Goal: Transaction & Acquisition: Purchase product/service

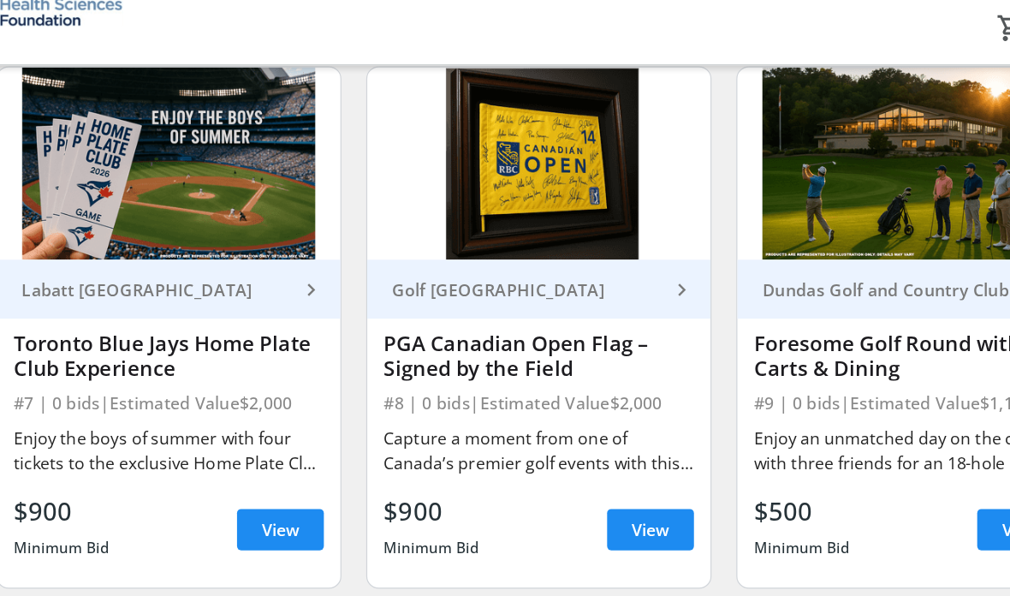
scroll to position [1071, 0]
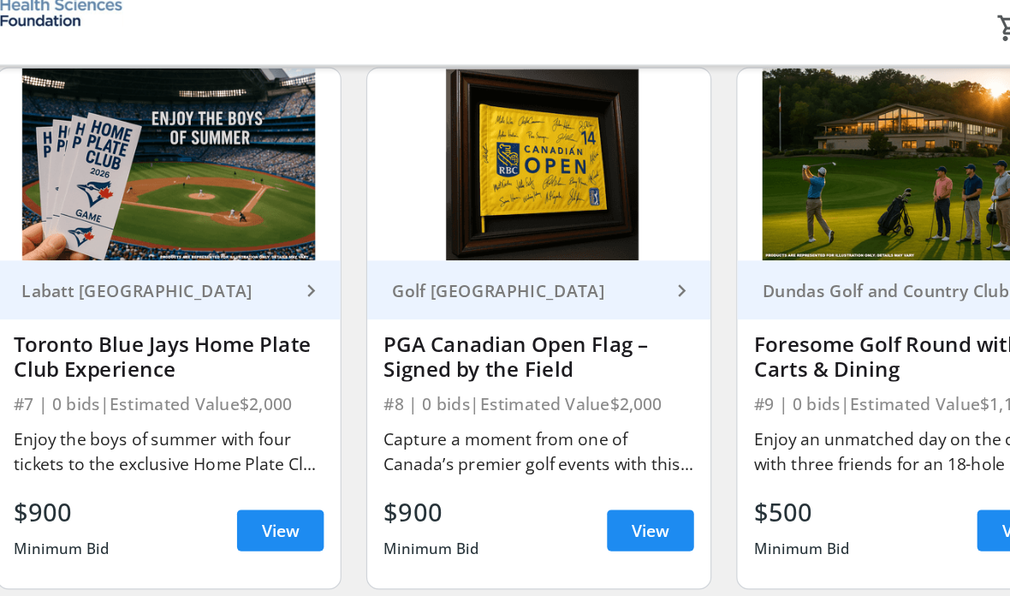
click at [276, 474] on span "View" at bounding box center [291, 484] width 31 height 21
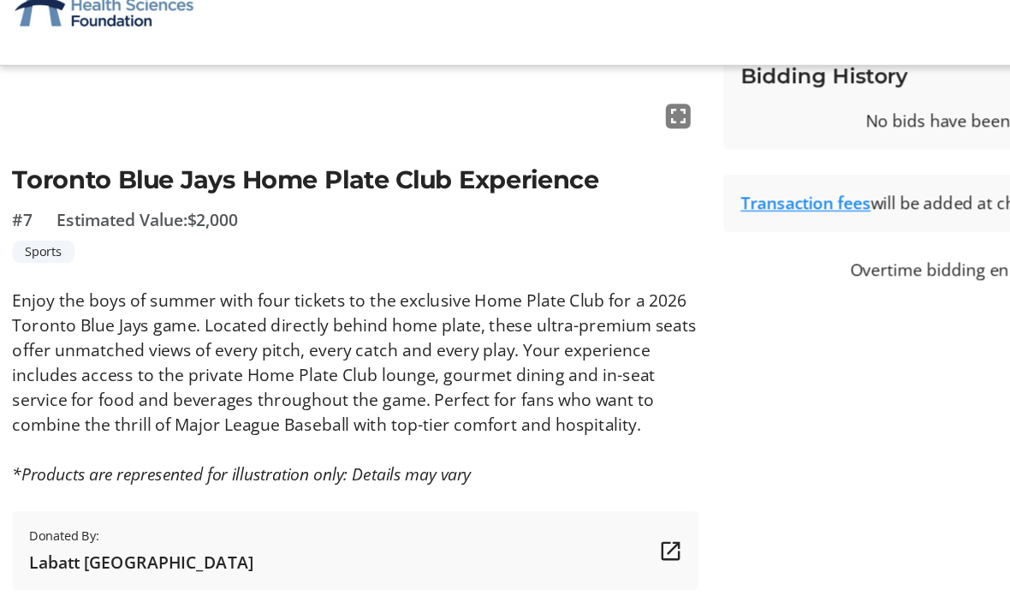
scroll to position [325, 0]
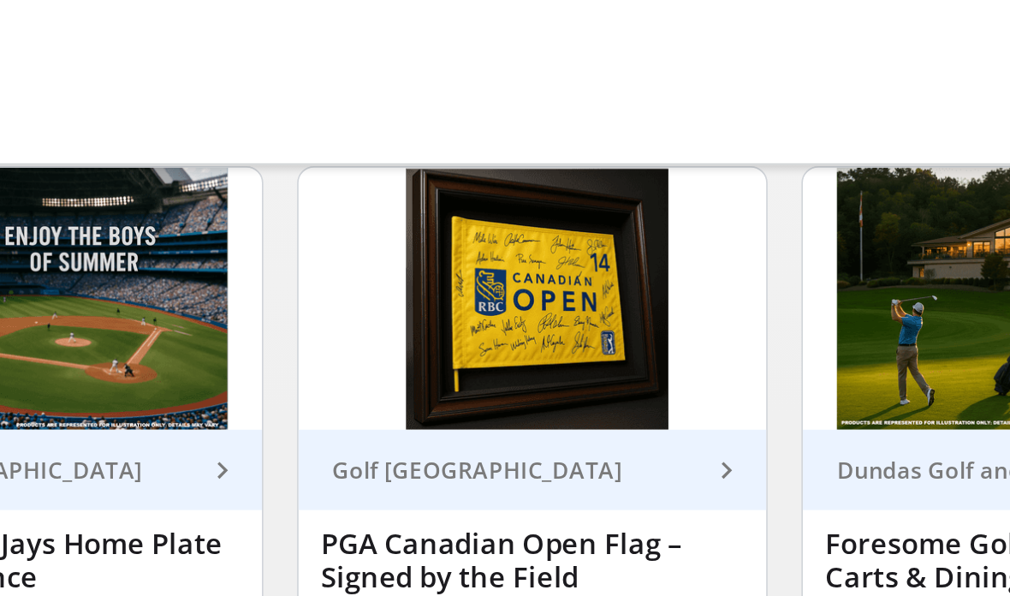
scroll to position [1071, 0]
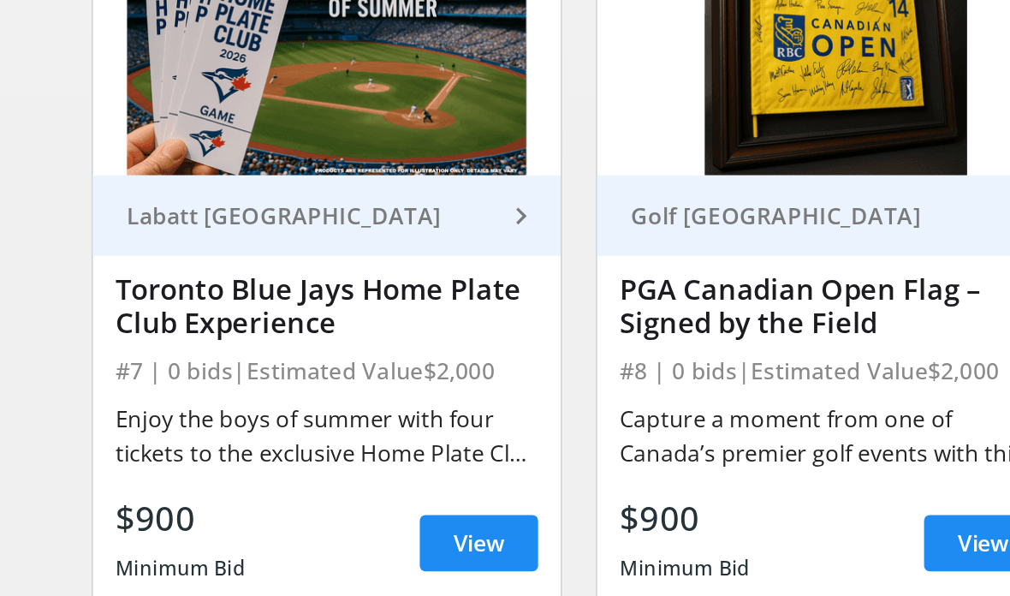
click at [297, 474] on span "View" at bounding box center [291, 484] width 31 height 21
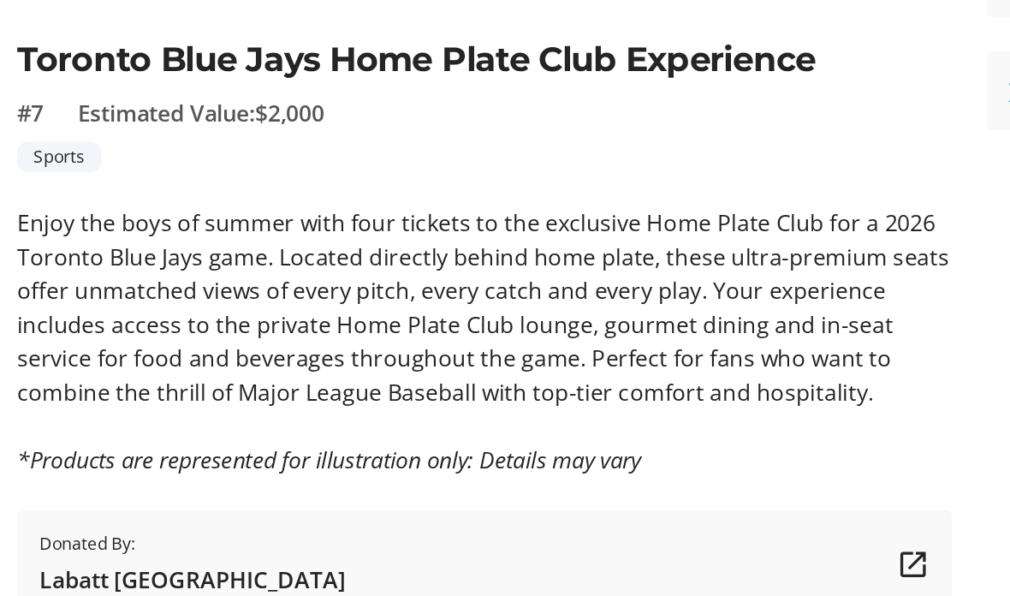
scroll to position [325, 0]
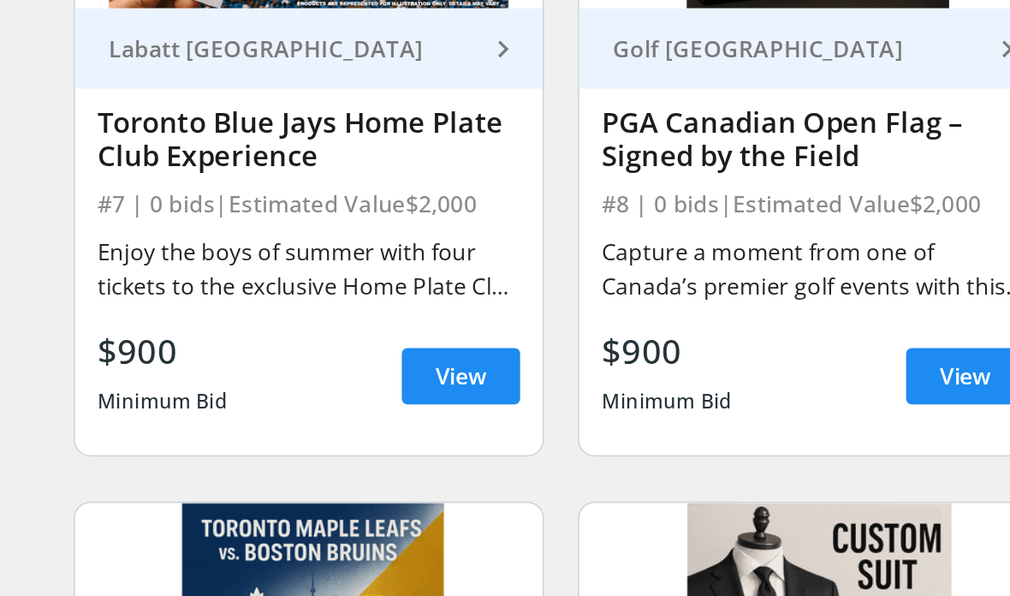
scroll to position [1099, 0]
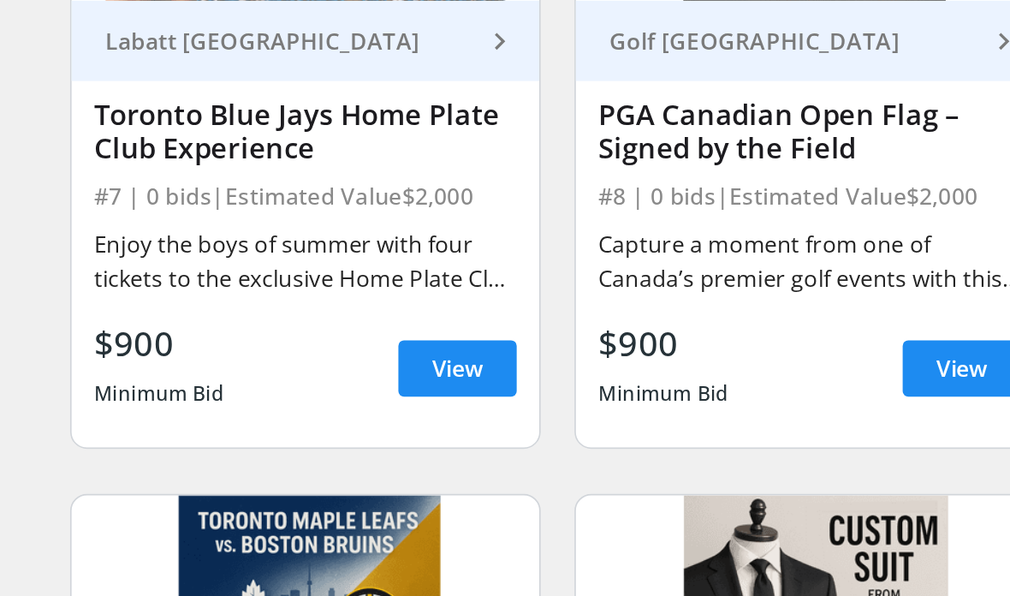
click at [92, 426] on div "$900" at bounding box center [110, 441] width 80 height 31
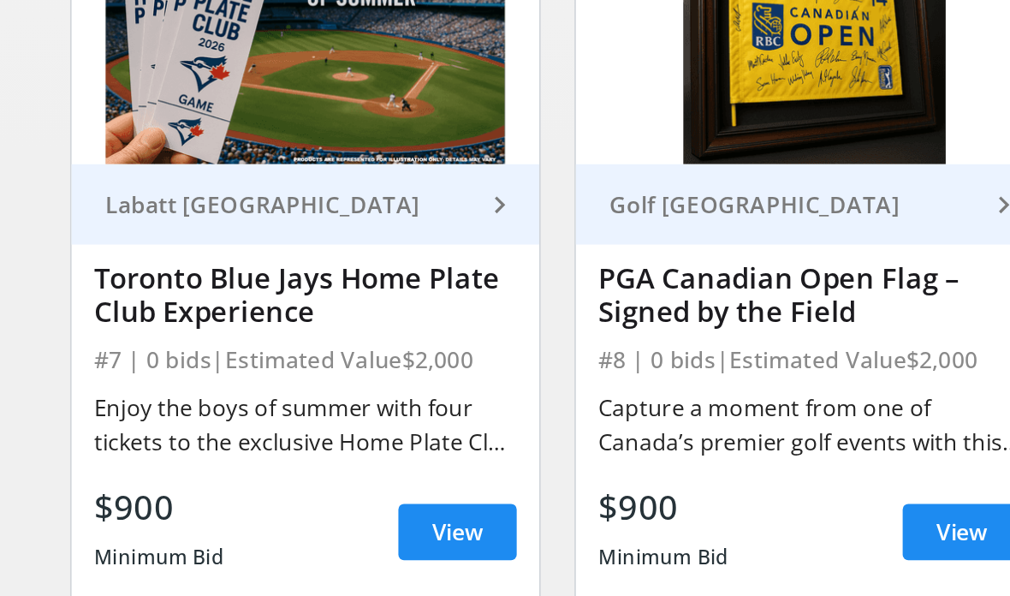
click at [307, 248] on mat-icon "keyboard_arrow_right" at bounding box center [317, 258] width 21 height 21
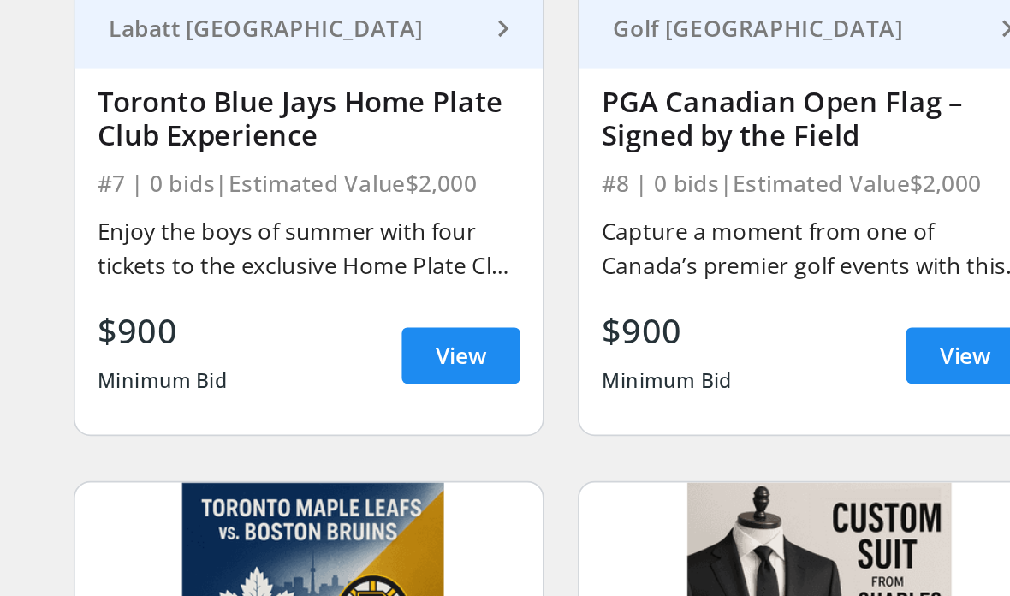
scroll to position [1148, 0]
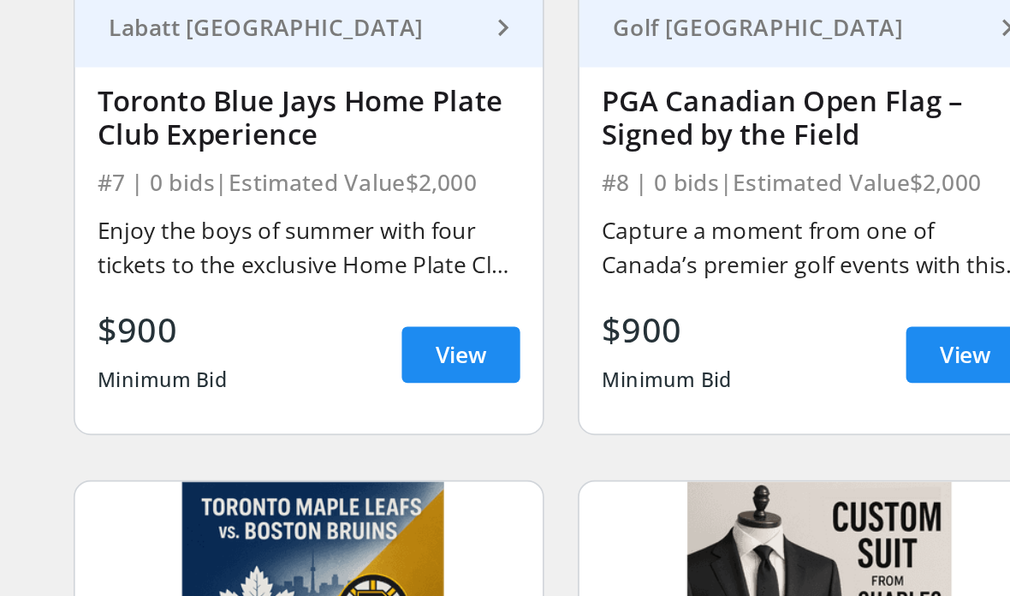
click at [140, 243] on div "Toronto Blue Jays Home Plate Club Experience" at bounding box center [198, 263] width 257 height 41
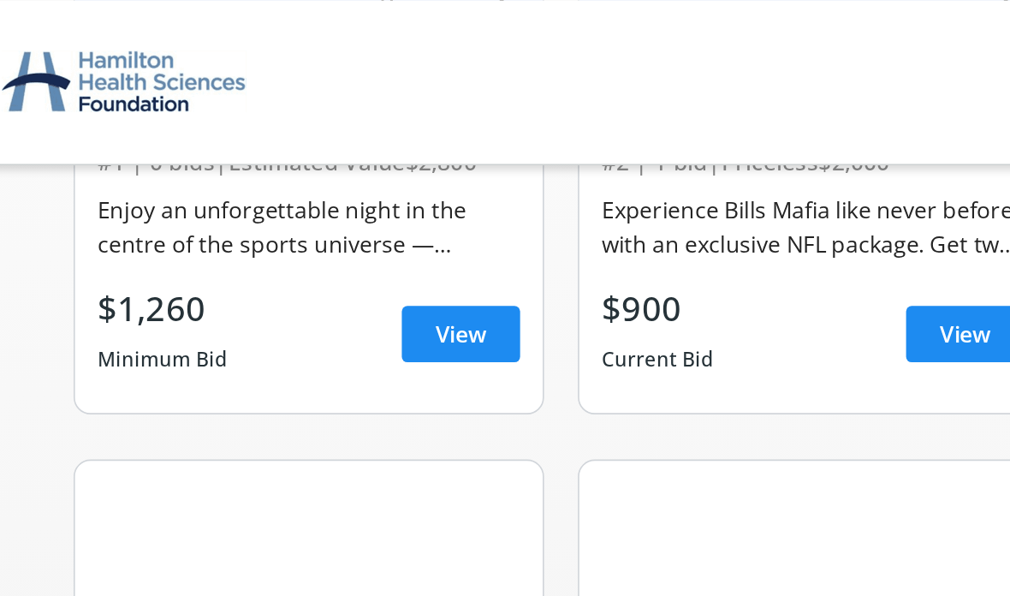
scroll to position [0, 0]
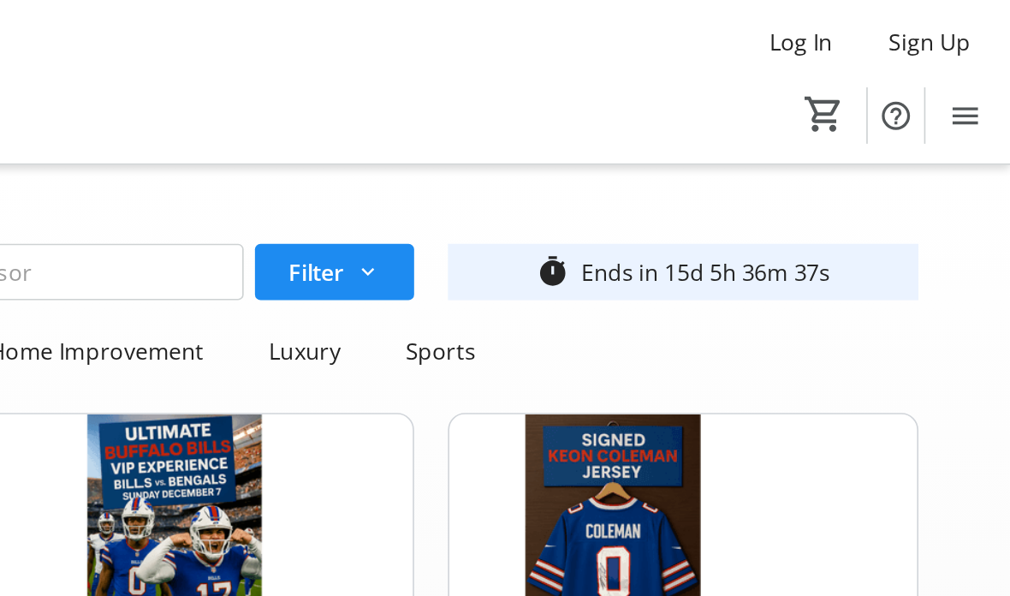
click at [864, 24] on span "Log In" at bounding box center [883, 25] width 39 height 21
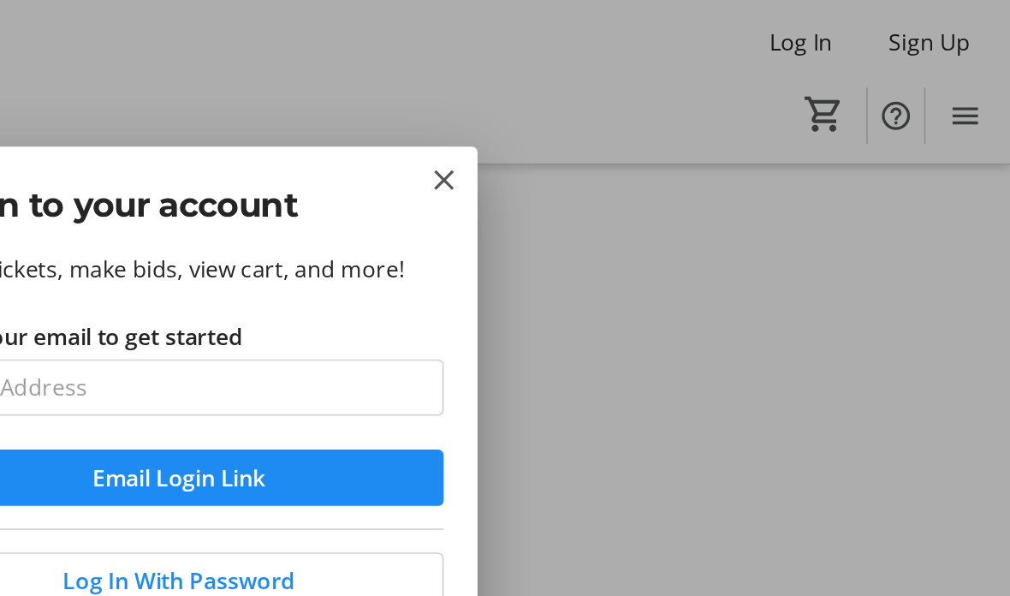
click at [656, 107] on mat-icon "Close" at bounding box center [666, 109] width 21 height 21
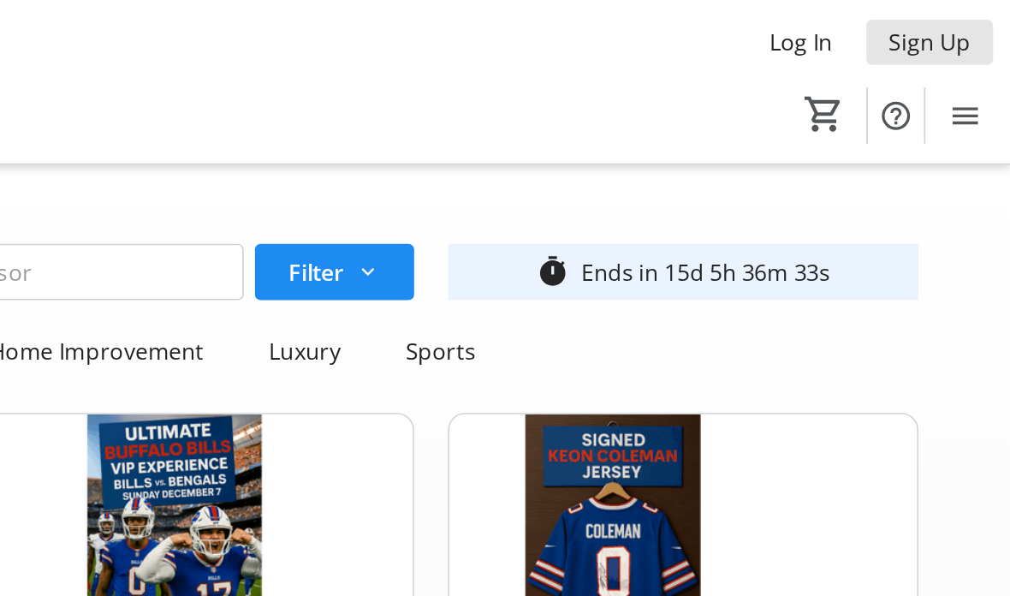
click at [937, 31] on span "Sign Up" at bounding box center [962, 25] width 50 height 21
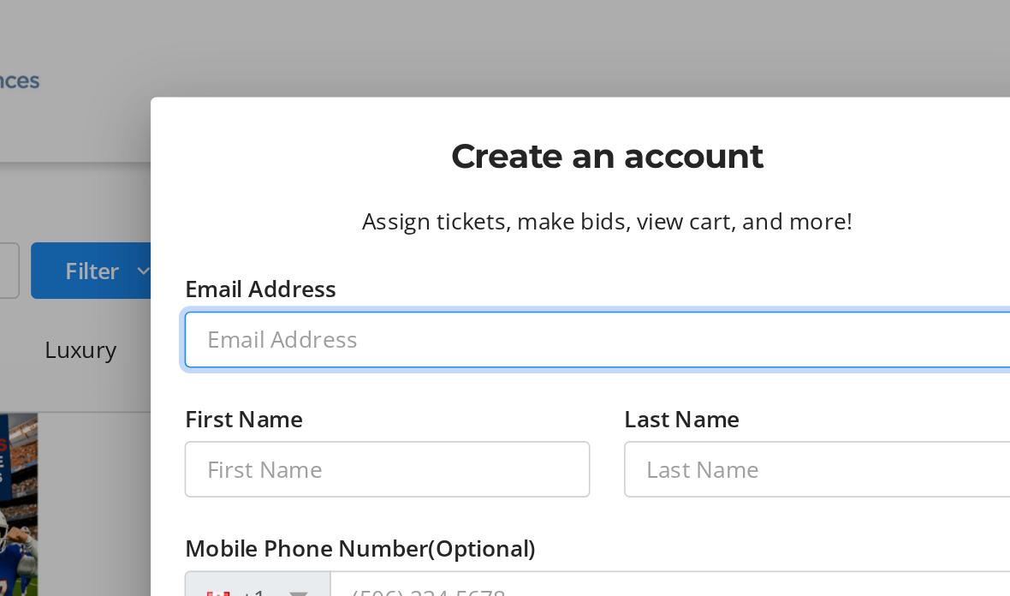
click at [315, 190] on input "Email Address" at bounding box center [505, 207] width 514 height 34
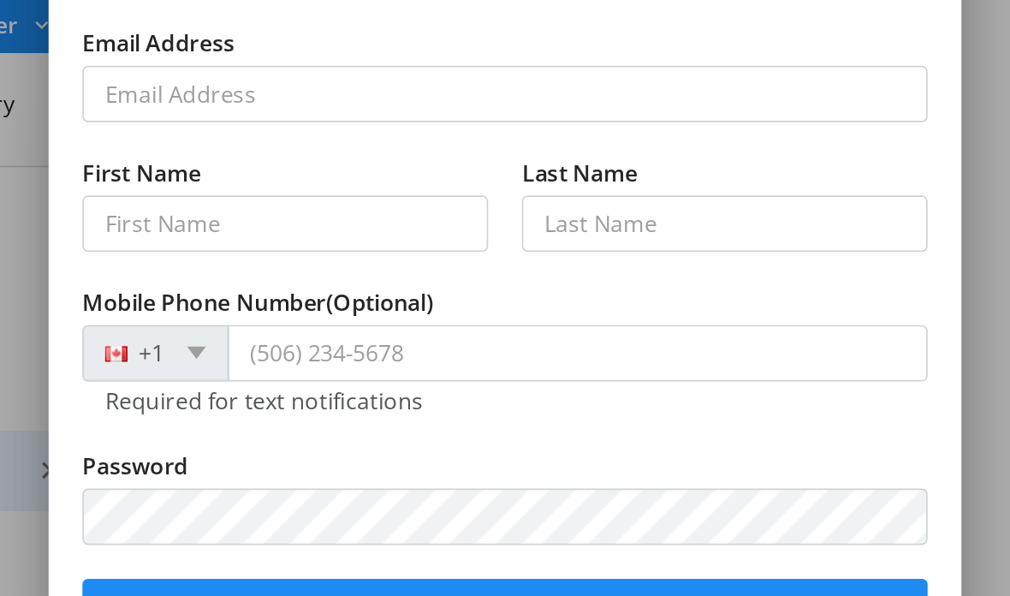
type input "[PERSON_NAME][EMAIL_ADDRESS][DOMAIN_NAME]"
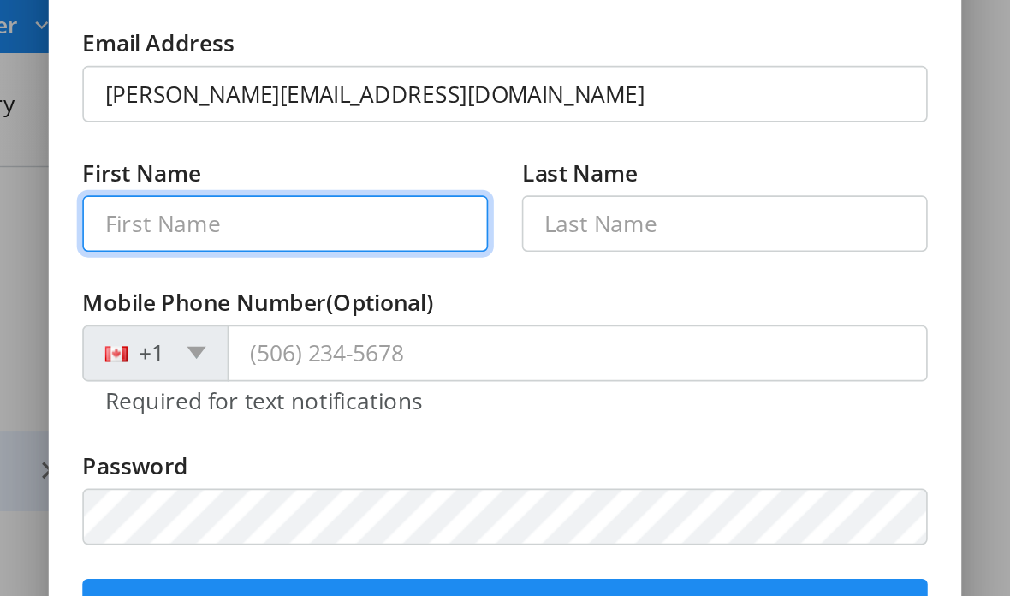
type input "[PERSON_NAME]"
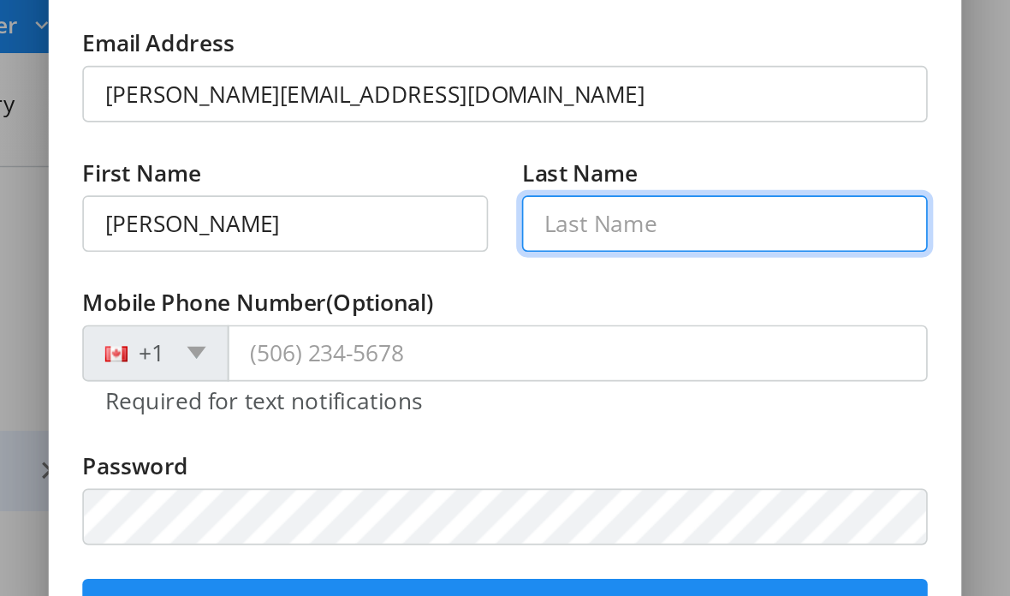
type input "[PERSON_NAME]"
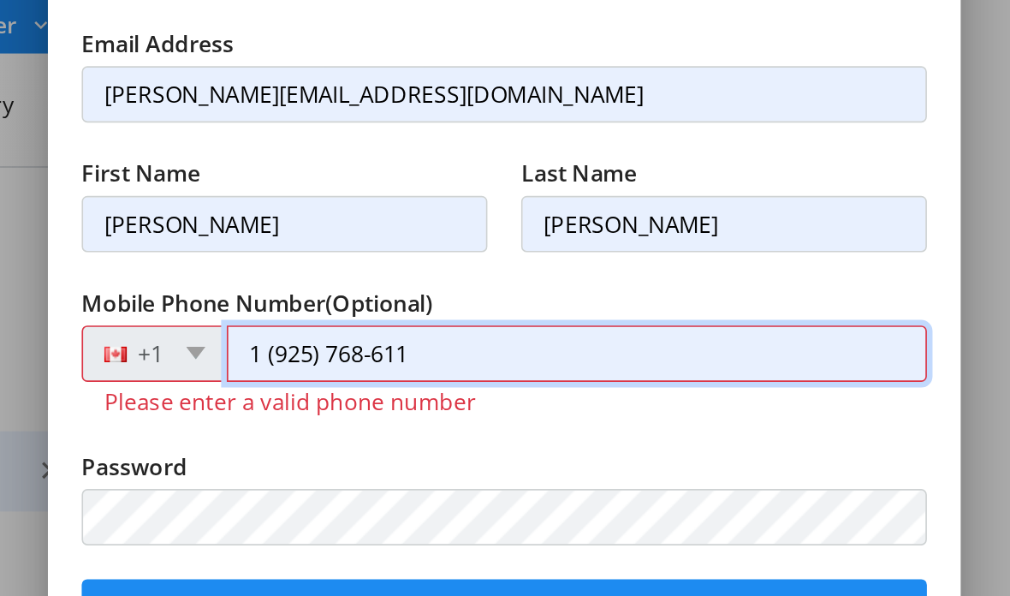
click at [337, 348] on input "1 (925) 768-611" at bounding box center [550, 365] width 426 height 34
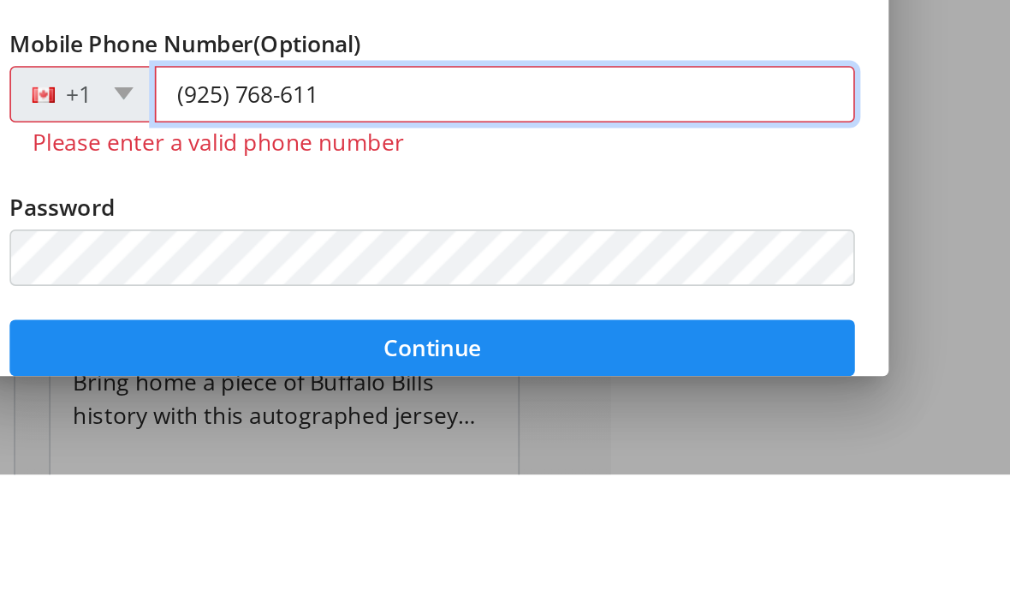
click at [337, 348] on input "(925) 768-611" at bounding box center [550, 365] width 426 height 34
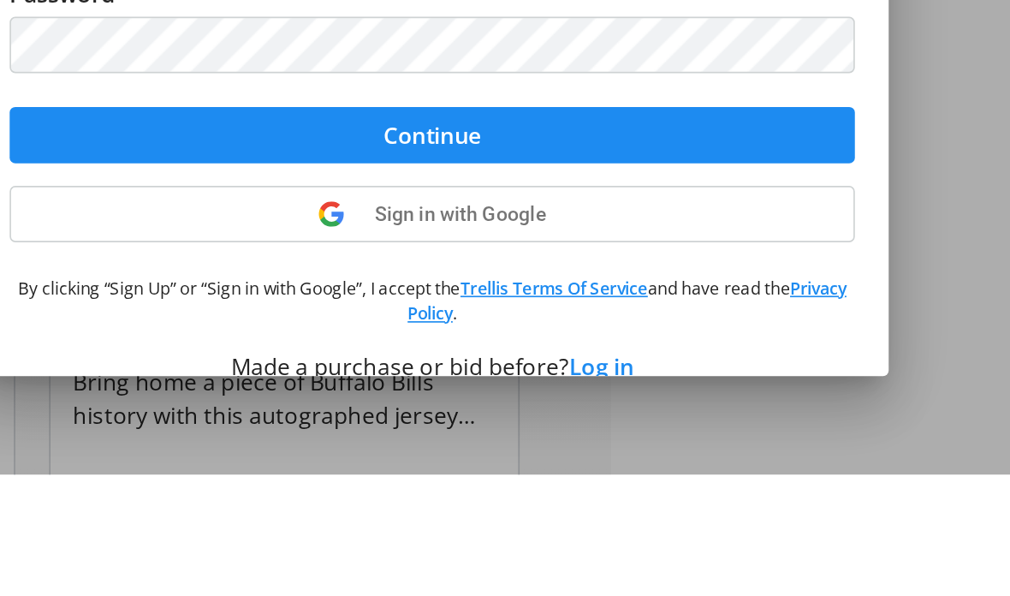
scroll to position [101, 0]
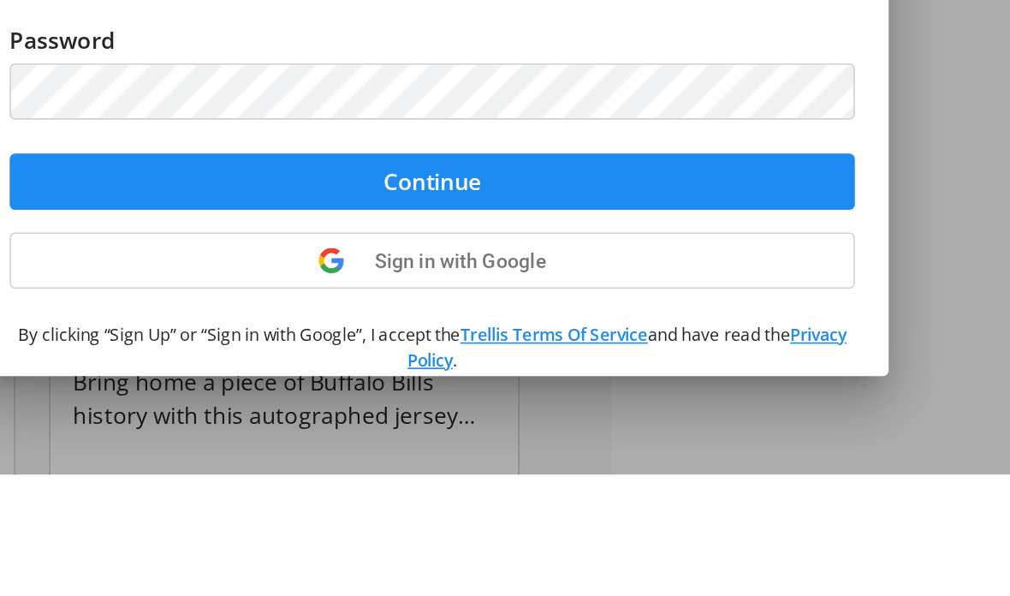
type input "[PHONE_NUMBER]"
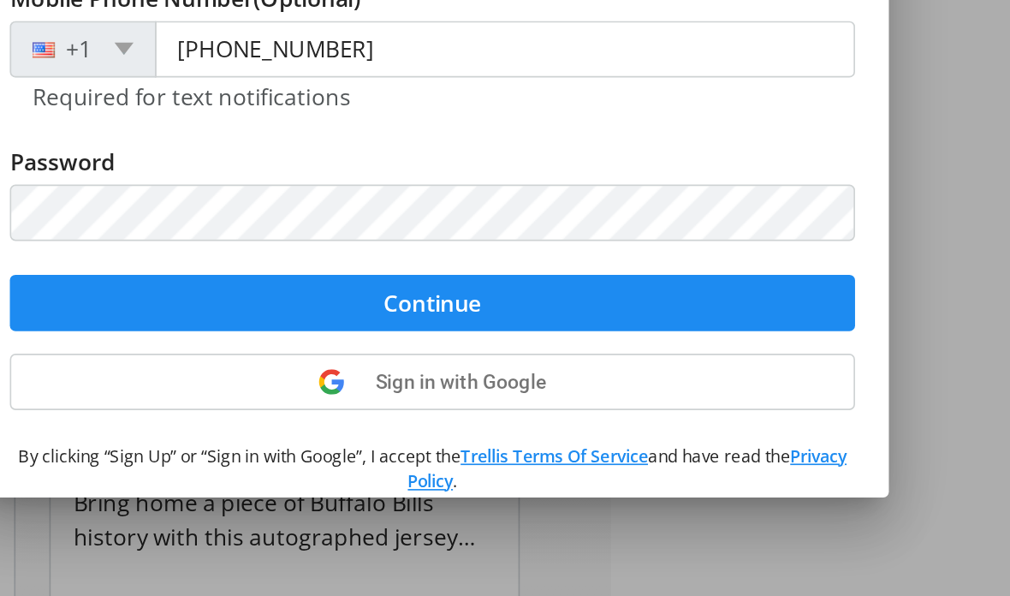
click at [311, 397] on span "submit" at bounding box center [505, 417] width 514 height 41
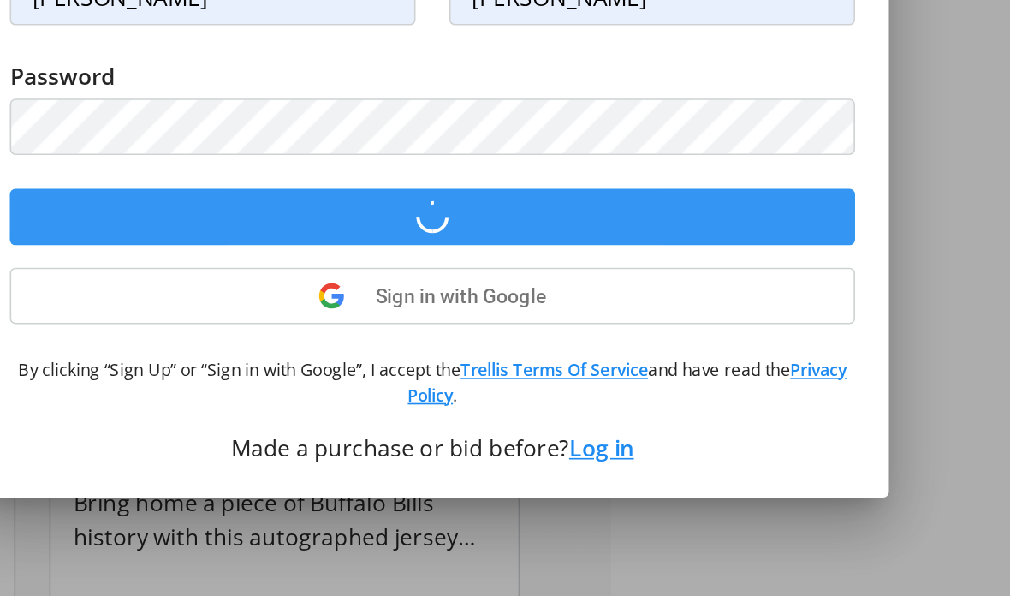
scroll to position [53, 0]
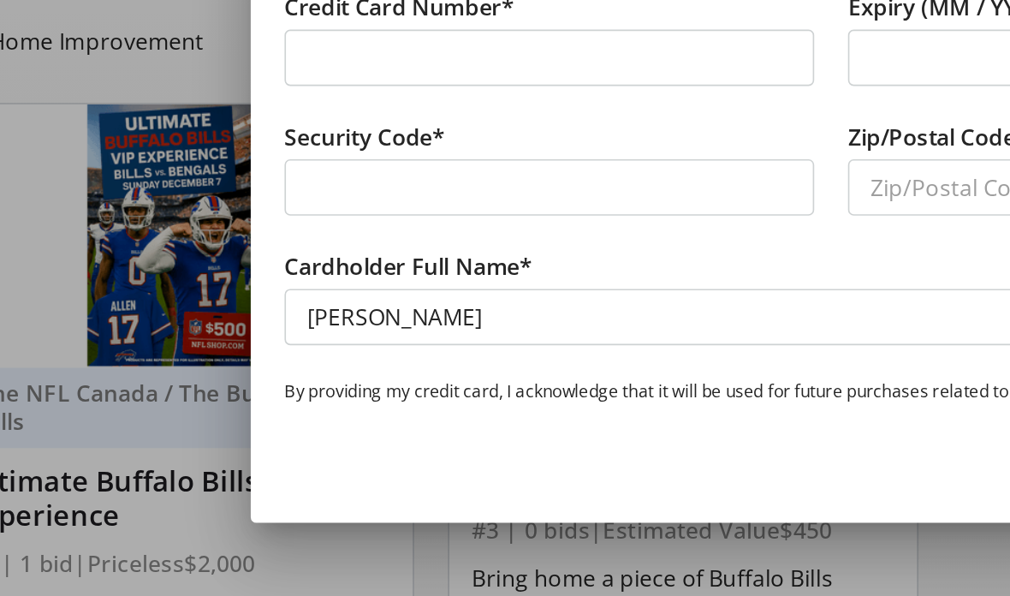
click at [43, 69] on div at bounding box center [505, 298] width 1010 height 596
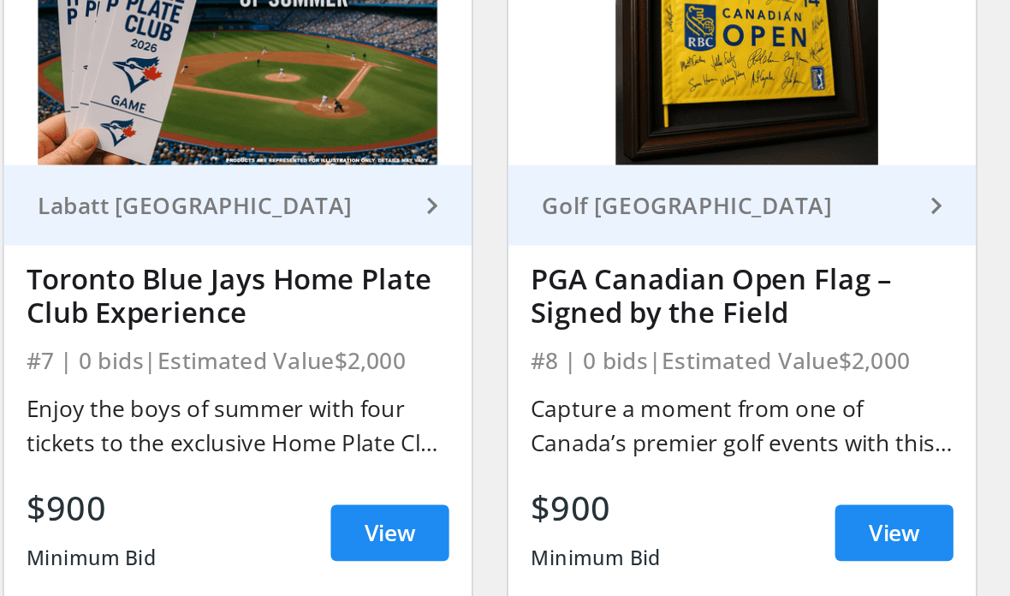
scroll to position [1040, 0]
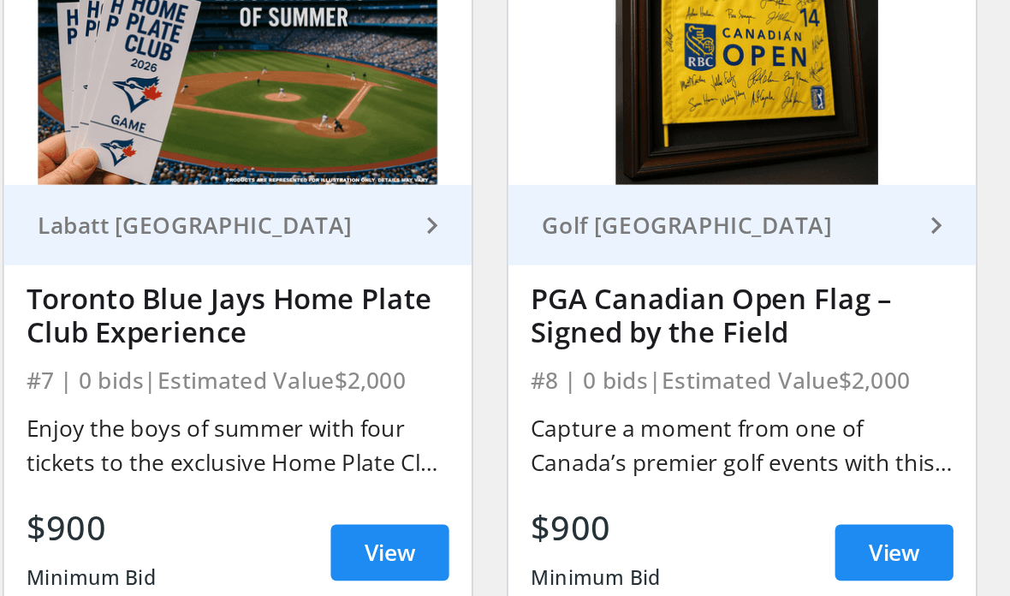
click at [57, 134] on img at bounding box center [199, 214] width 284 height 160
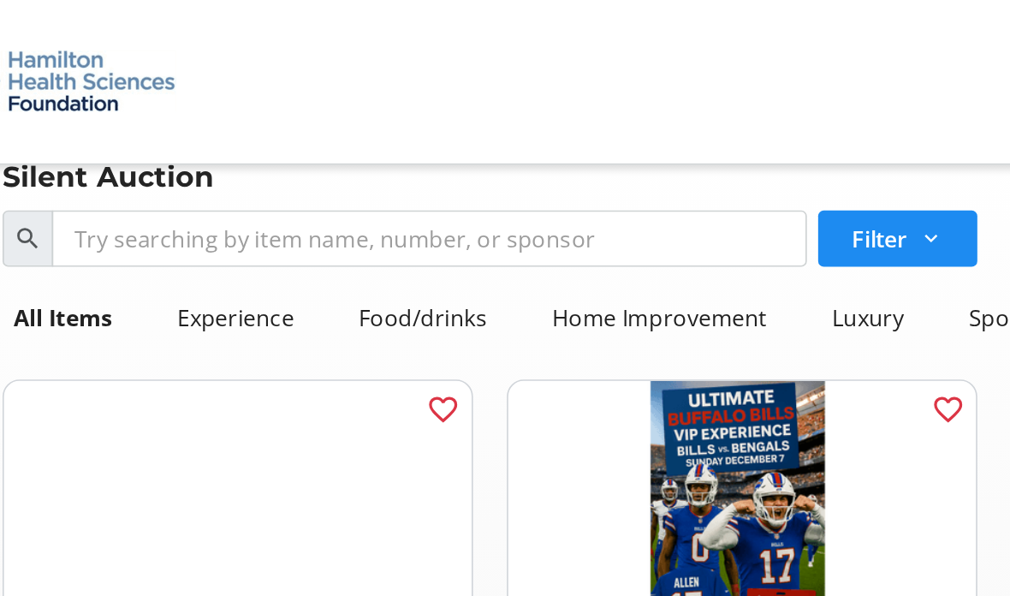
scroll to position [0, 0]
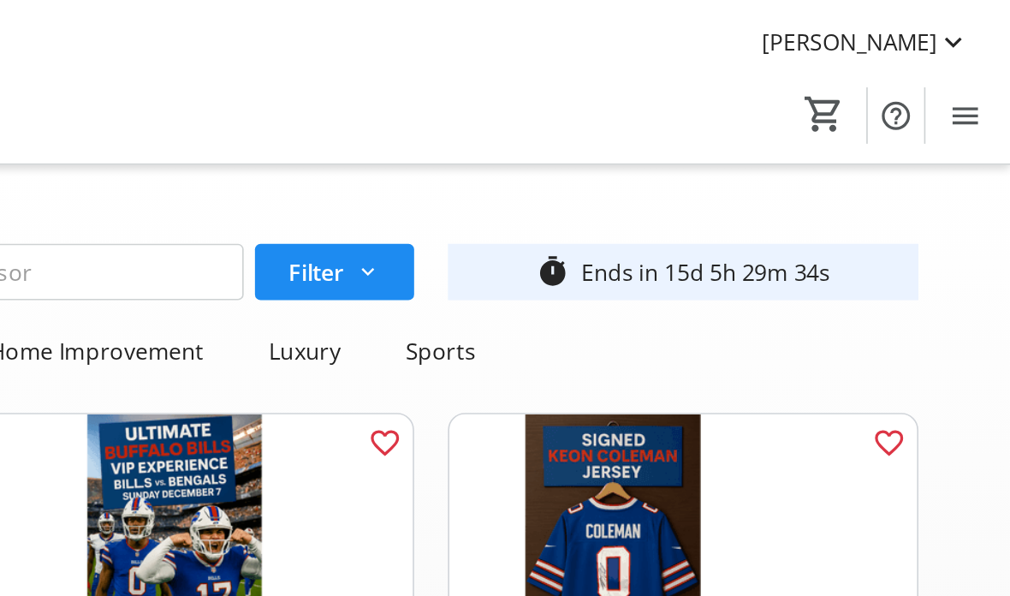
click at [966, 31] on mat-icon at bounding box center [976, 25] width 21 height 21
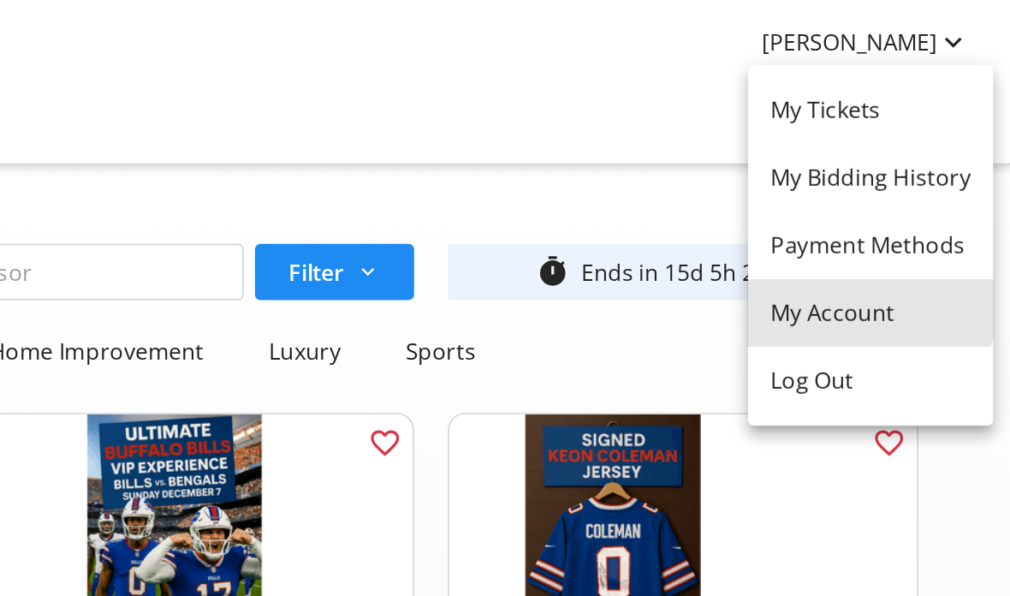
click at [865, 185] on span "My Account" at bounding box center [926, 190] width 122 height 21
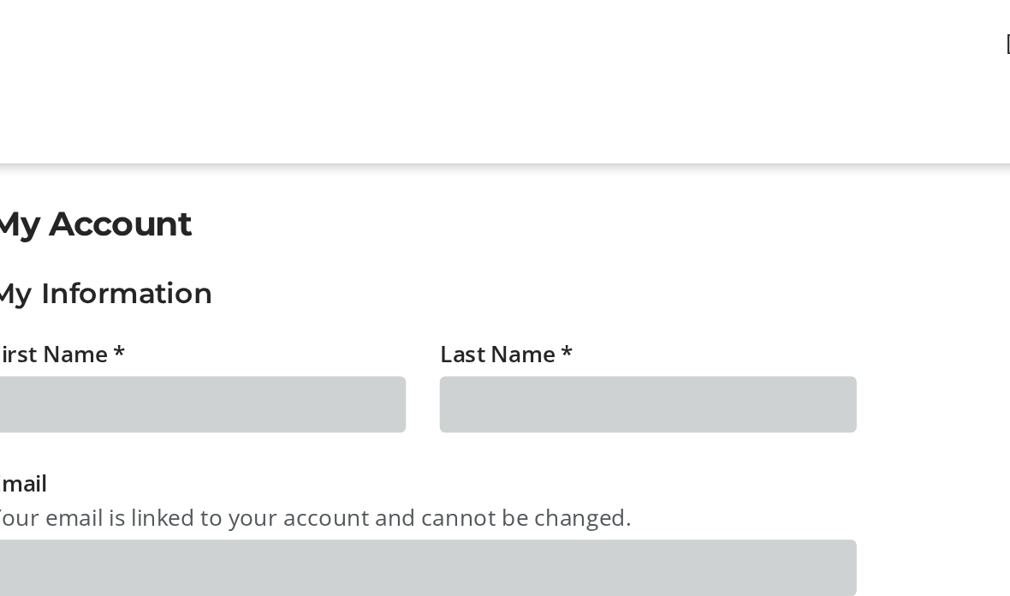
type input "[PERSON_NAME]"
type input "[PERSON_NAME][EMAIL_ADDRESS][DOMAIN_NAME]"
type input "[PHONE_NUMBER]"
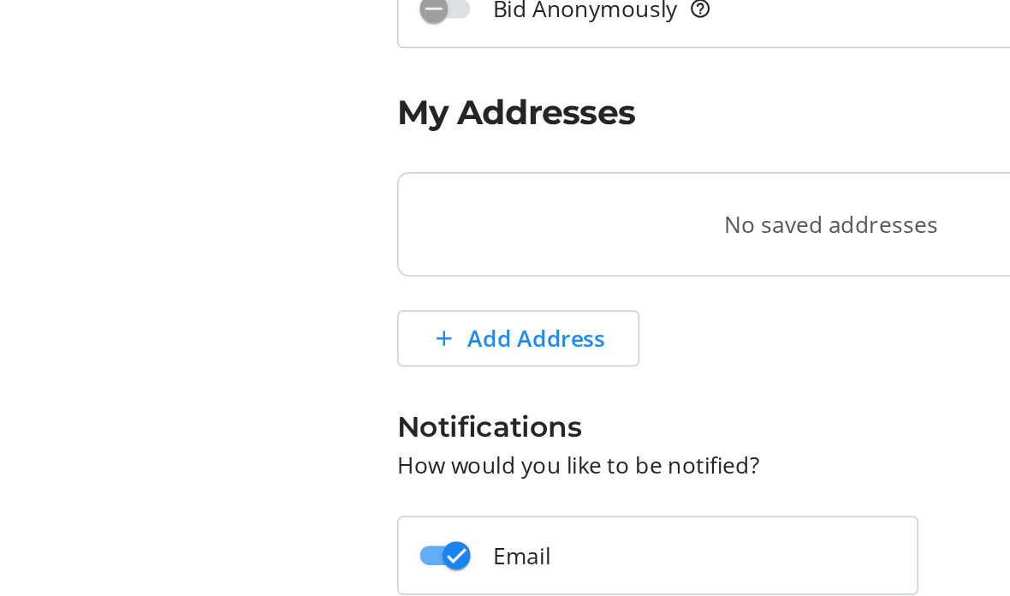
scroll to position [288, 0]
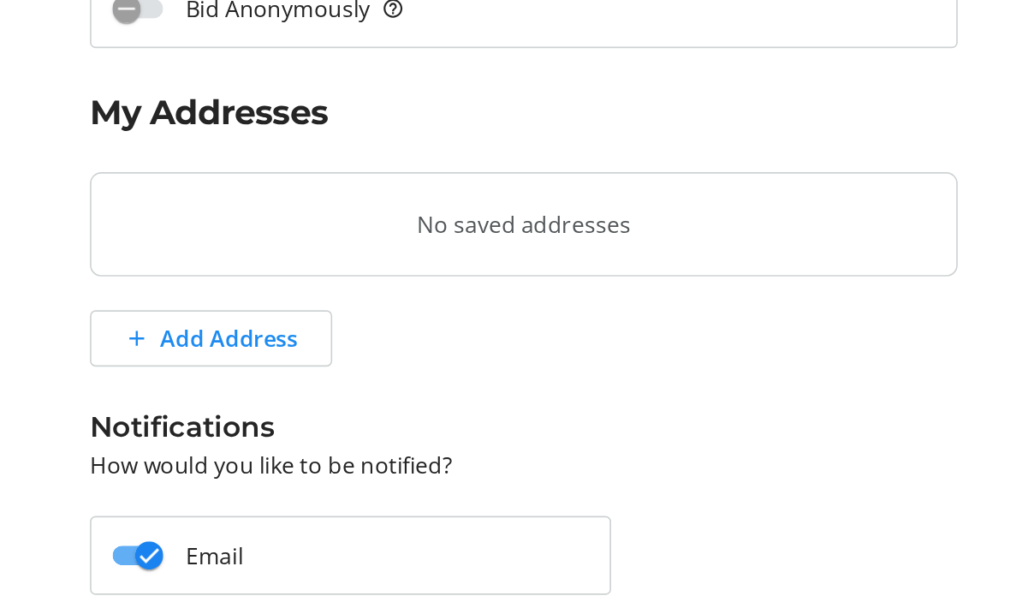
click at [284, 388] on span "Add Address" at bounding box center [326, 398] width 84 height 21
select select "CA"
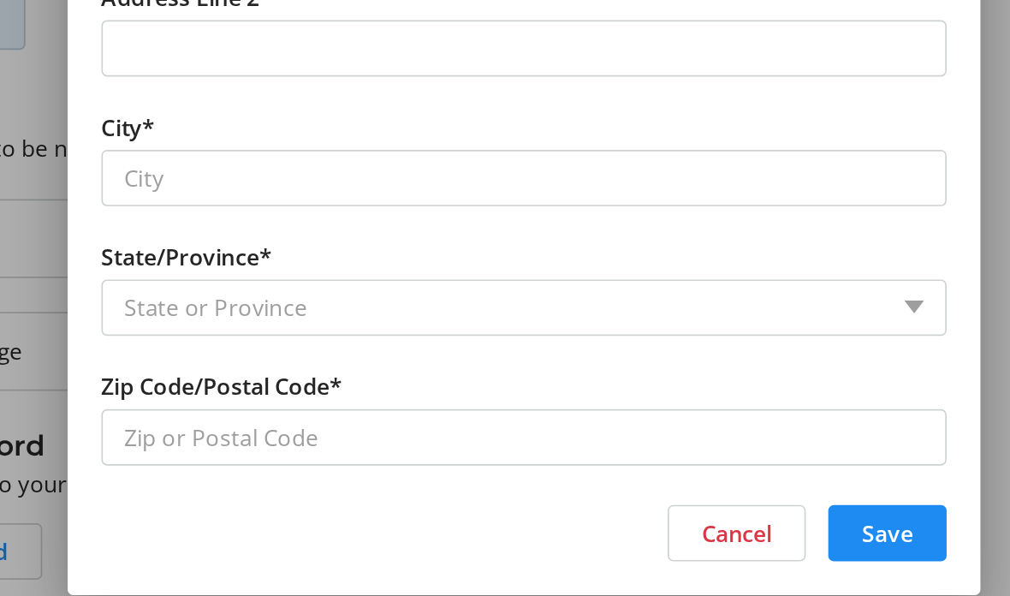
scroll to position [0, 0]
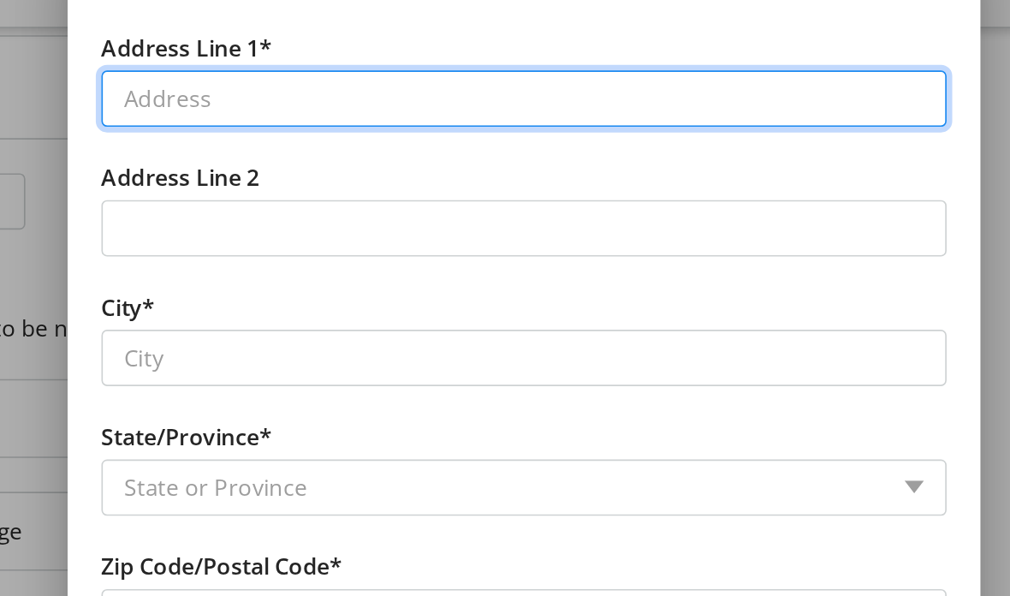
click at [248, 126] on input "Address Line 1*" at bounding box center [505, 143] width 514 height 34
type input "[STREET_ADDRESS]"
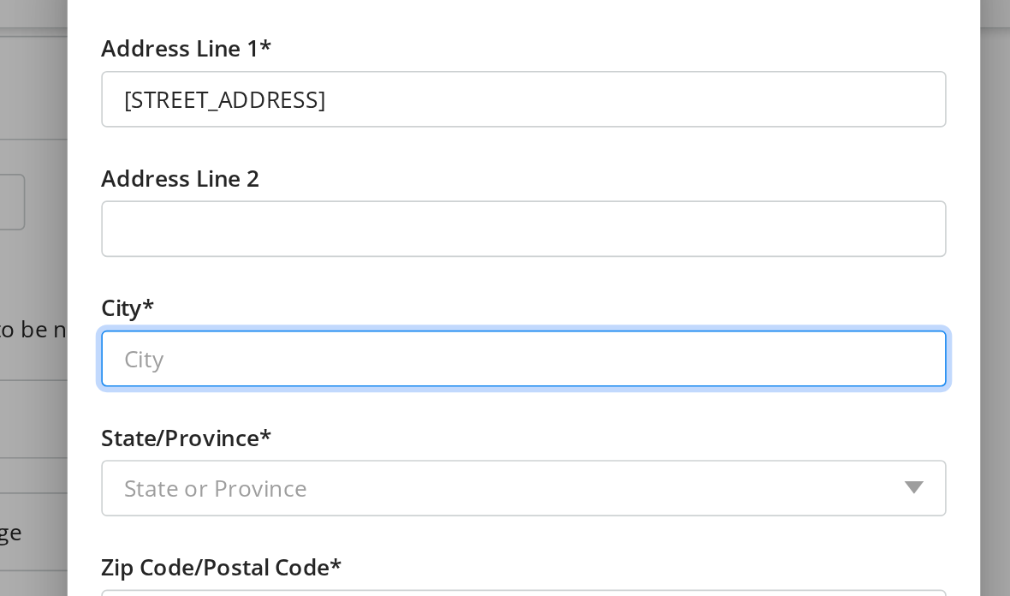
type input "[GEOGRAPHIC_DATA]"
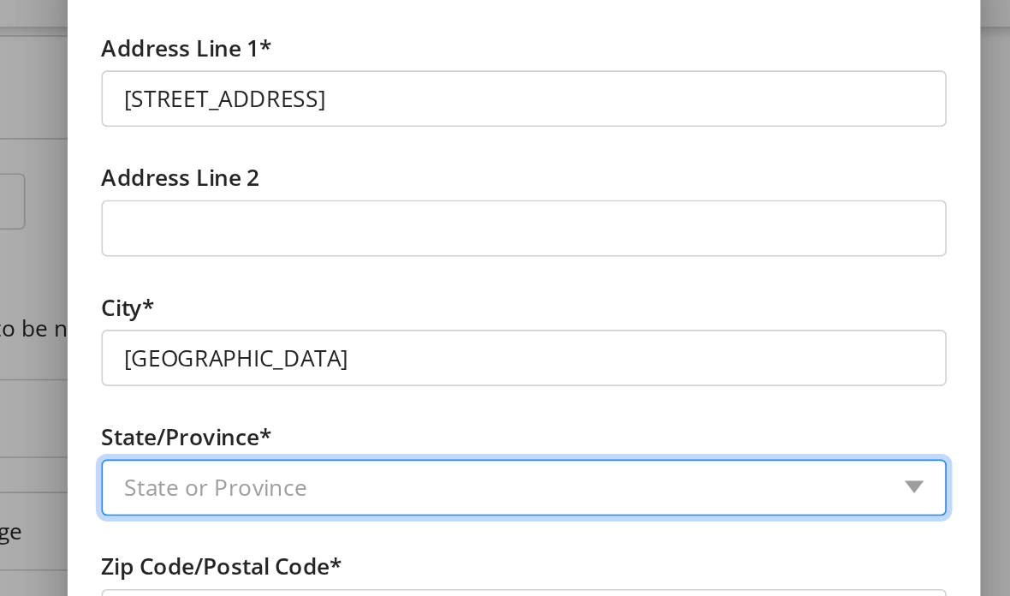
select select "ON"
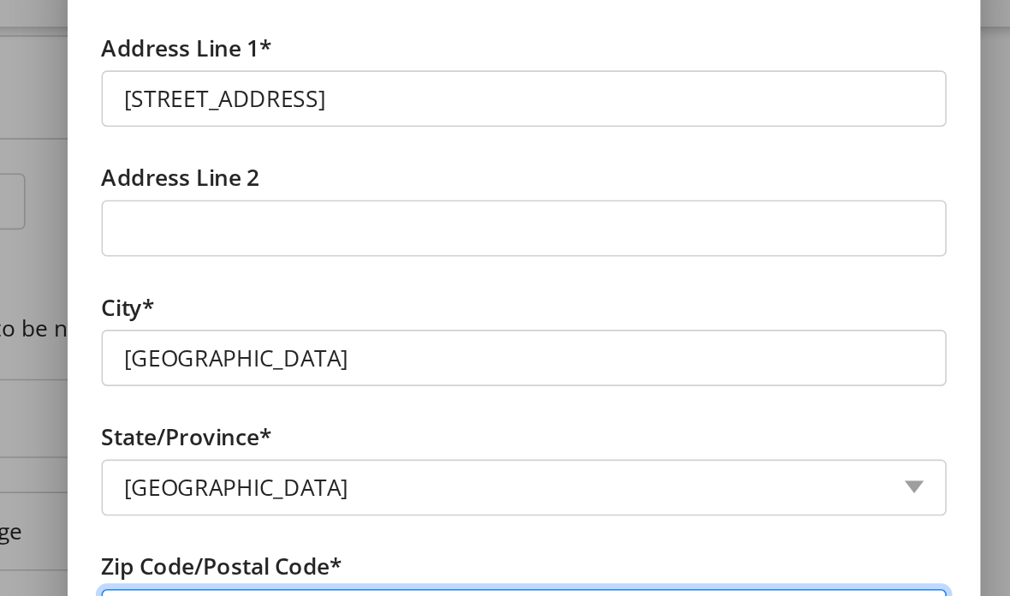
type input "L2H 2L2"
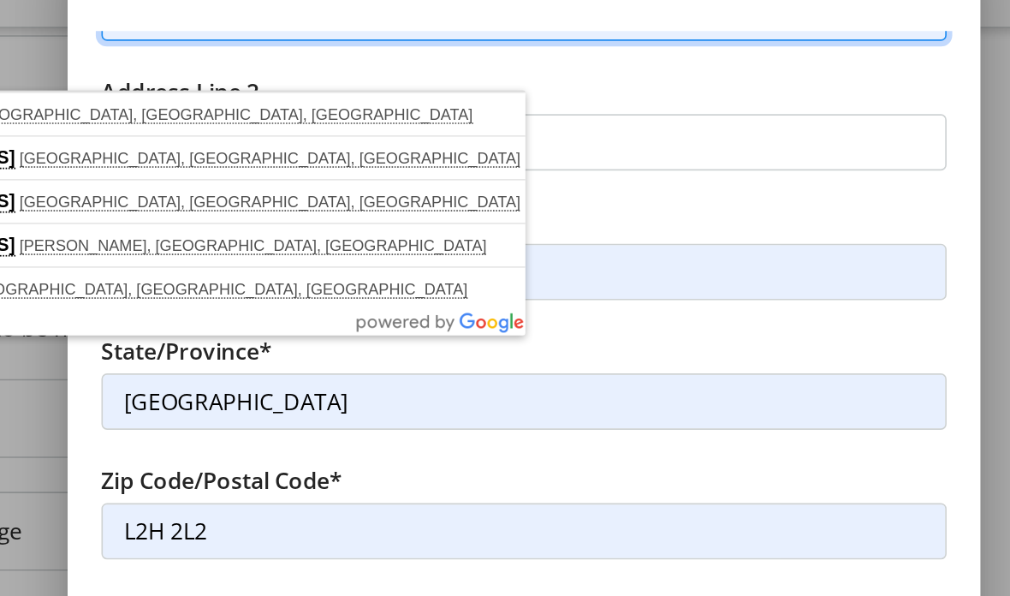
scroll to position [51, 0]
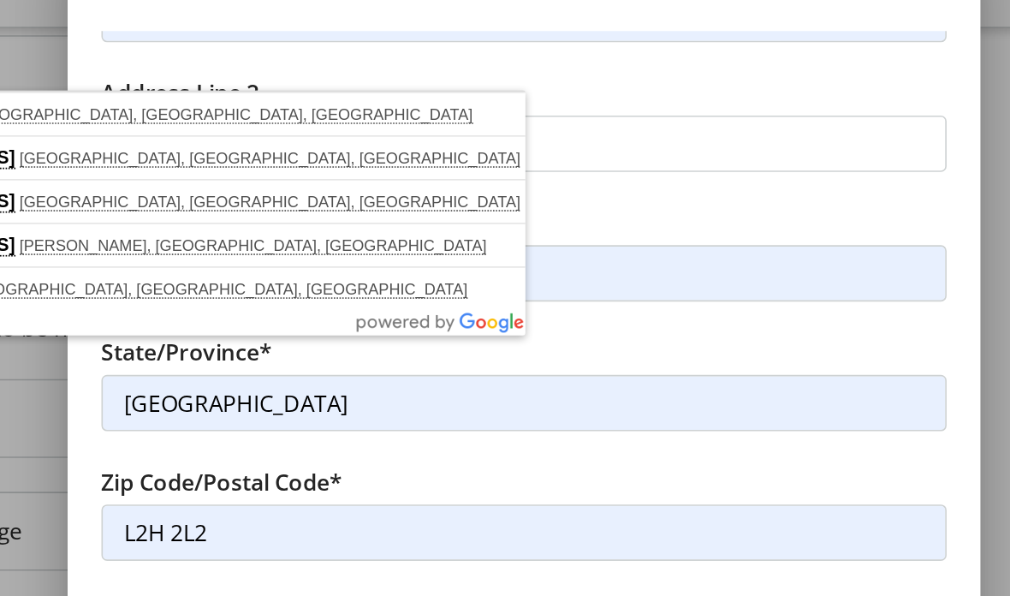
click at [238, 129] on tr-form-field "Address Line 2" at bounding box center [505, 168] width 534 height 79
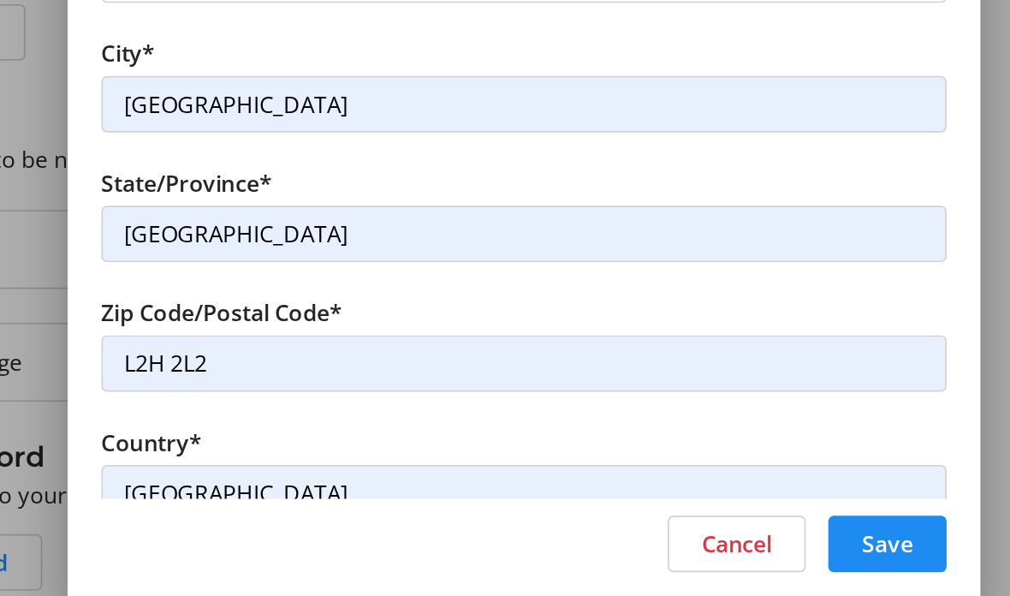
click at [711, 506] on span "Save" at bounding box center [726, 516] width 31 height 21
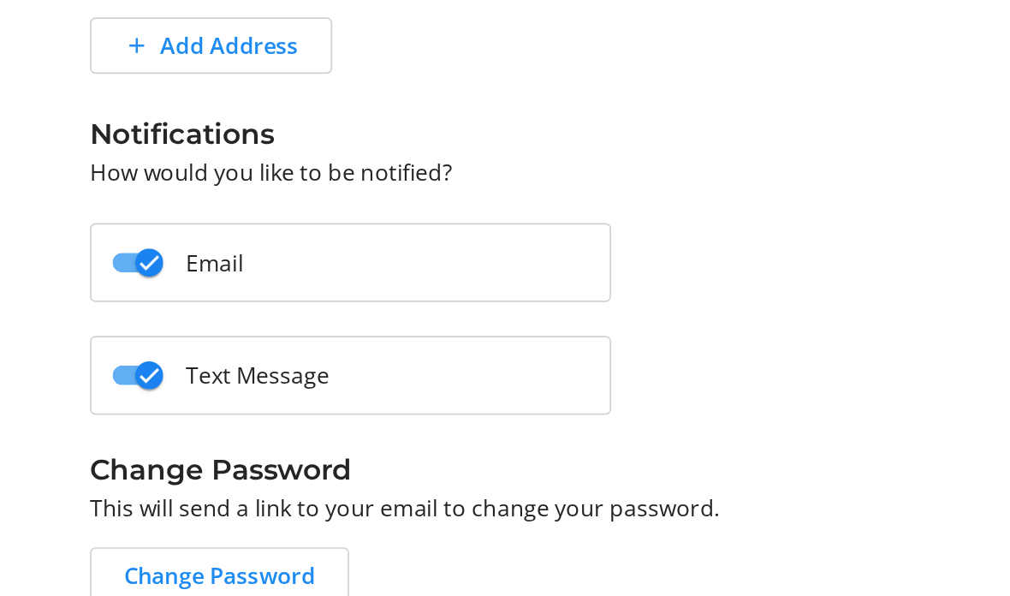
scroll to position [503, 0]
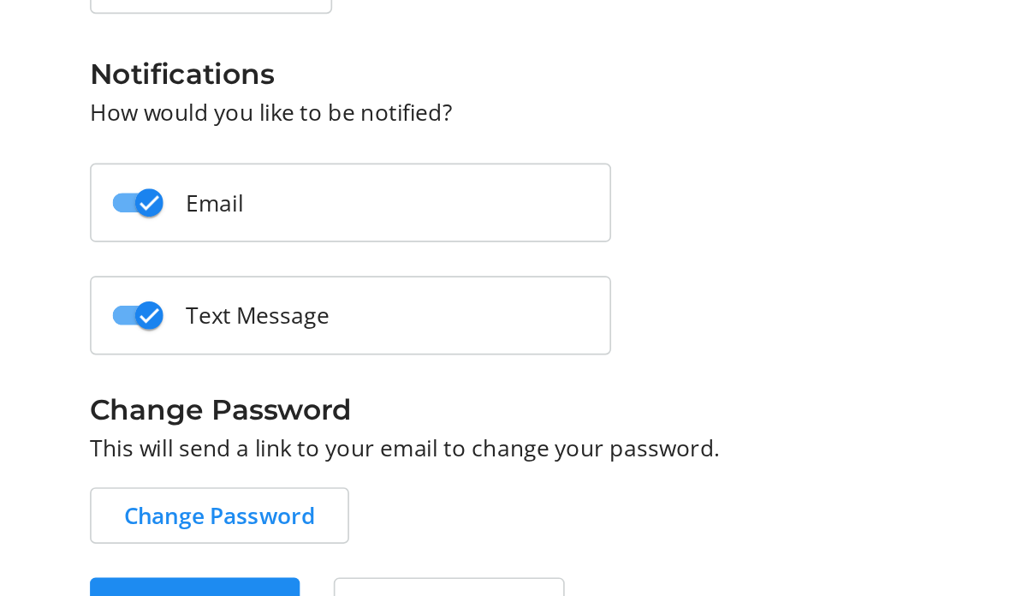
click at [262, 550] on span "Save Settings" at bounding box center [305, 560] width 86 height 21
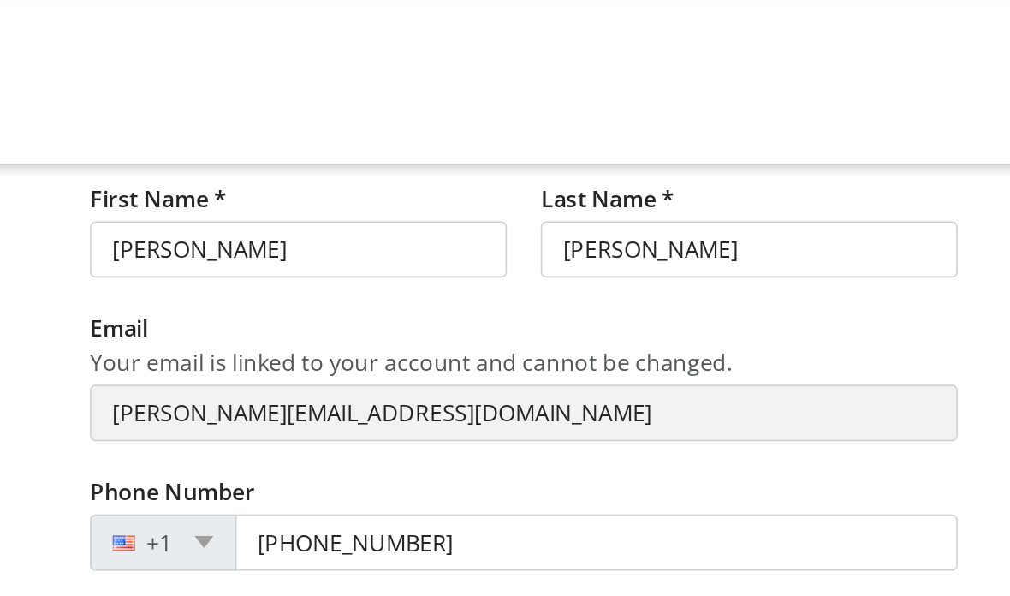
scroll to position [0, 0]
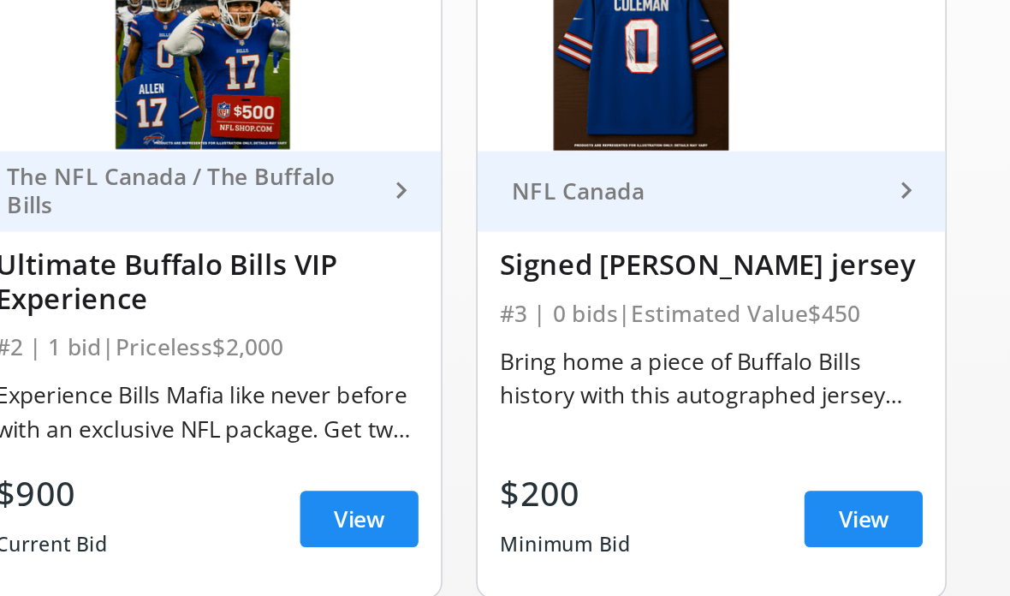
scroll to position [147, 0]
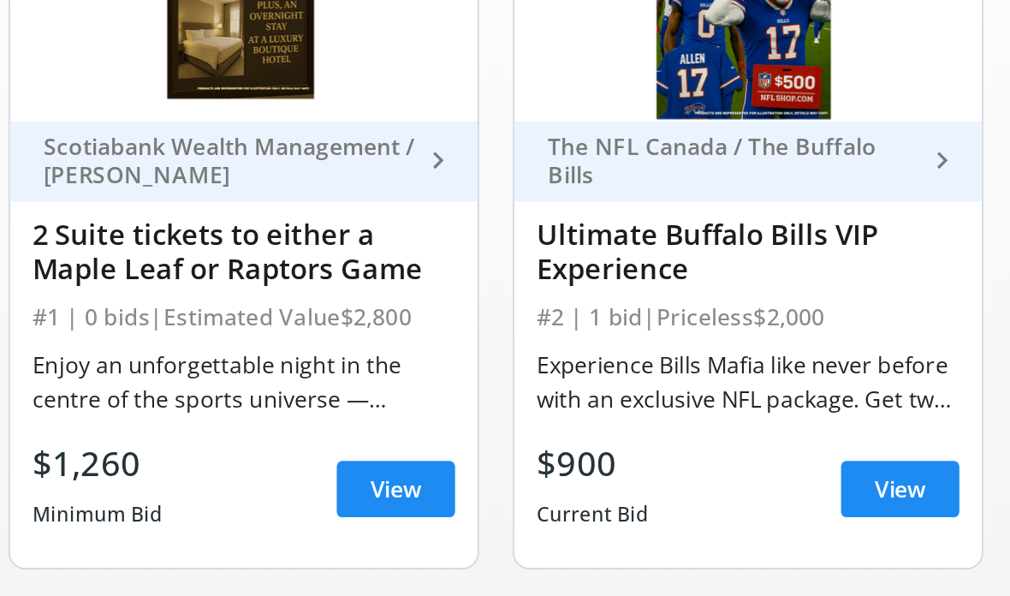
click at [582, 478] on span "View" at bounding box center [597, 488] width 31 height 21
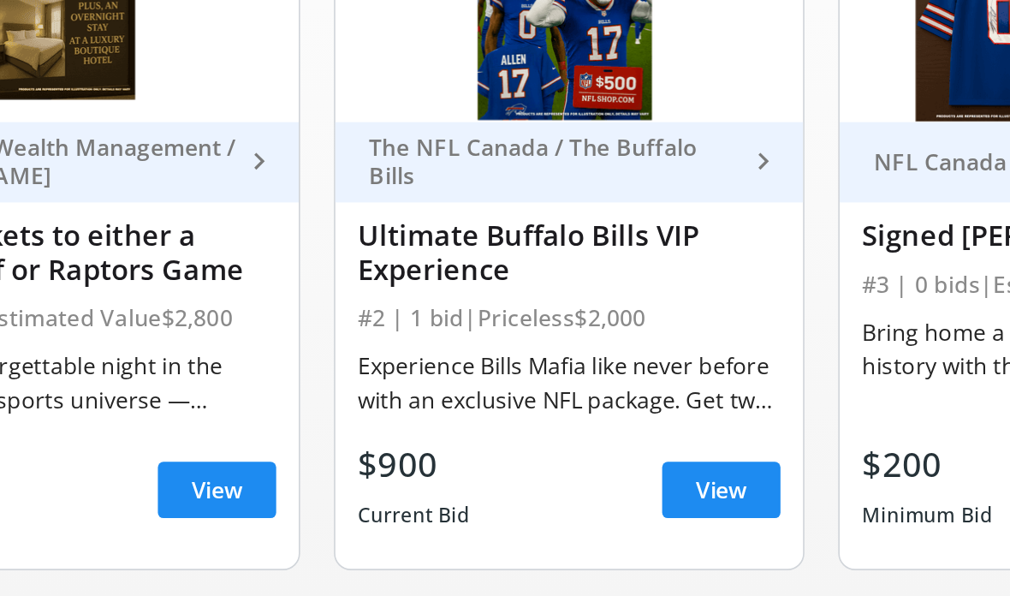
scroll to position [104, 0]
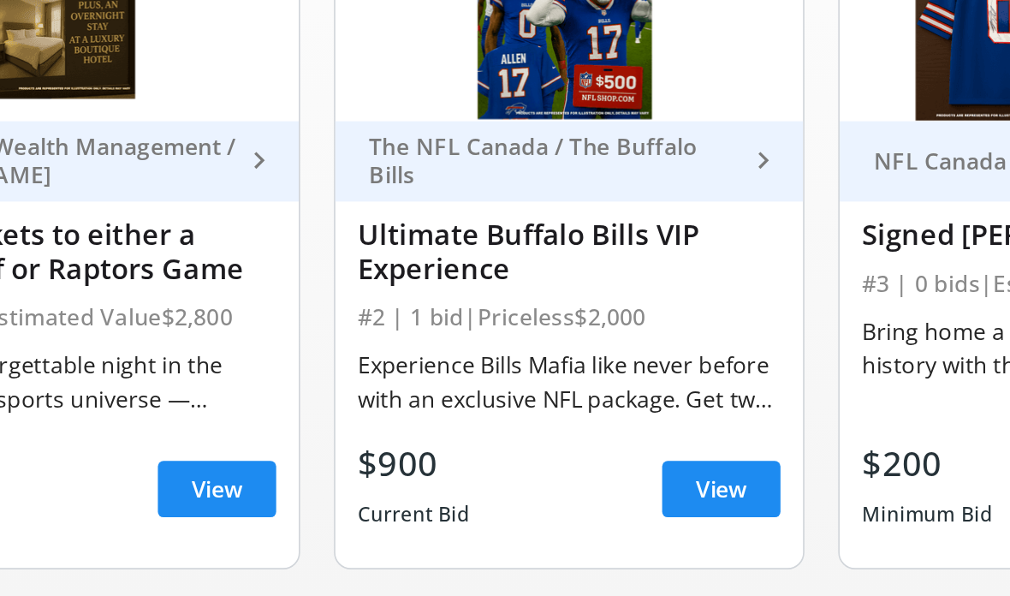
click at [613, 321] on mat-icon "keyboard_arrow_right" at bounding box center [623, 331] width 21 height 21
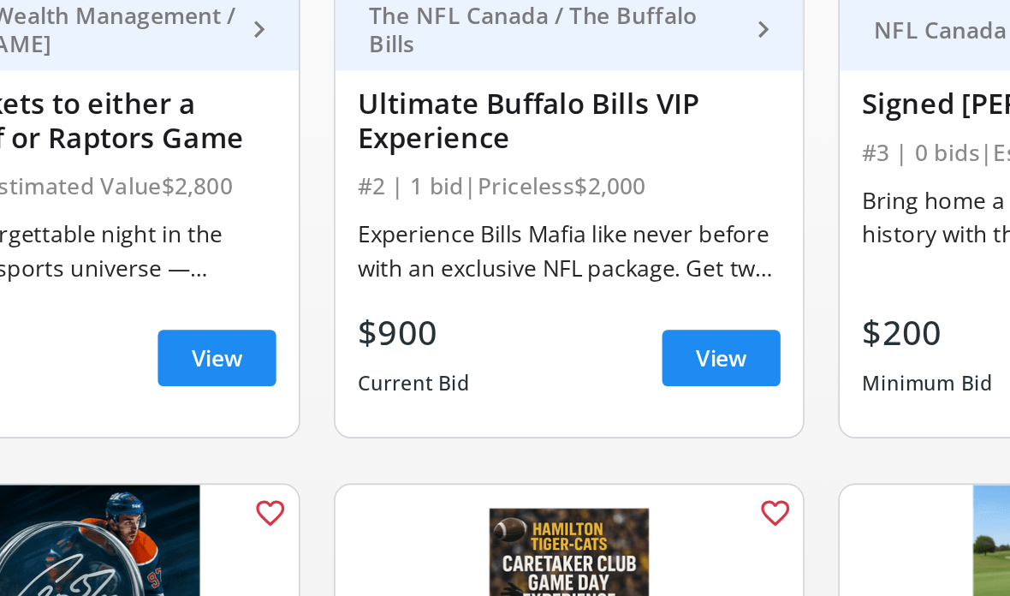
scroll to position [227, 0]
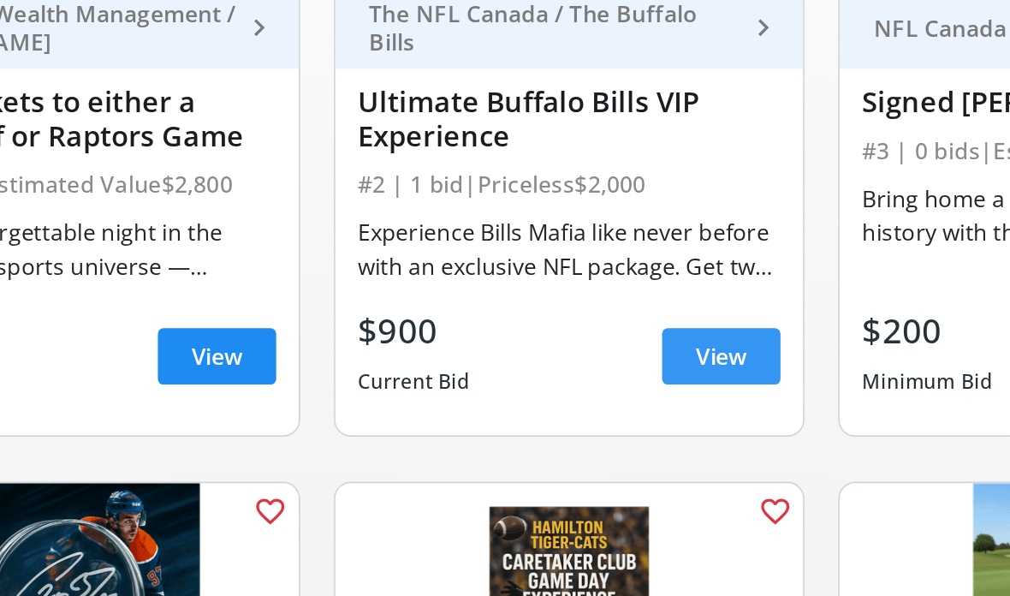
click at [582, 398] on span "View" at bounding box center [597, 408] width 31 height 21
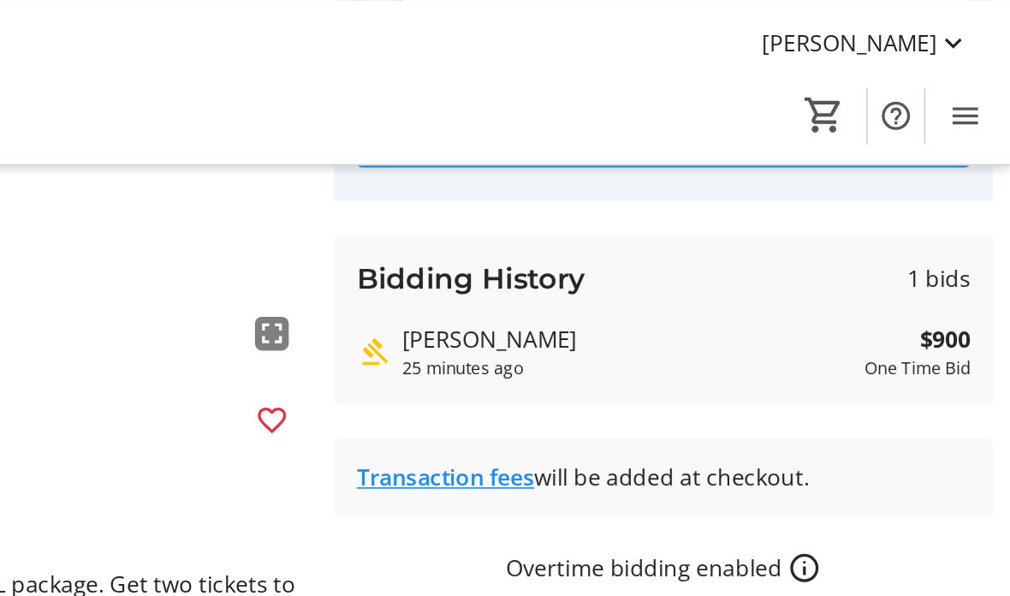
scroll to position [263, 0]
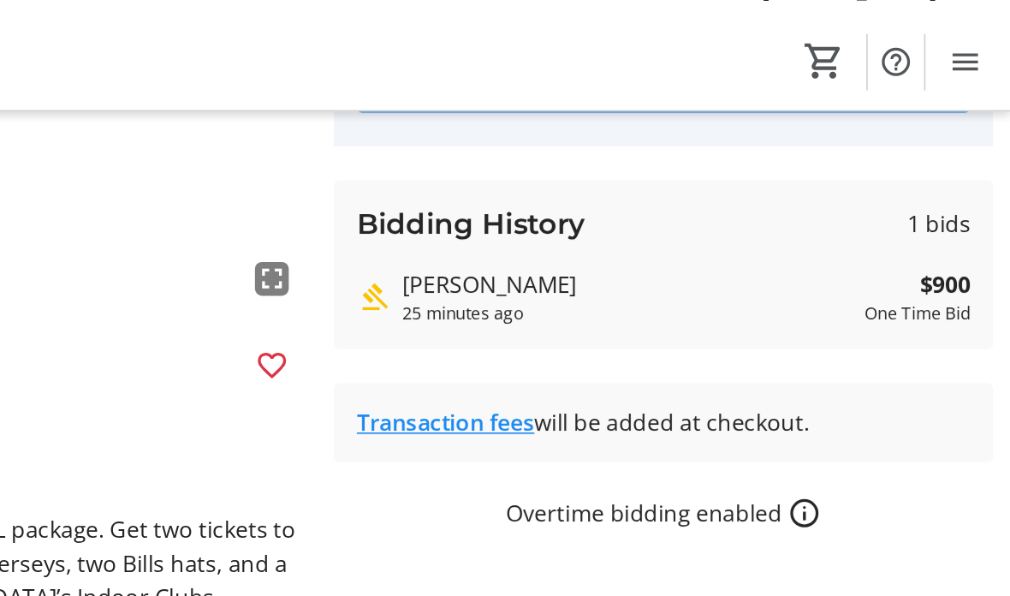
click at [599, 160] on div "Bidding History 1 bids [PERSON_NAME] 25 minutes ago $900 One Time Bid" at bounding box center [799, 193] width 401 height 103
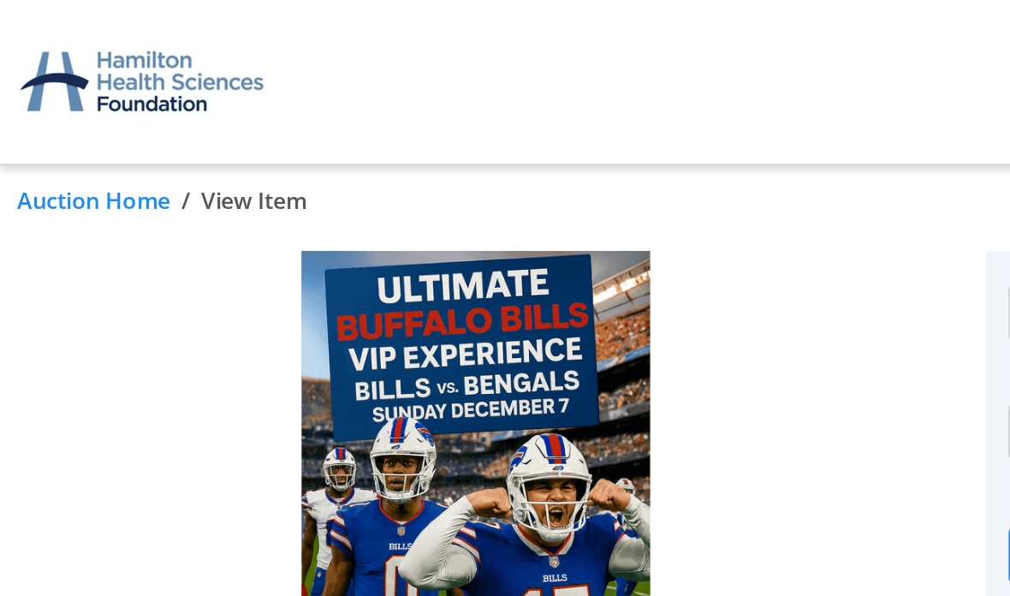
scroll to position [0, 0]
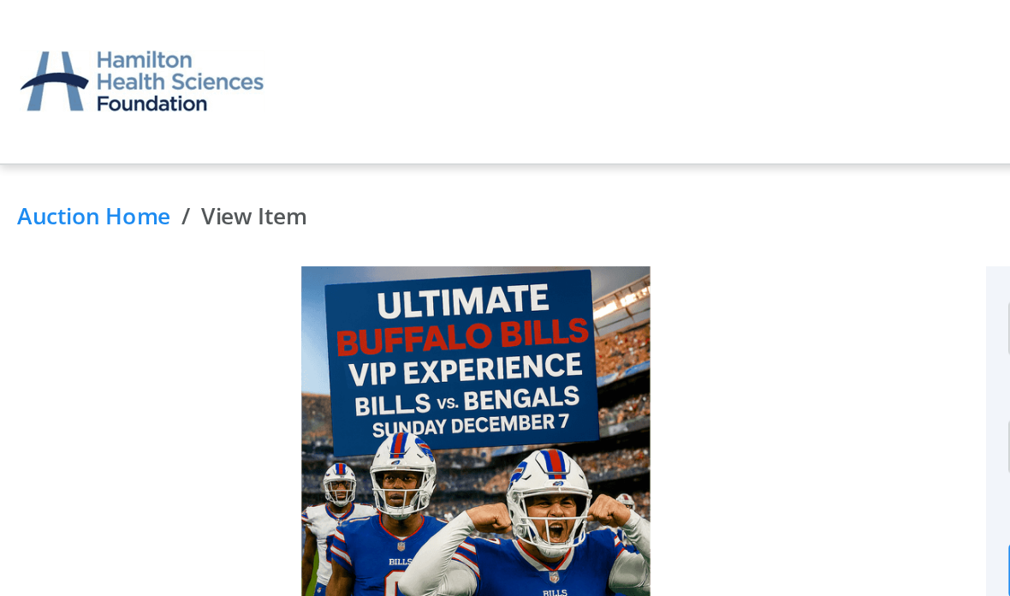
click at [80, 136] on link "Auction Home" at bounding box center [56, 131] width 93 height 21
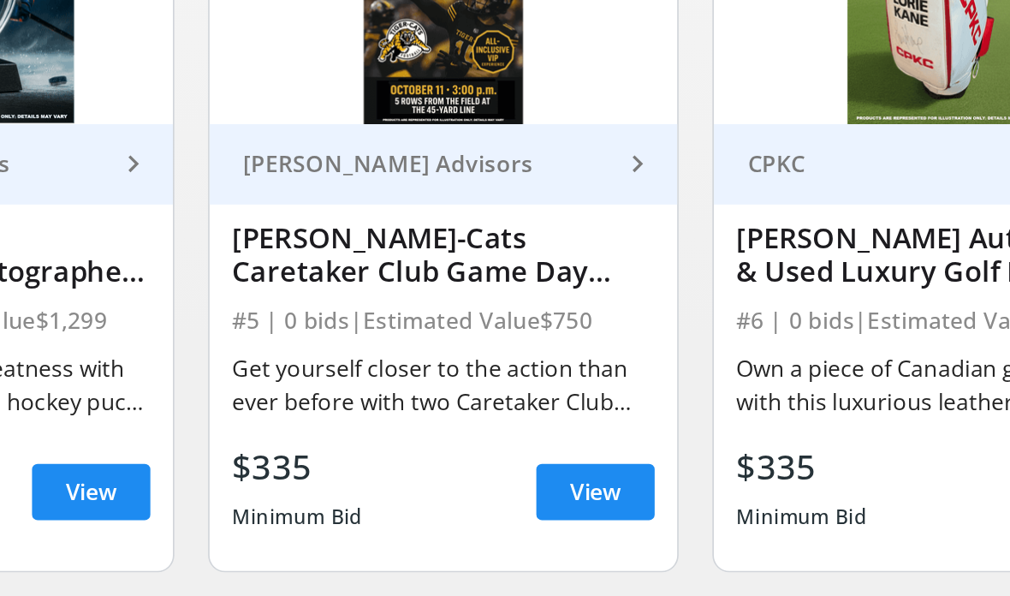
scroll to position [605, 0]
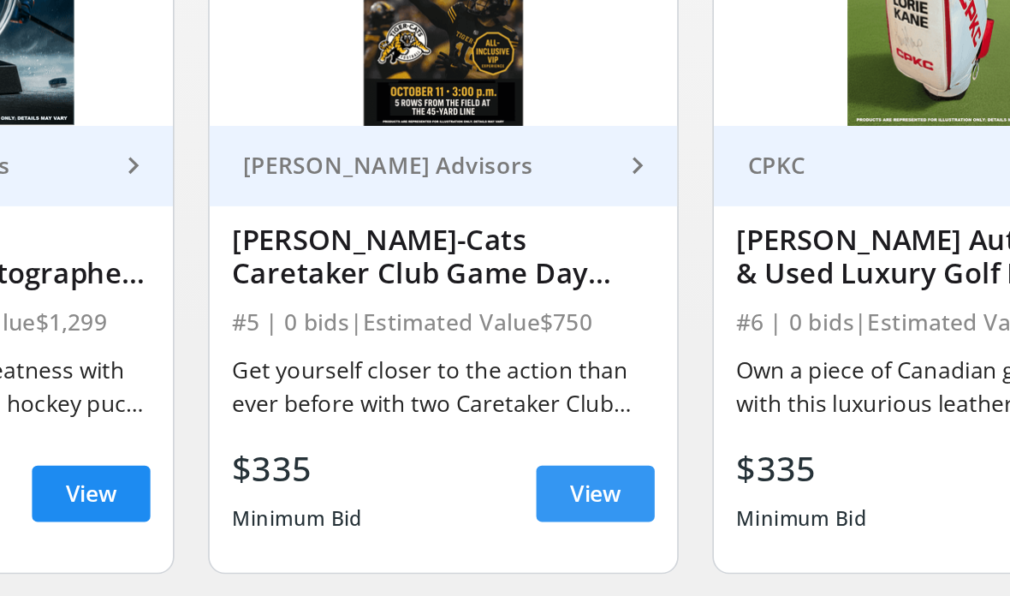
click at [582, 481] on span "View" at bounding box center [597, 491] width 31 height 21
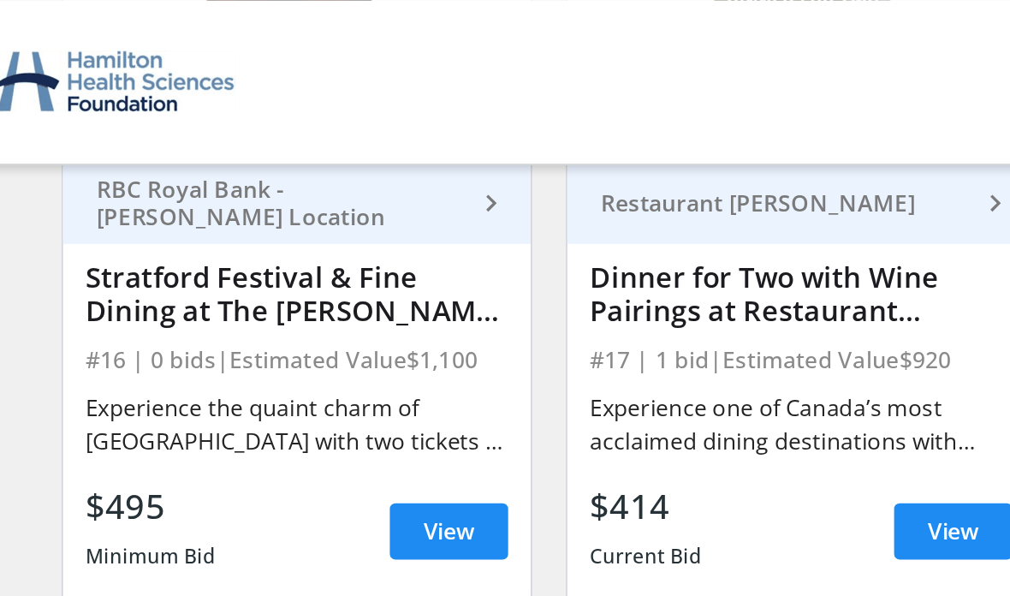
scroll to position [2615, 0]
click at [546, 234] on div "Experience one of Canada’s most acclaimed dining destinations with dinner for t…" at bounding box center [505, 258] width 257 height 48
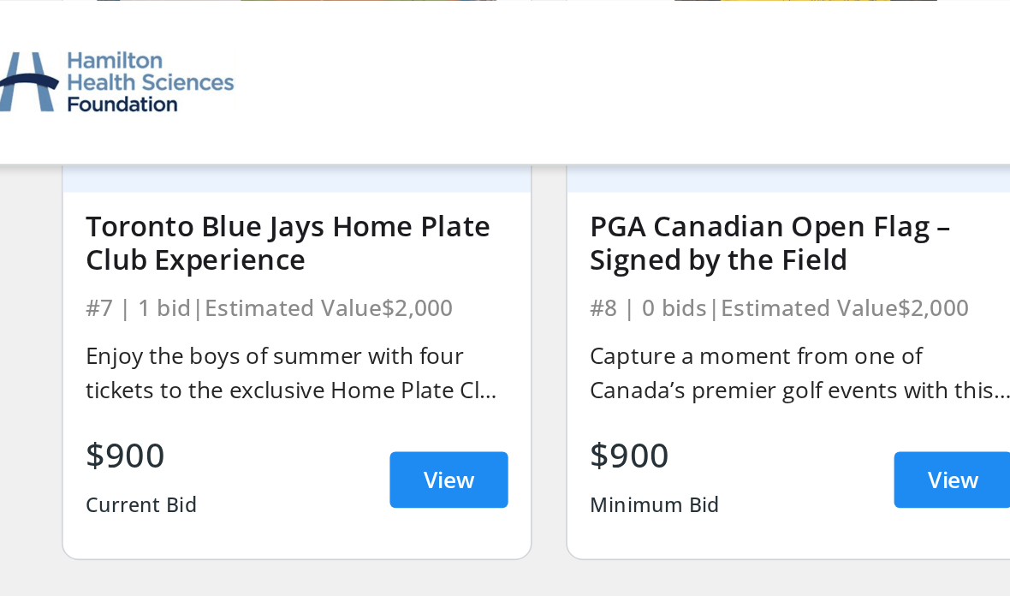
scroll to position [1265, 0]
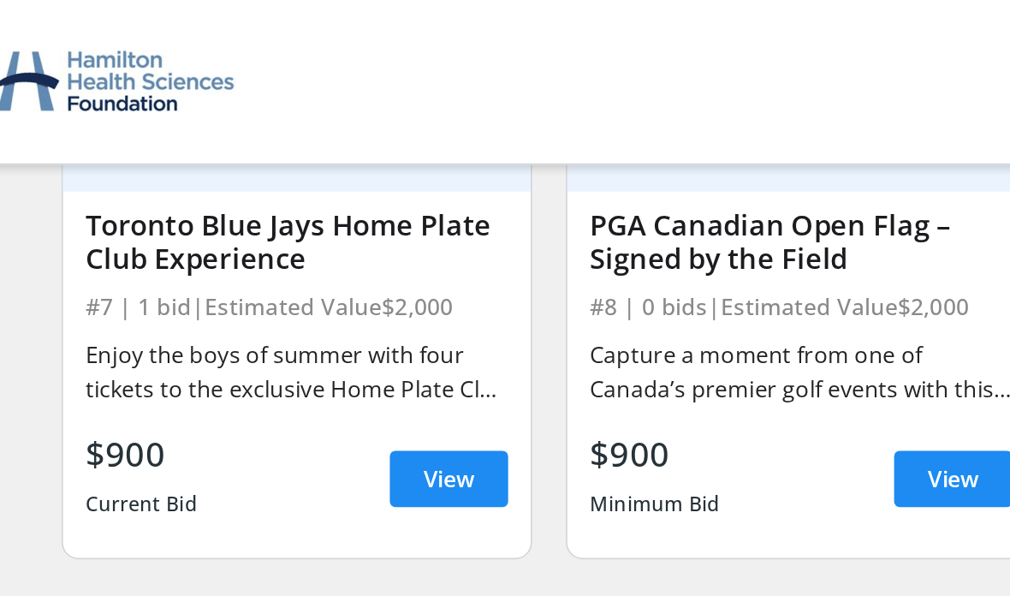
click at [85, 277] on div "$900" at bounding box center [104, 275] width 69 height 31
click at [276, 291] on span "View" at bounding box center [291, 291] width 31 height 21
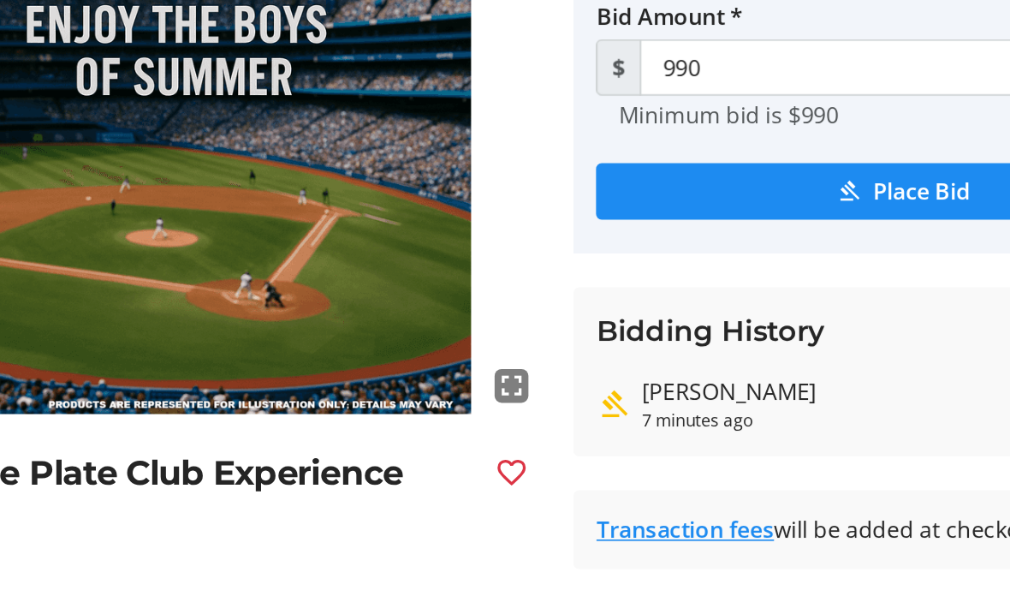
scroll to position [38, 0]
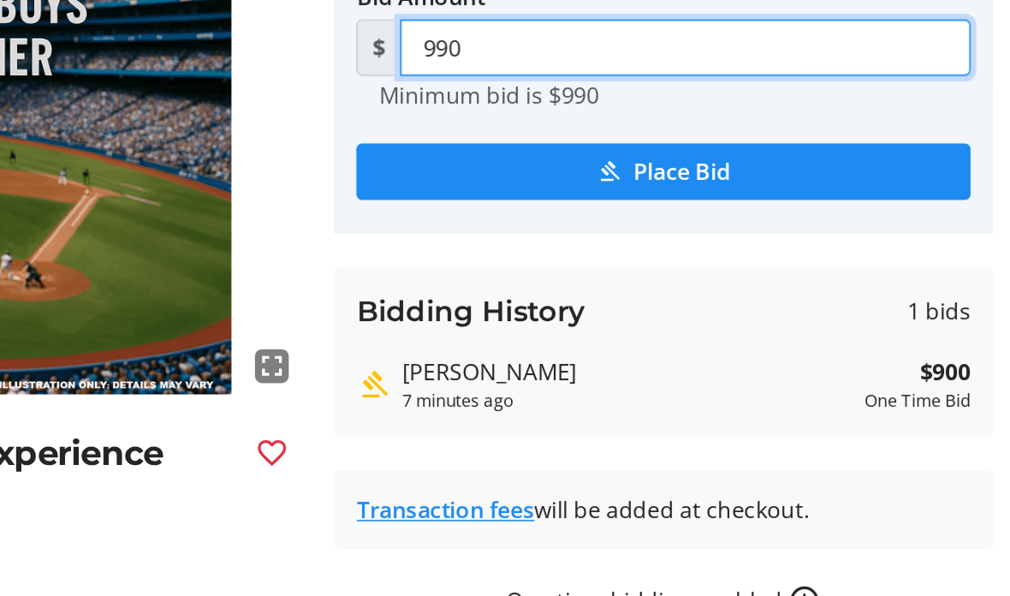
click at [640, 217] on input "990" at bounding box center [813, 234] width 347 height 34
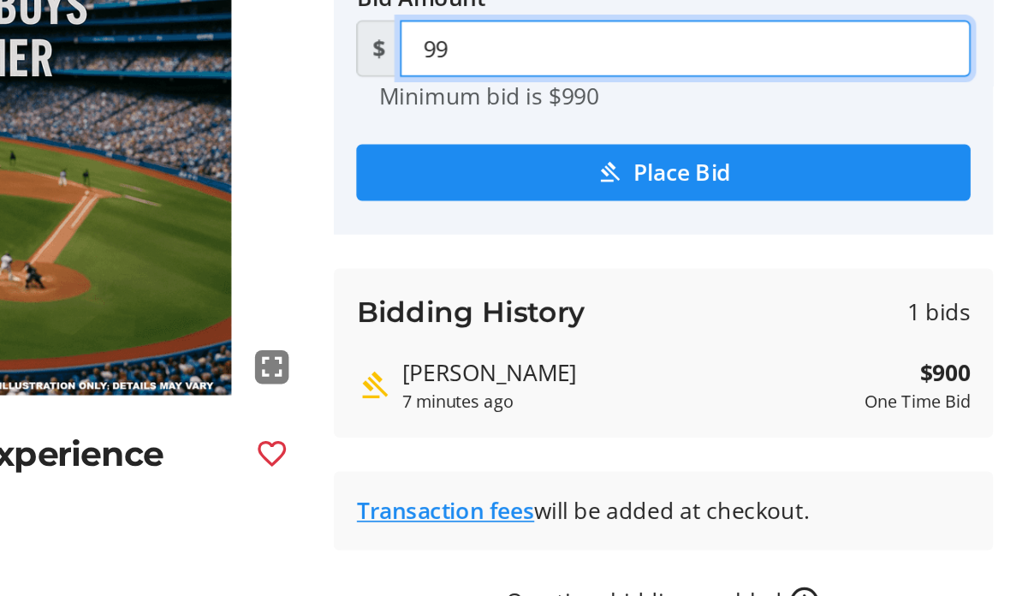
type input "9"
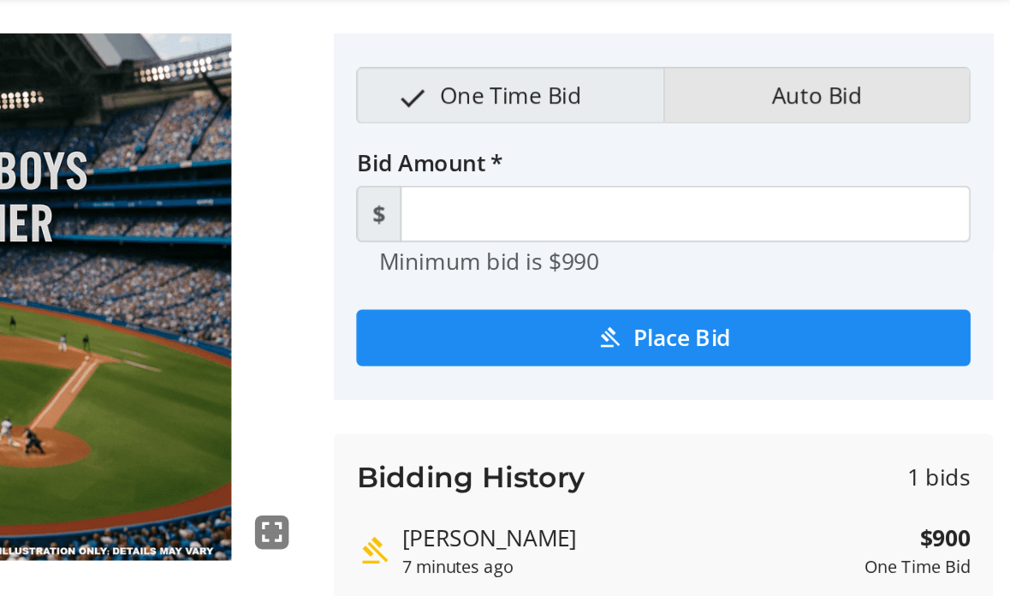
click at [855, 146] on span "Auto Bid" at bounding box center [892, 162] width 75 height 33
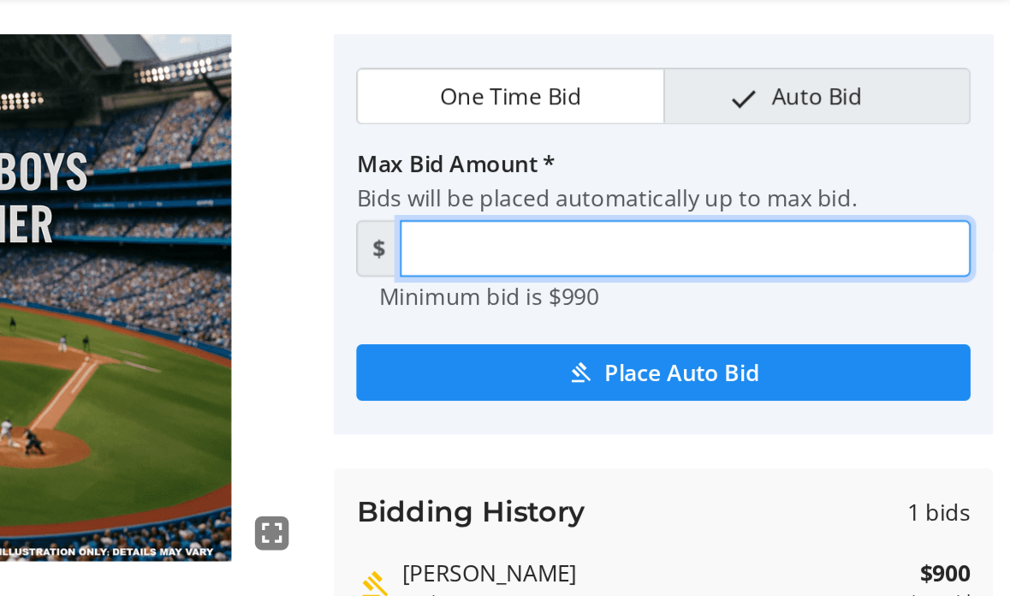
click at [640, 237] on input "Max Bid Amount *" at bounding box center [813, 254] width 347 height 34
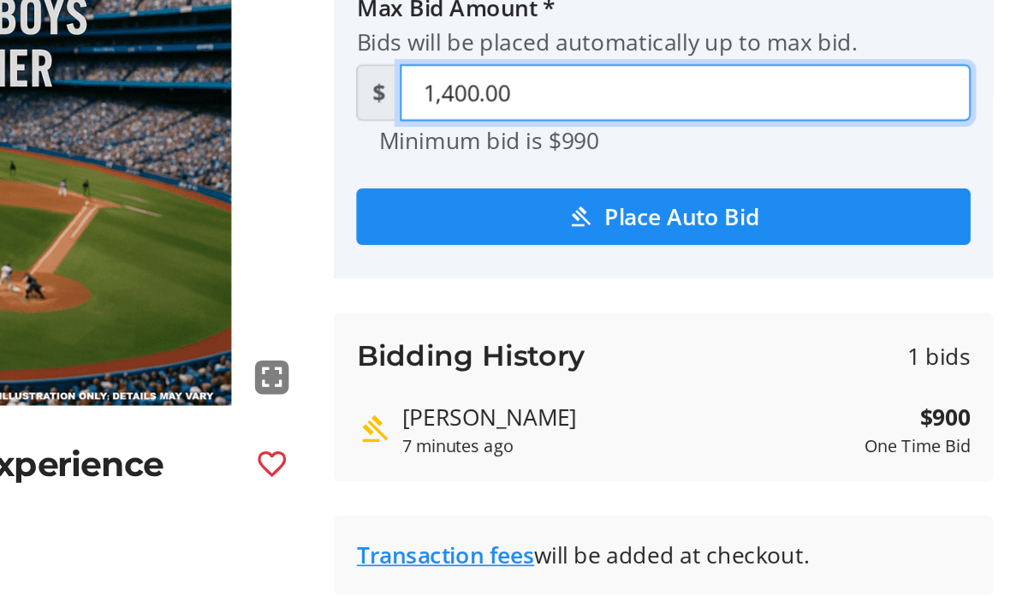
type input "1,400.00"
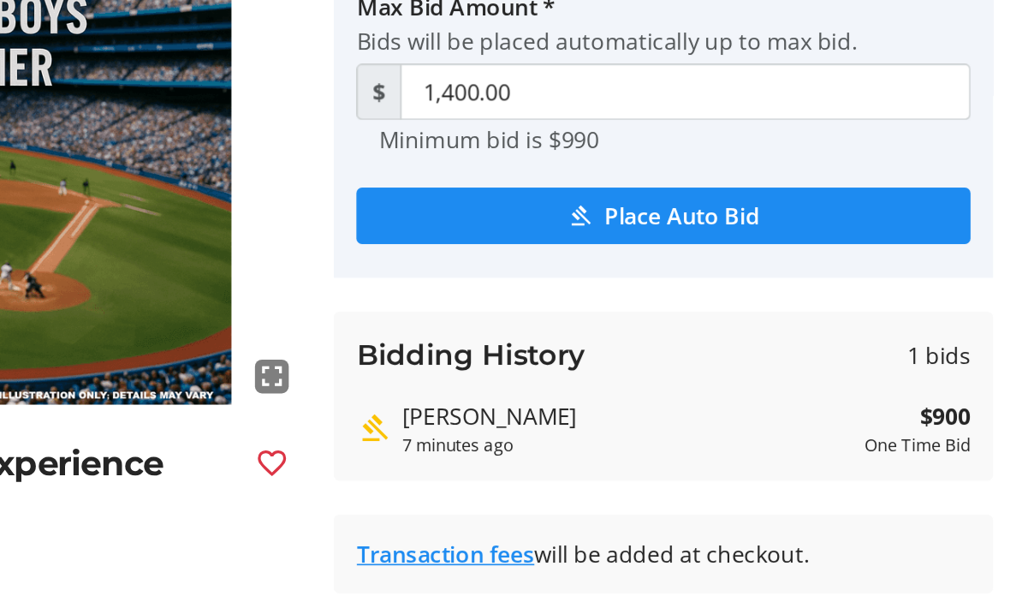
click at [764, 319] on span "Place Auto Bid" at bounding box center [811, 329] width 94 height 21
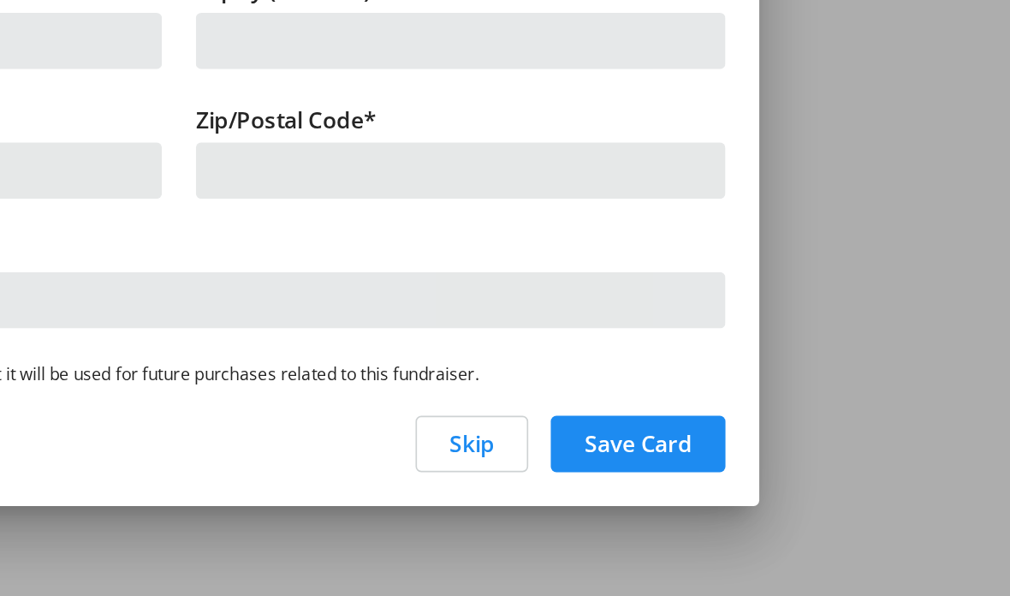
scroll to position [0, 0]
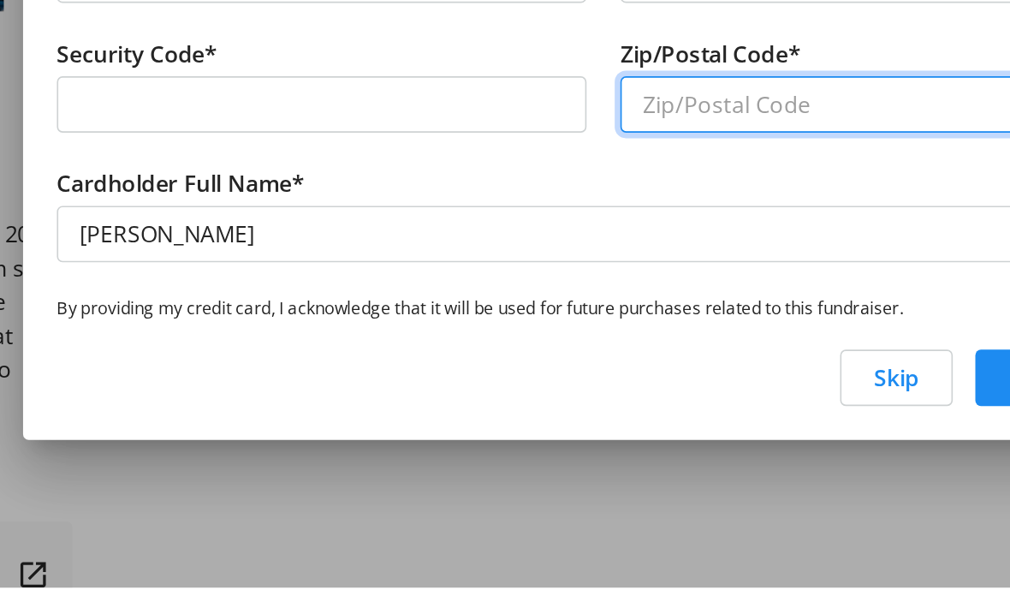
click at [515, 285] on input "Zip/Postal Code*" at bounding box center [676, 302] width 322 height 34
type input "L2H2L2"
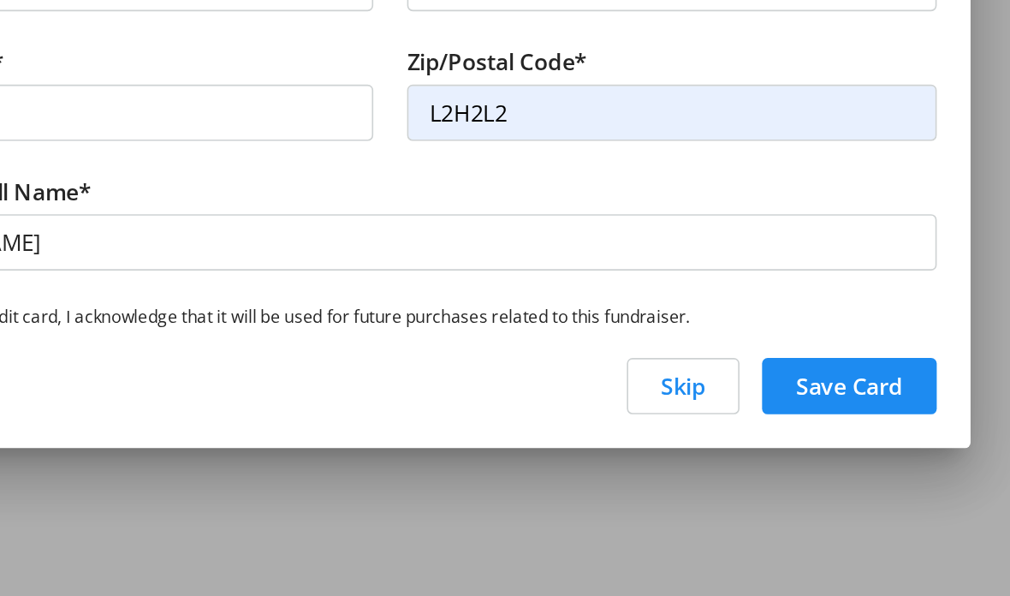
click at [752, 458] on span "Save Card" at bounding box center [784, 468] width 65 height 21
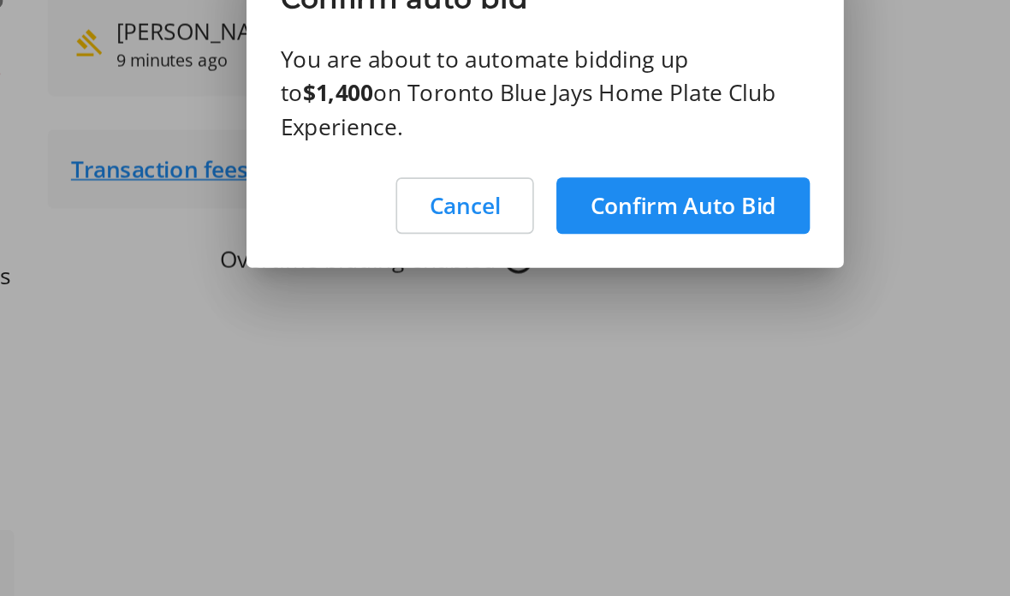
click at [533, 349] on span "Confirm Auto Bid" at bounding box center [589, 359] width 113 height 21
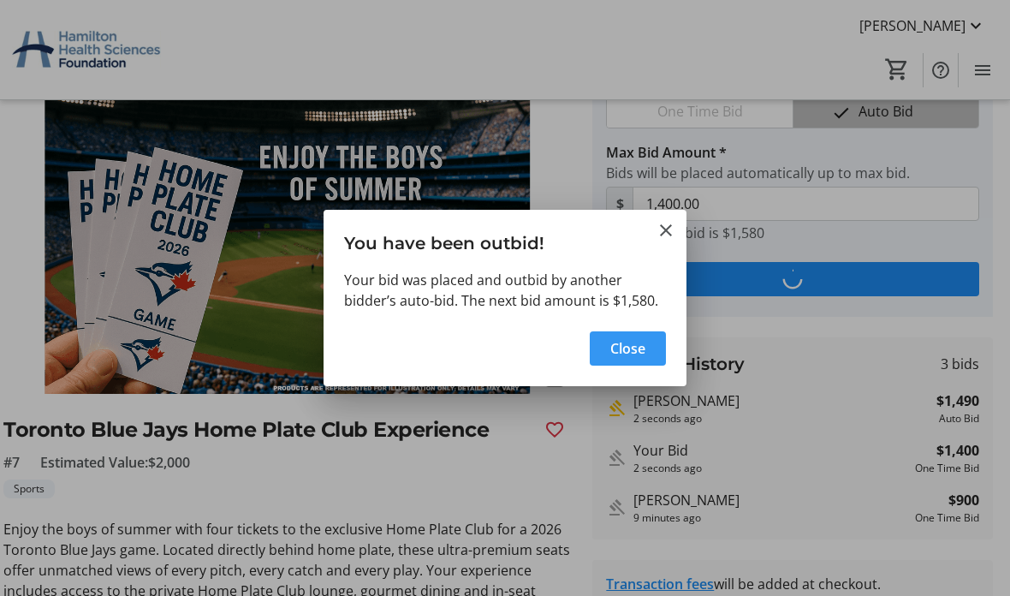
click at [620, 351] on span "Close" at bounding box center [628, 348] width 35 height 21
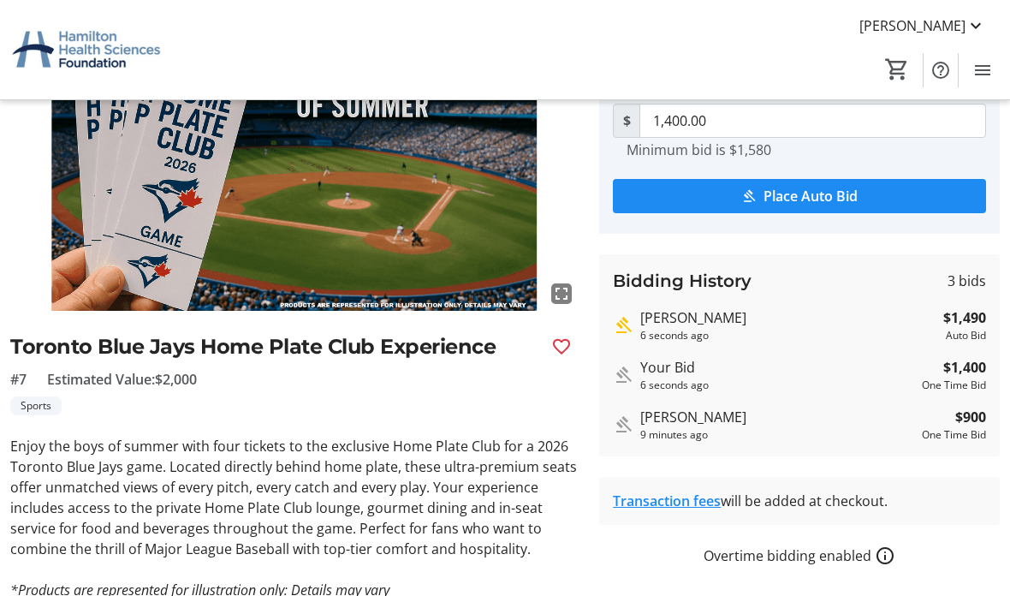
scroll to position [154, 0]
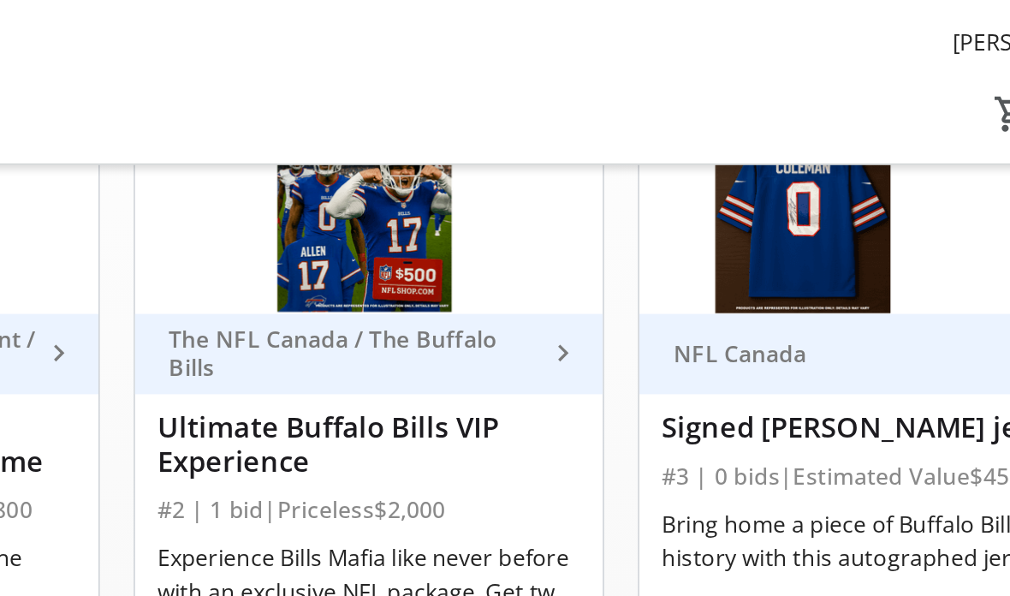
scroll to position [221, 0]
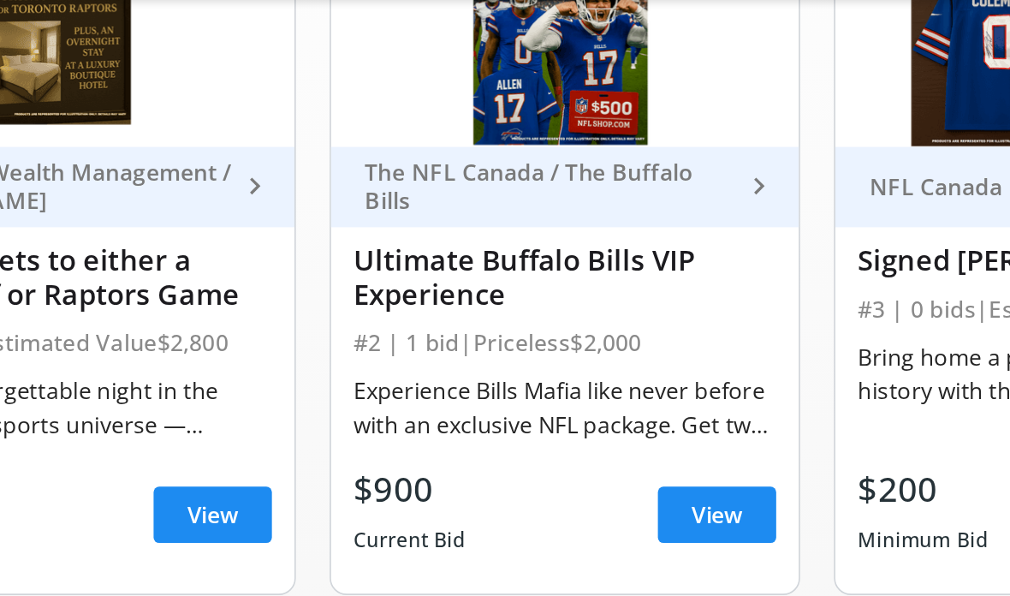
click at [377, 298] on div "#2 | 1 bid | Priceless $2,000" at bounding box center [505, 310] width 257 height 24
click at [377, 250] on div "Ultimate Buffalo Bills VIP Experience" at bounding box center [505, 270] width 257 height 41
click at [377, 384] on div "$900 Current Bid View" at bounding box center [505, 415] width 257 height 62
click at [582, 404] on span "View" at bounding box center [597, 414] width 31 height 21
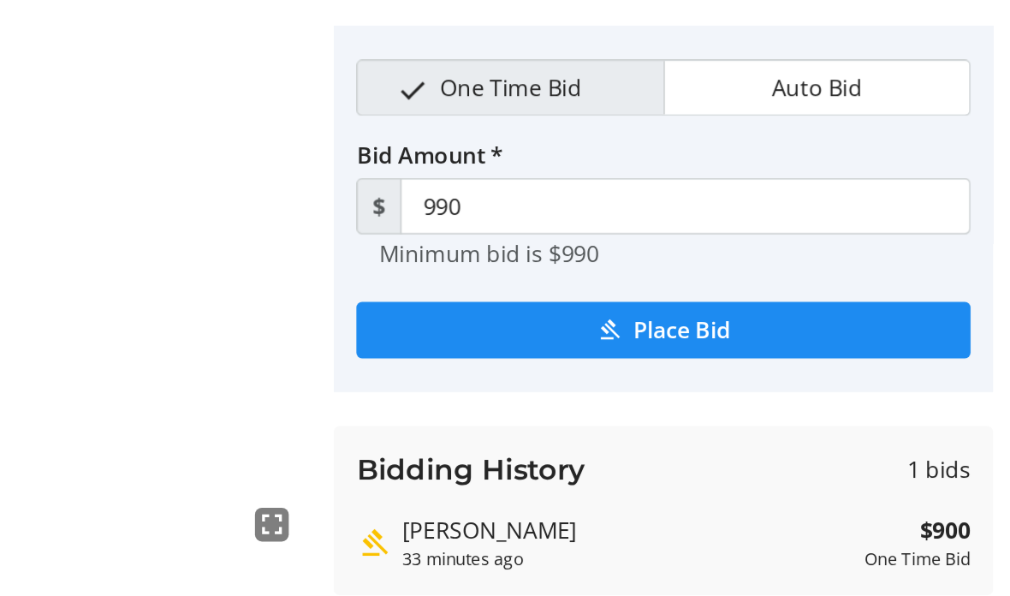
click at [855, 183] on span "Auto Bid" at bounding box center [892, 199] width 75 height 33
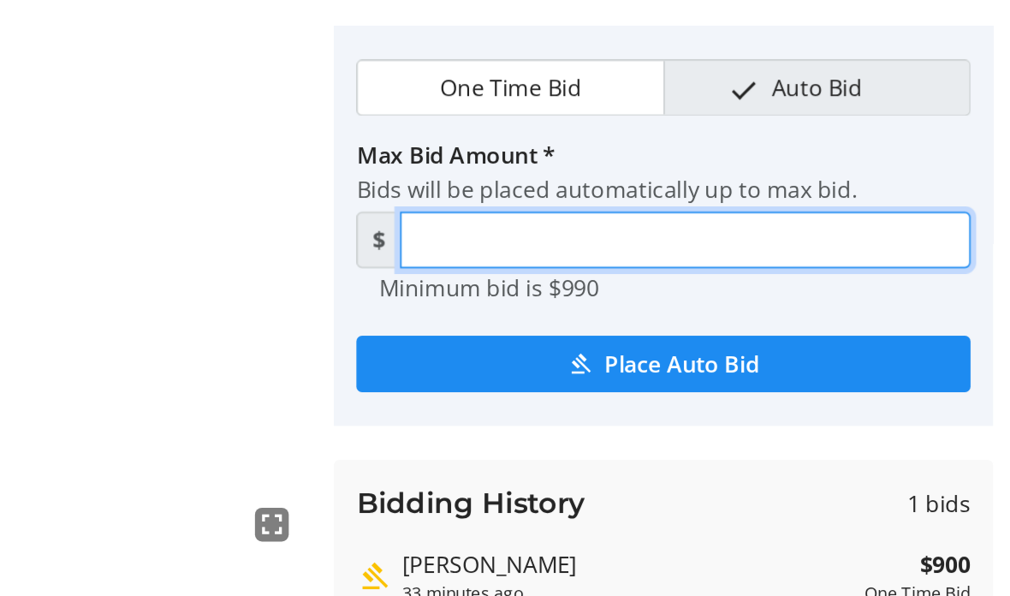
click at [640, 275] on input "Max Bid Amount *" at bounding box center [813, 292] width 347 height 34
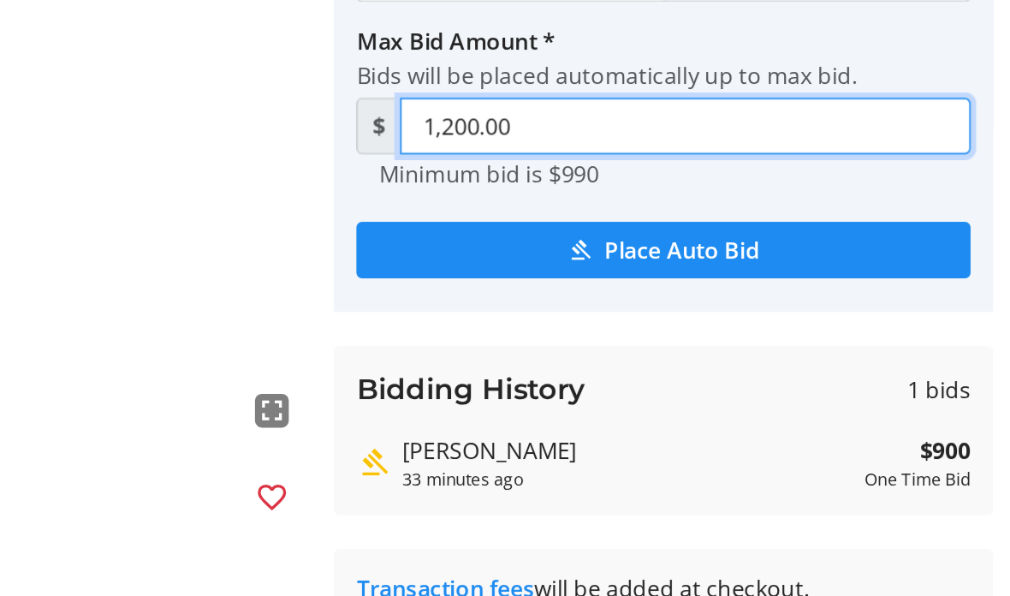
type input "1,200.00"
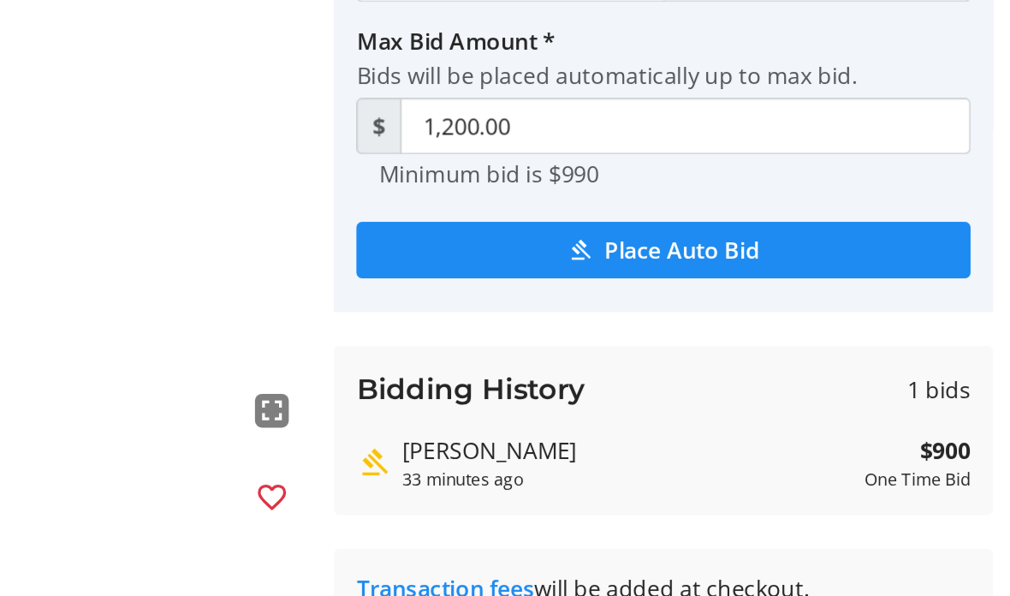
scroll to position [23, 0]
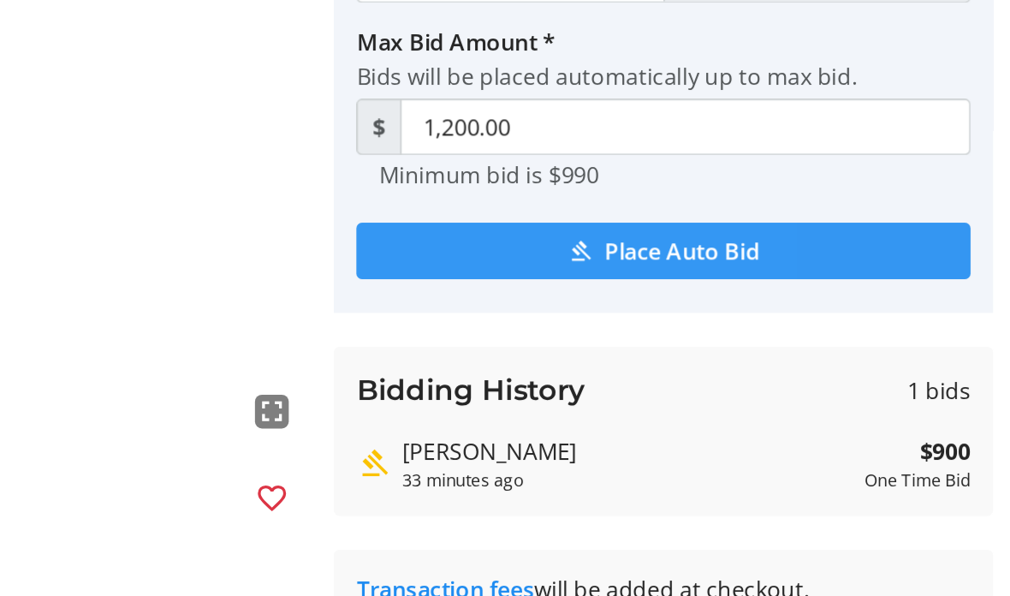
click at [613, 324] on span "submit" at bounding box center [799, 344] width 373 height 41
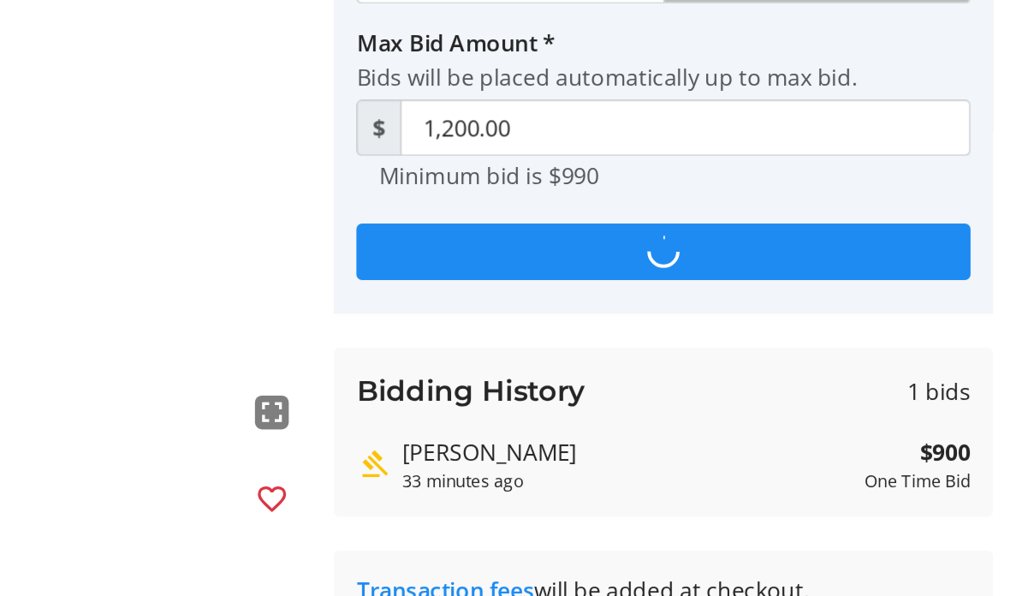
scroll to position [0, 0]
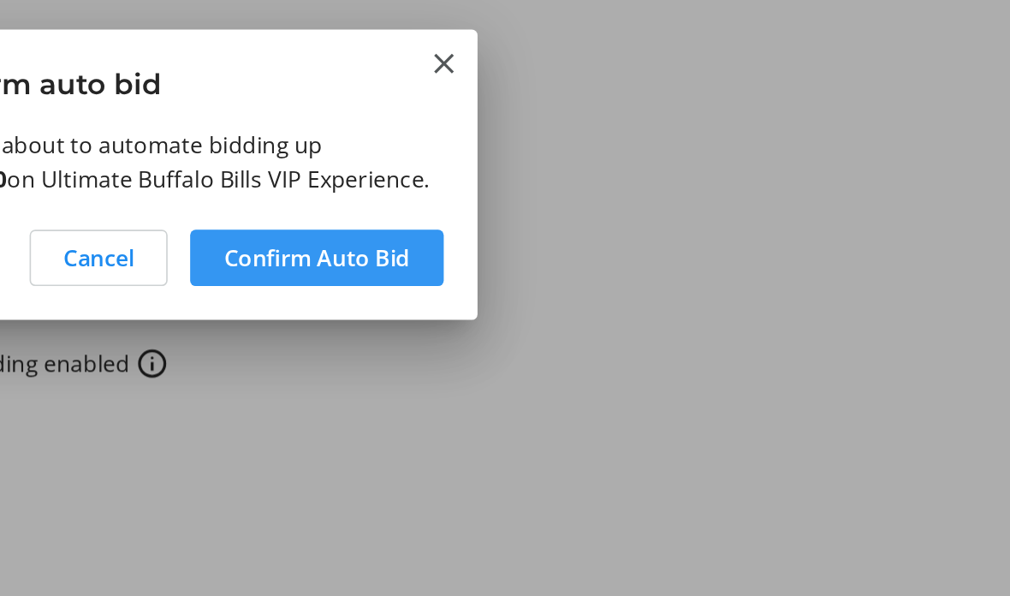
click at [533, 338] on span "Confirm Auto Bid" at bounding box center [589, 348] width 113 height 21
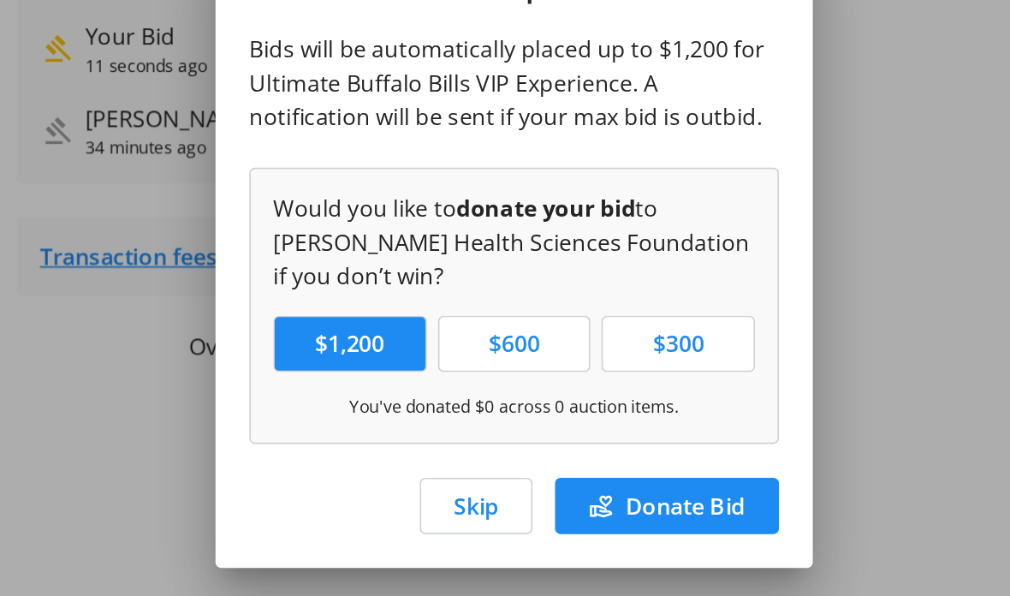
click at [449, 432] on span "button" at bounding box center [482, 452] width 67 height 41
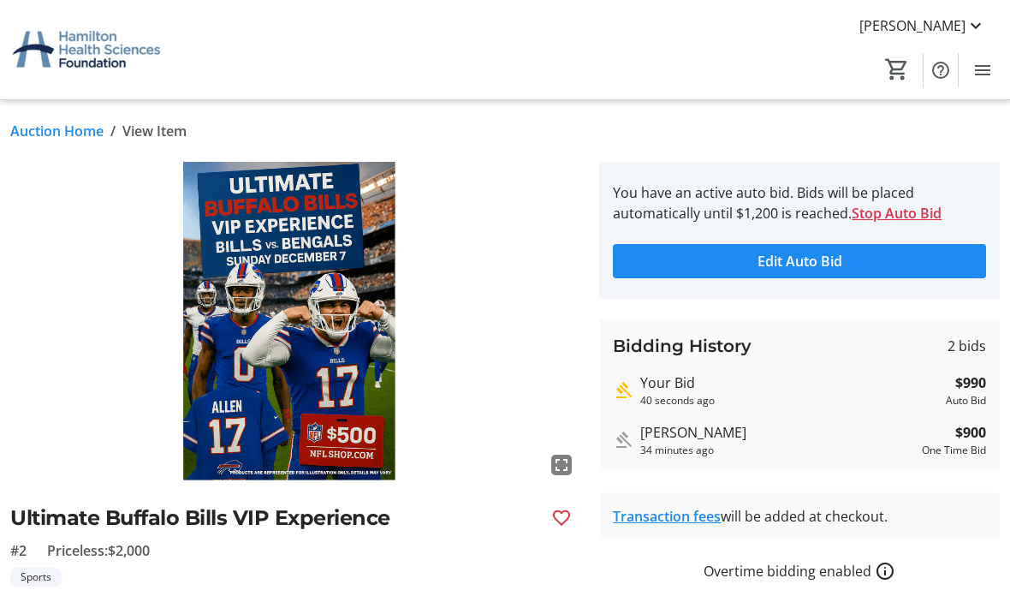
scroll to position [11, 0]
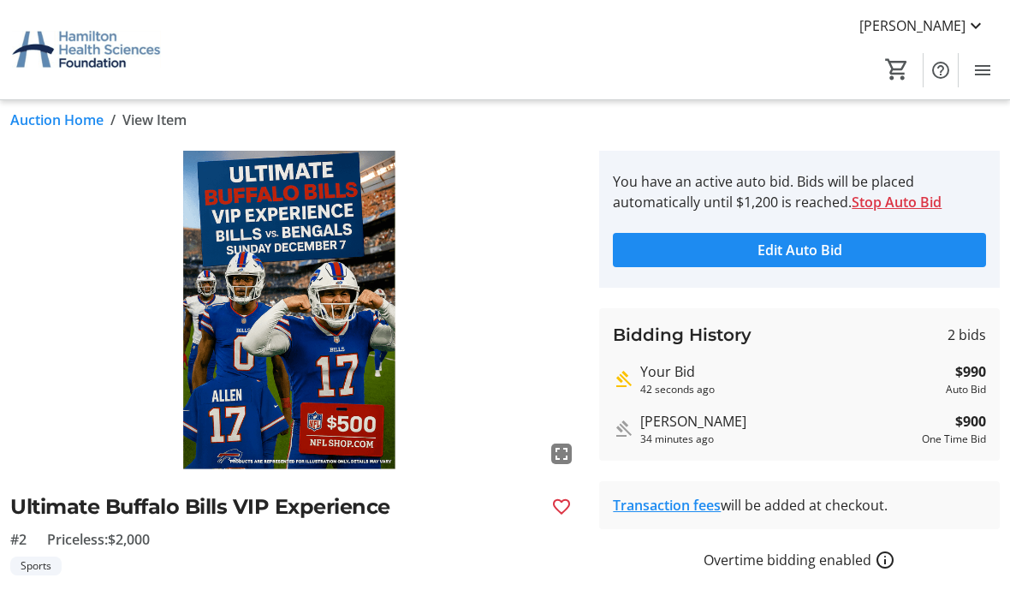
click at [45, 116] on link "Auction Home" at bounding box center [56, 120] width 93 height 21
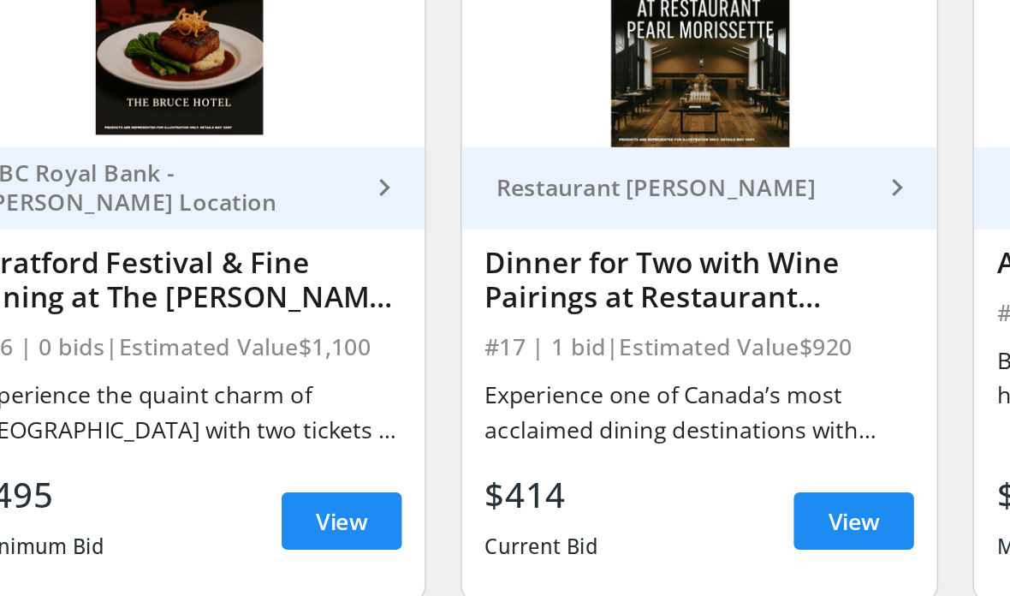
scroll to position [2428, 0]
click at [562, 490] on span at bounding box center [598, 510] width 72 height 41
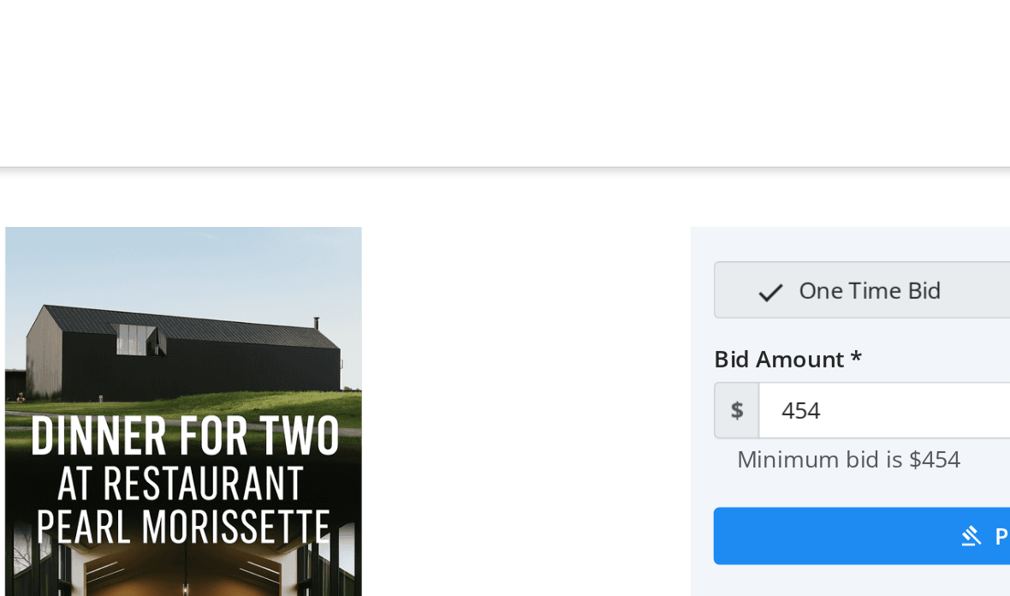
scroll to position [26, 0]
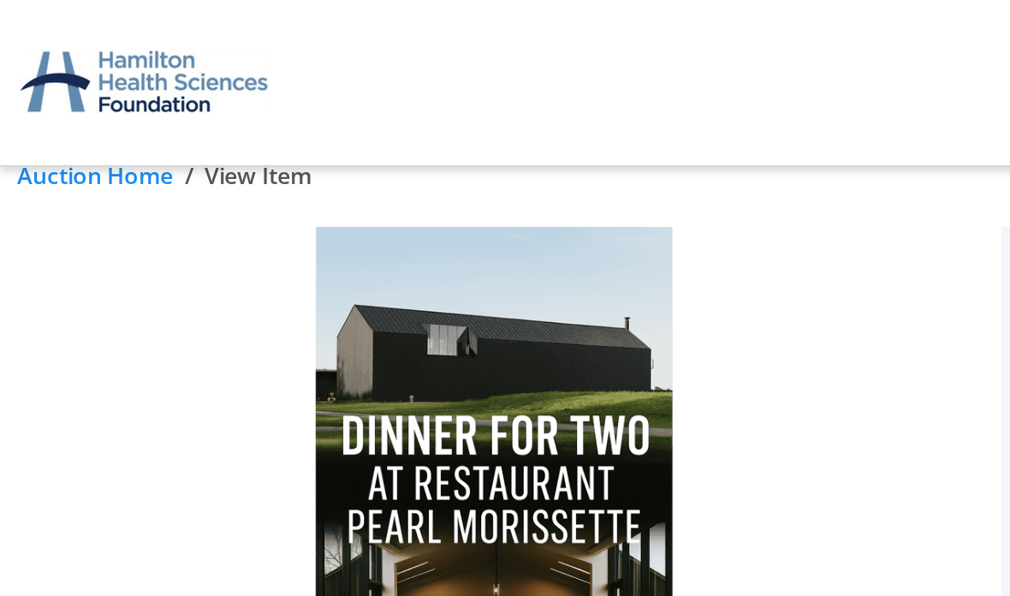
click at [39, 104] on link "Auction Home" at bounding box center [56, 105] width 93 height 21
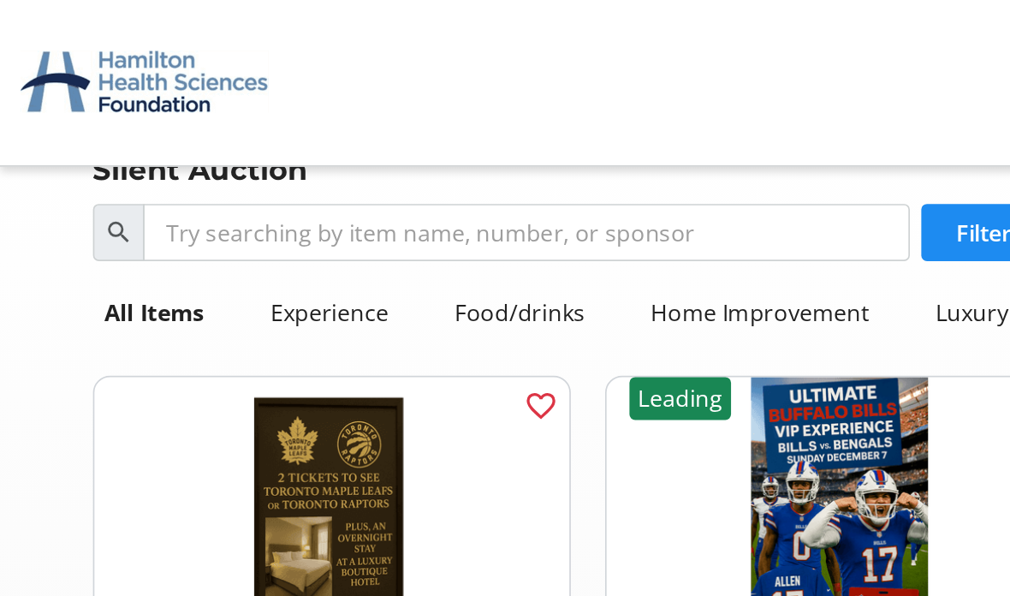
scroll to position [2387, 0]
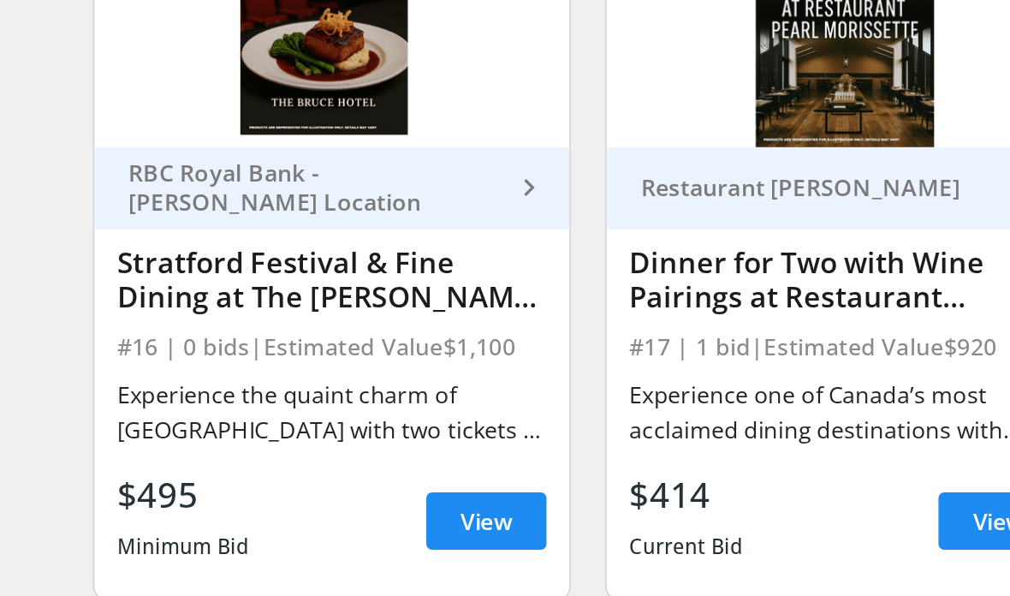
click at [38, 109] on html "[PERSON_NAME] Home Silent Auction Donations Tickets 0 Home Silent Auction Donat…" at bounding box center [505, 283] width 1010 height 5341
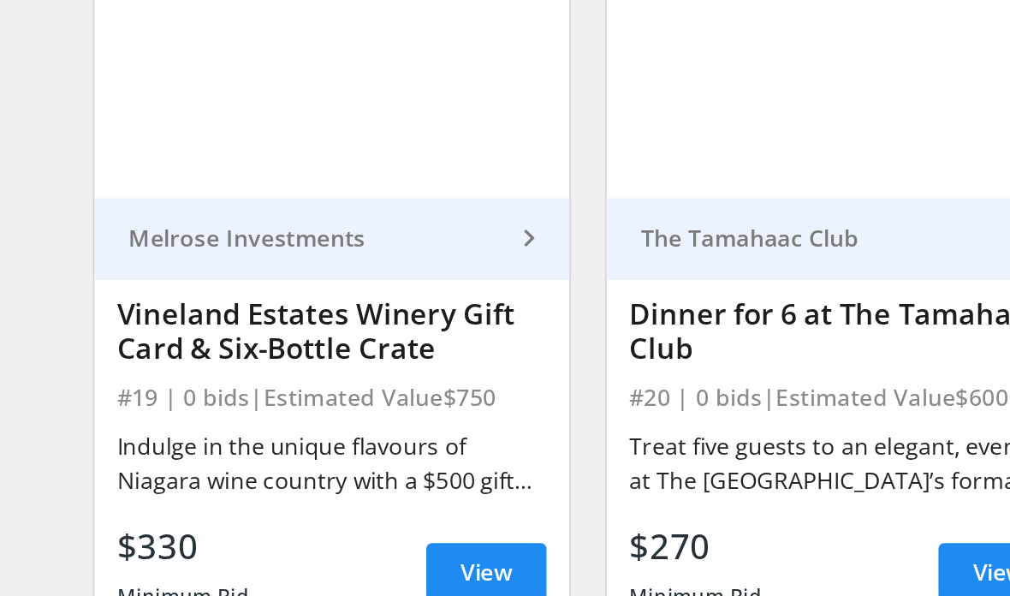
scroll to position [2858, 0]
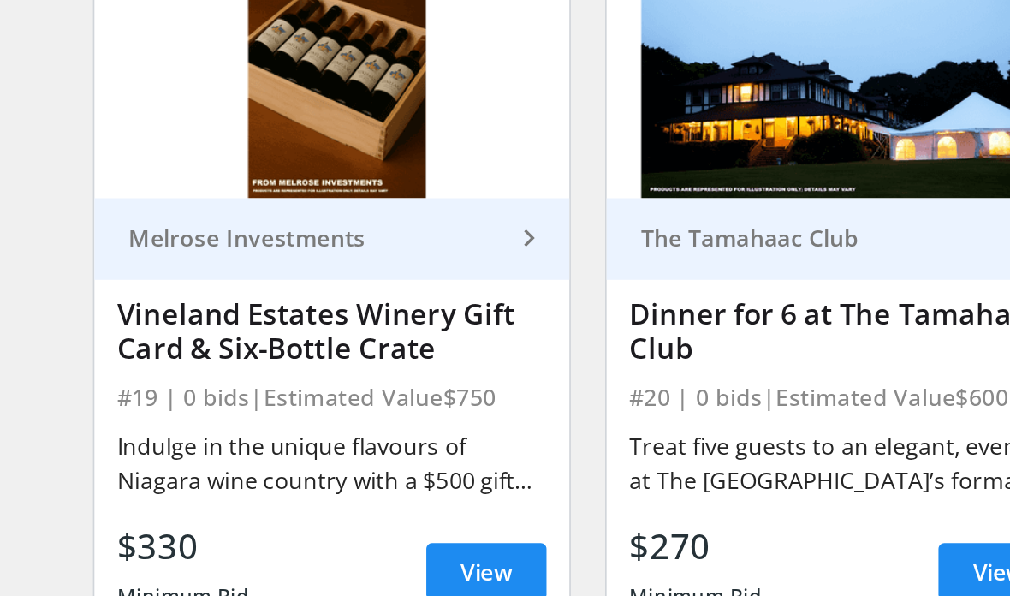
click at [98, 376] on div "Vineland Estates Winery Gift Card & Six-Bottle Crate" at bounding box center [198, 396] width 257 height 41
click at [75, 376] on div "Vineland Estates Winery Gift Card & Six-Bottle Crate" at bounding box center [198, 396] width 257 height 41
click at [294, 530] on span "View" at bounding box center [291, 540] width 31 height 21
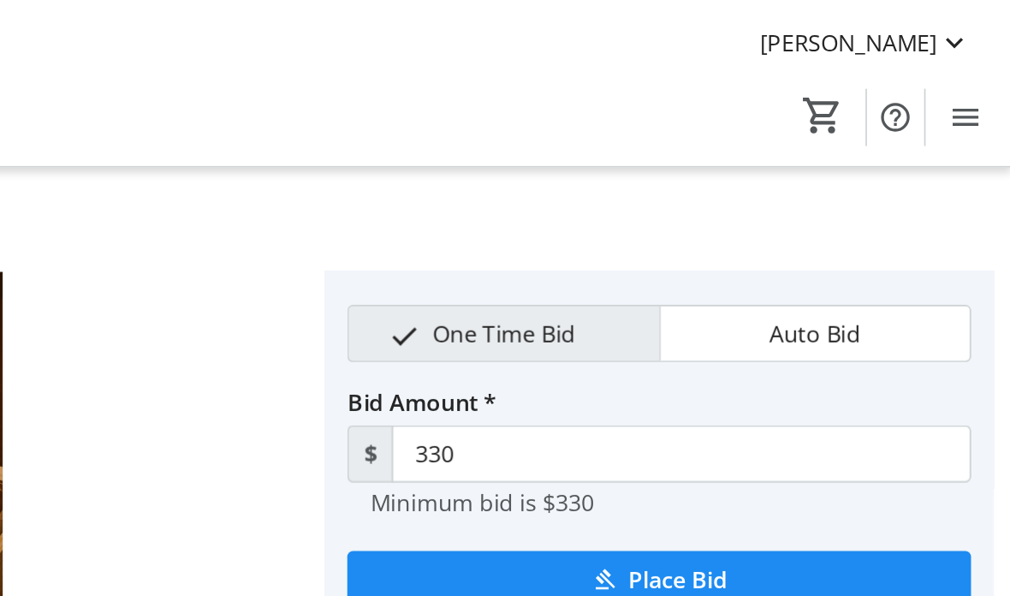
click at [855, 195] on span "Auto Bid" at bounding box center [892, 199] width 75 height 33
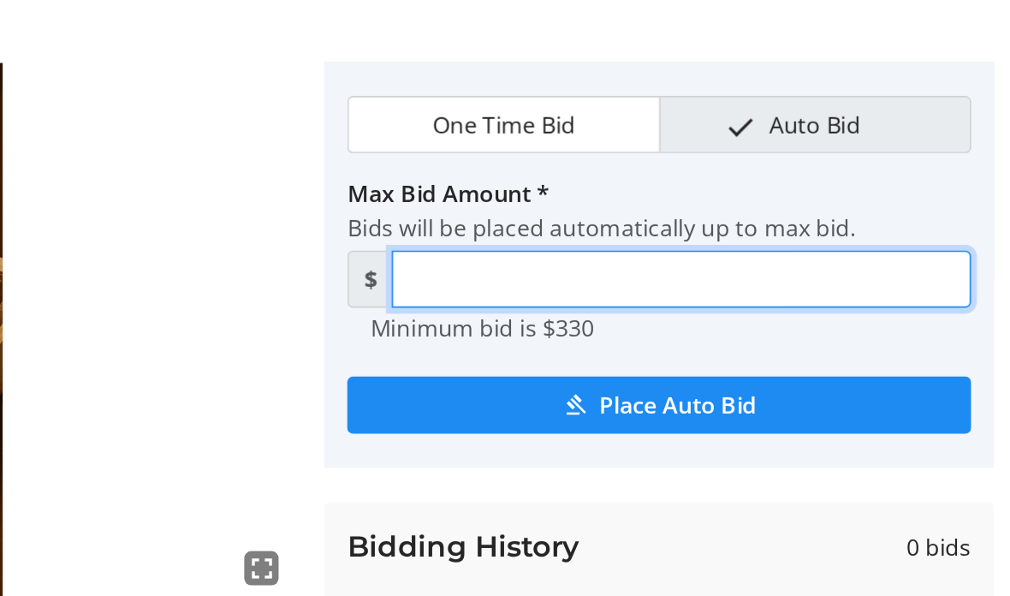
click at [640, 275] on input "Max Bid Amount *" at bounding box center [813, 292] width 347 height 34
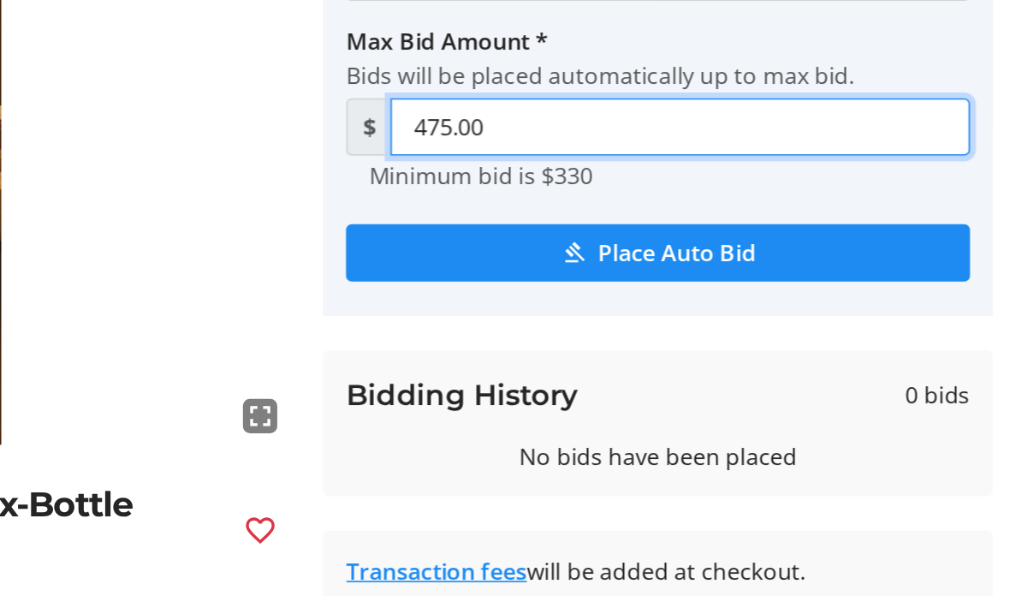
type input "475.00"
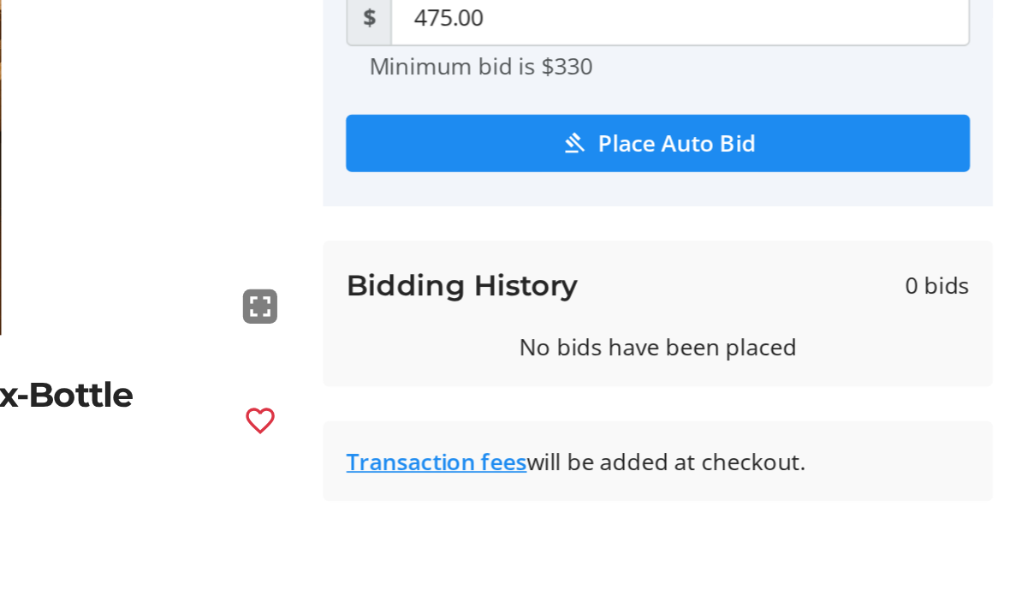
scroll to position [83, 0]
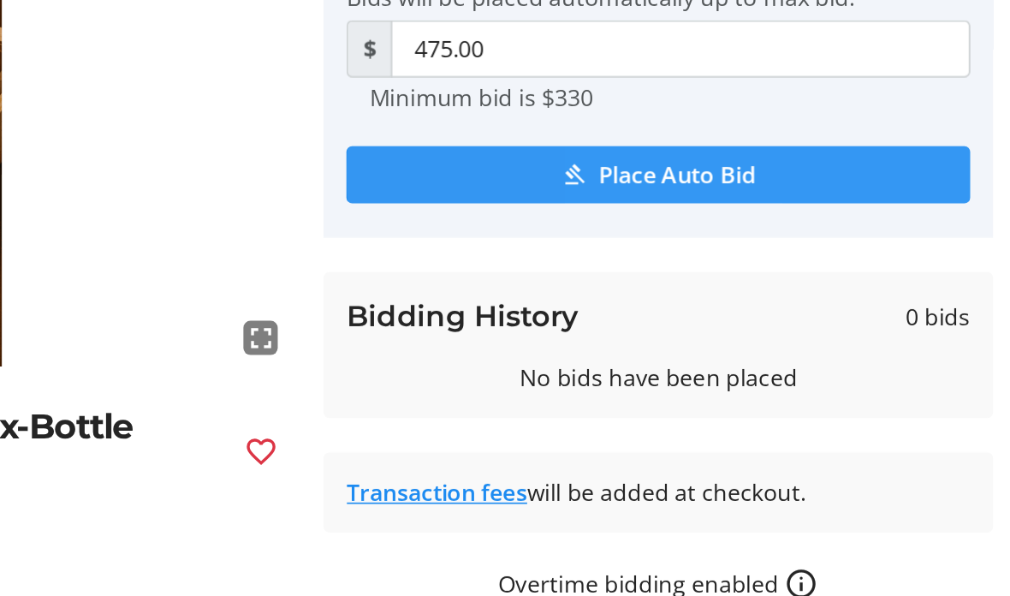
click at [764, 274] on span "Place Auto Bid" at bounding box center [811, 284] width 94 height 21
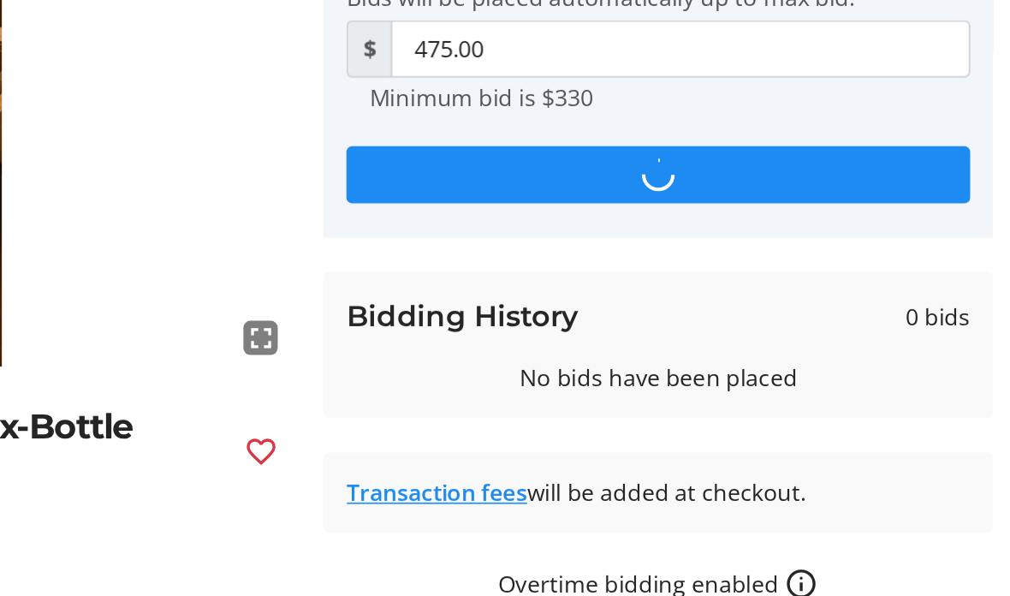
scroll to position [0, 0]
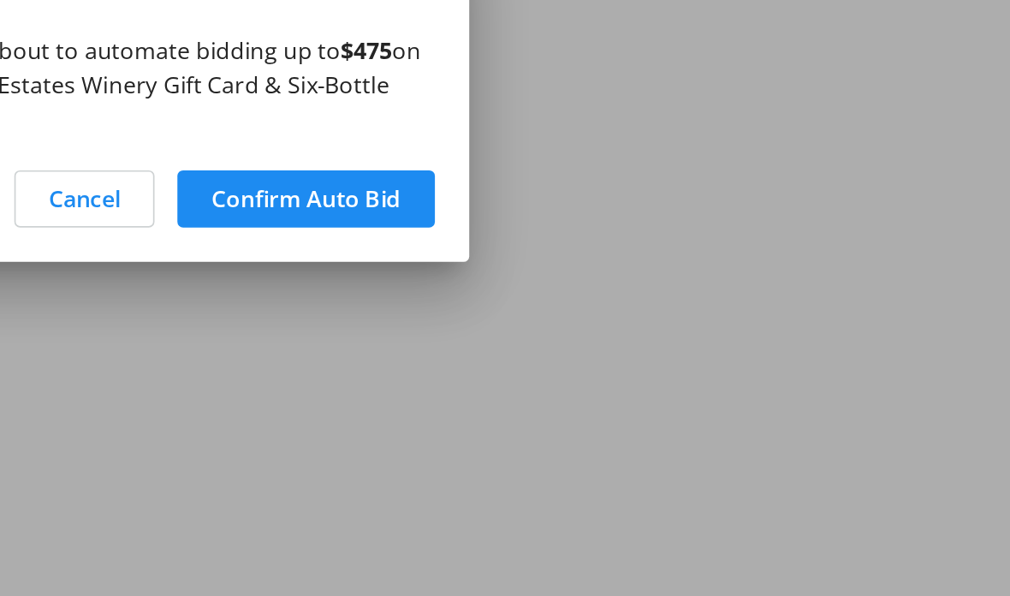
click at [533, 349] on span "Confirm Auto Bid" at bounding box center [589, 359] width 113 height 21
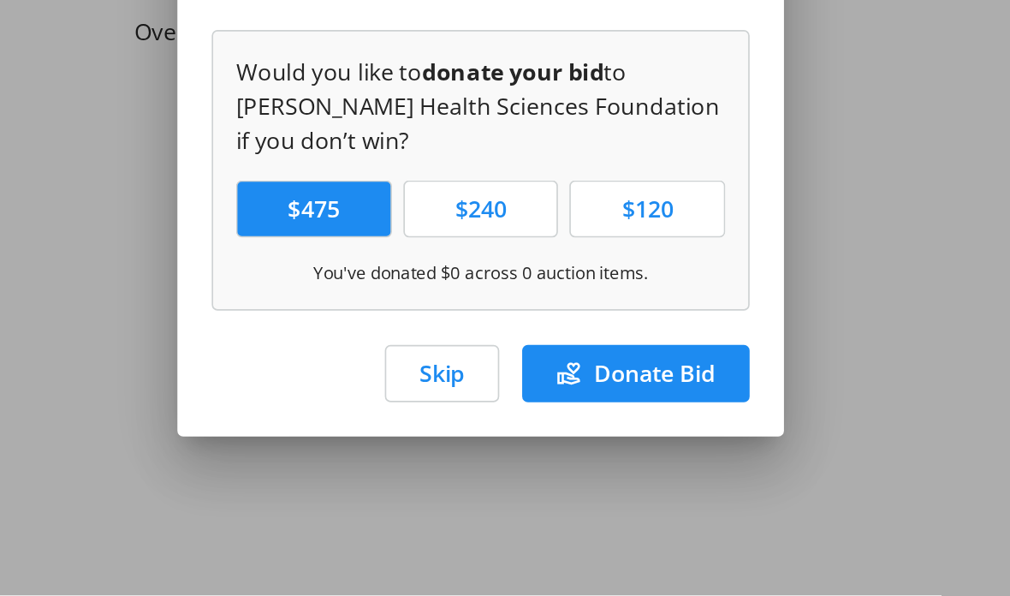
click at [468, 453] on span "Skip" at bounding box center [481, 463] width 27 height 21
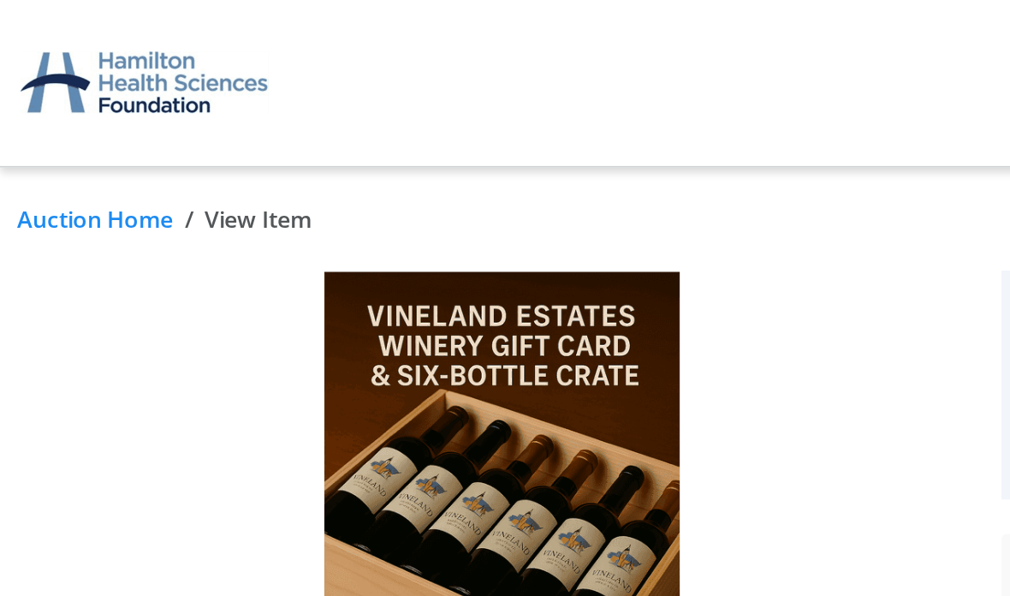
click at [37, 133] on link "Auction Home" at bounding box center [56, 131] width 93 height 21
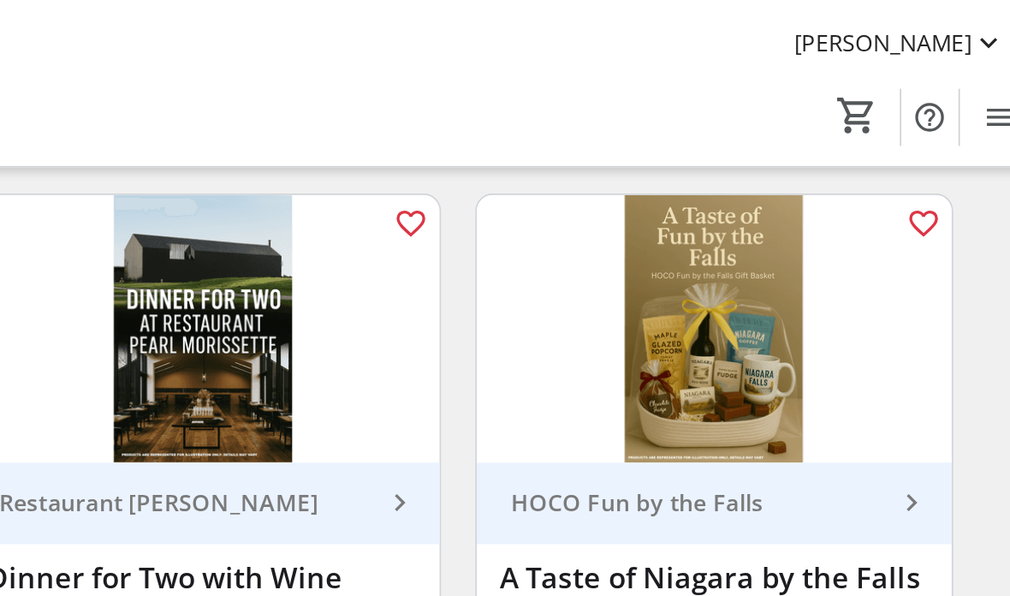
scroll to position [2438, 0]
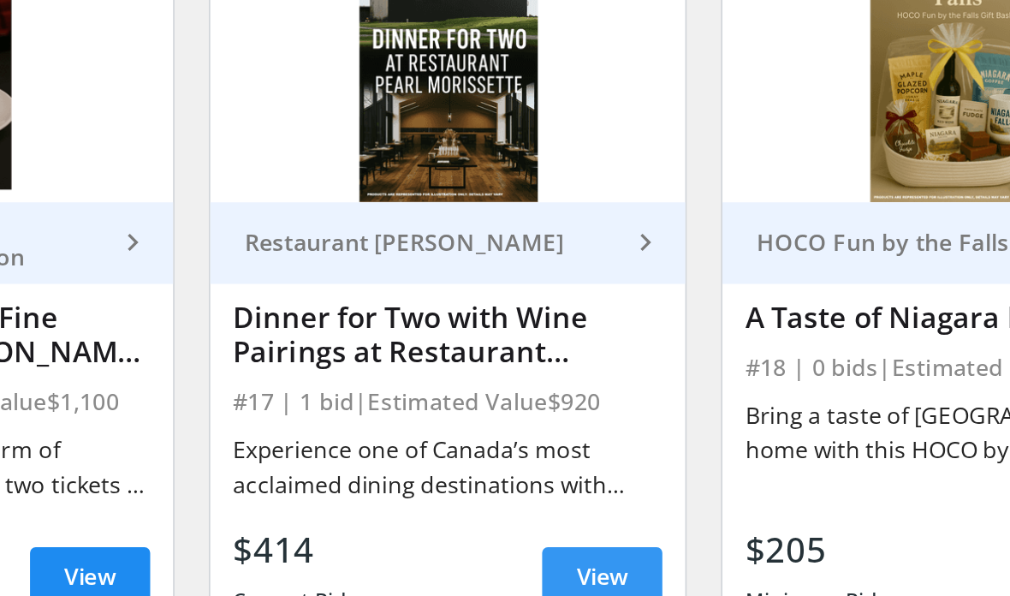
click at [582, 490] on span "View" at bounding box center [597, 500] width 31 height 21
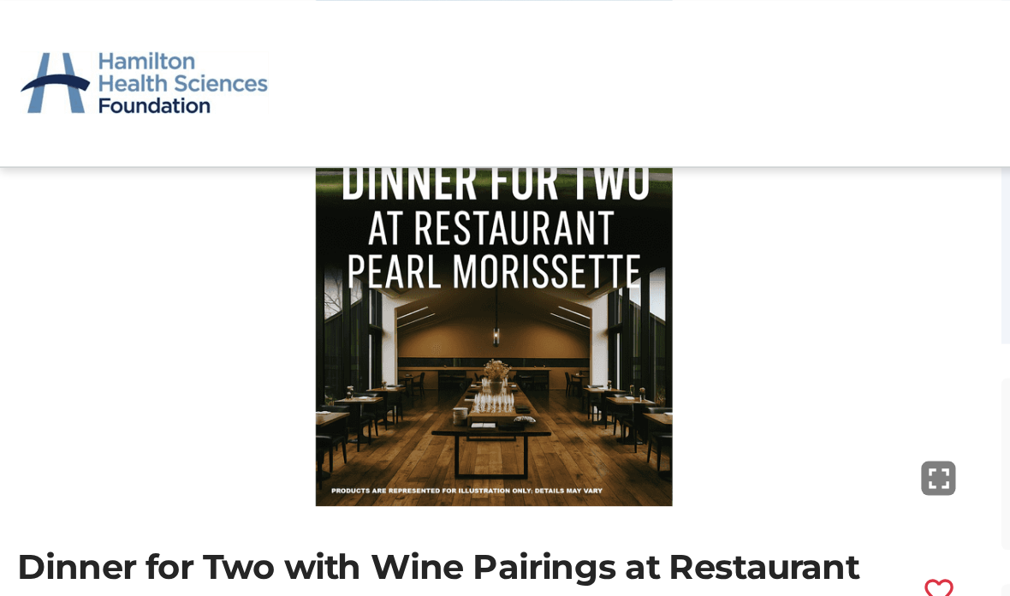
scroll to position [178, 0]
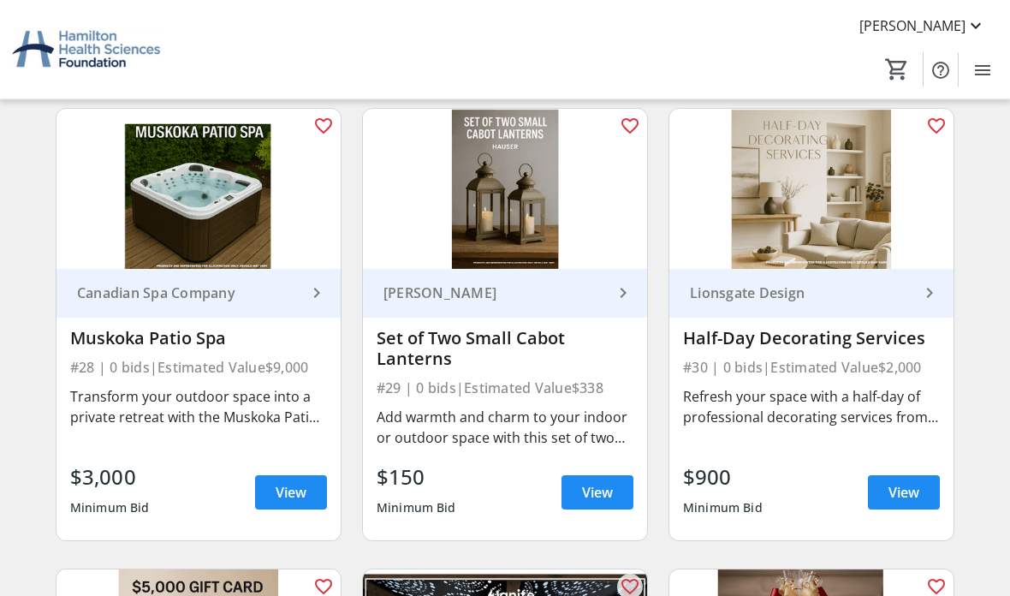
scroll to position [4288, 0]
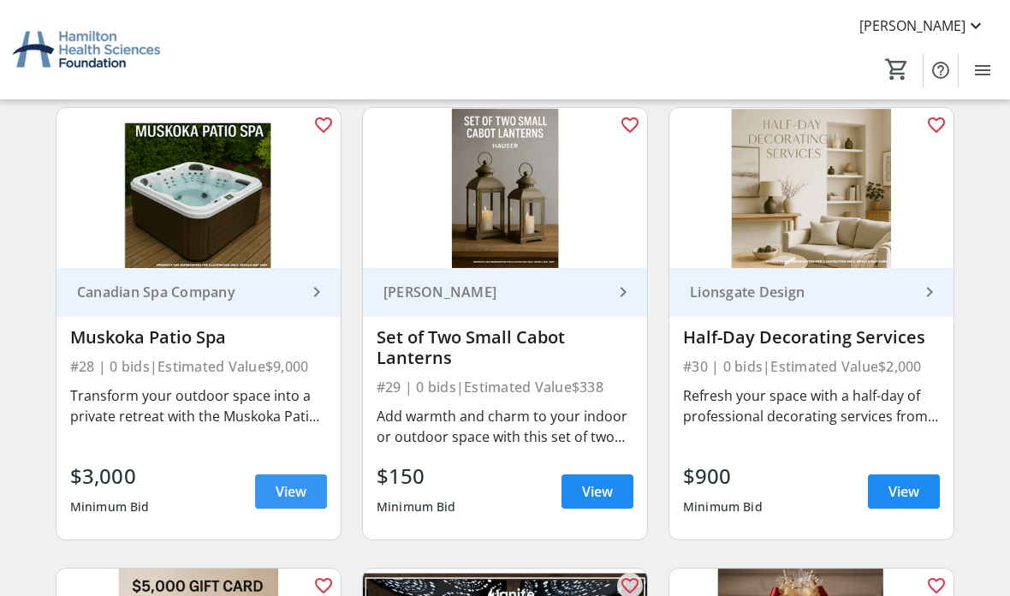
click at [284, 485] on span "View" at bounding box center [291, 491] width 31 height 21
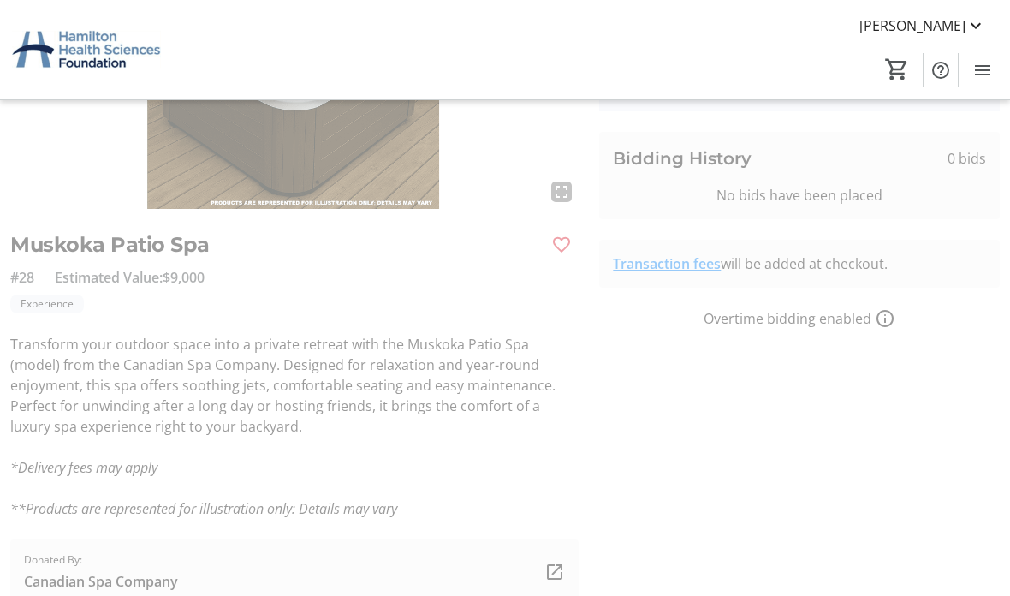
scroll to position [222, 0]
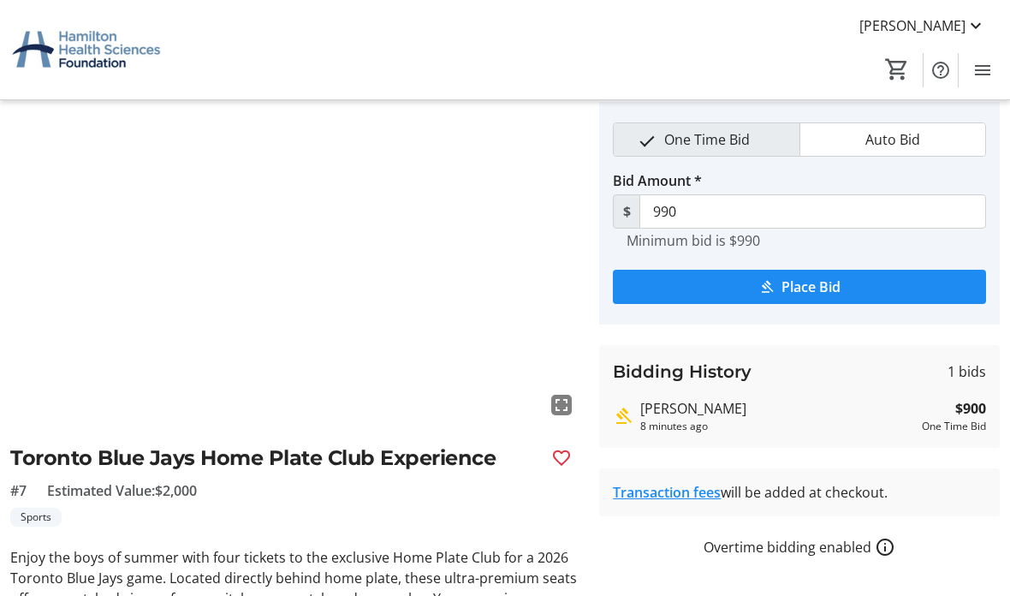
scroll to position [35, 0]
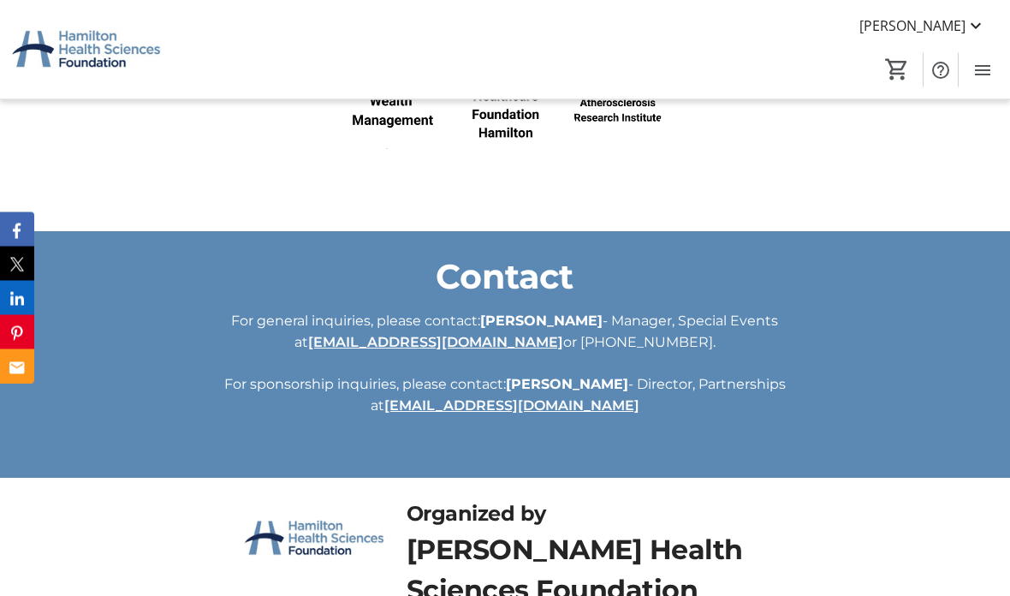
scroll to position [3903, 0]
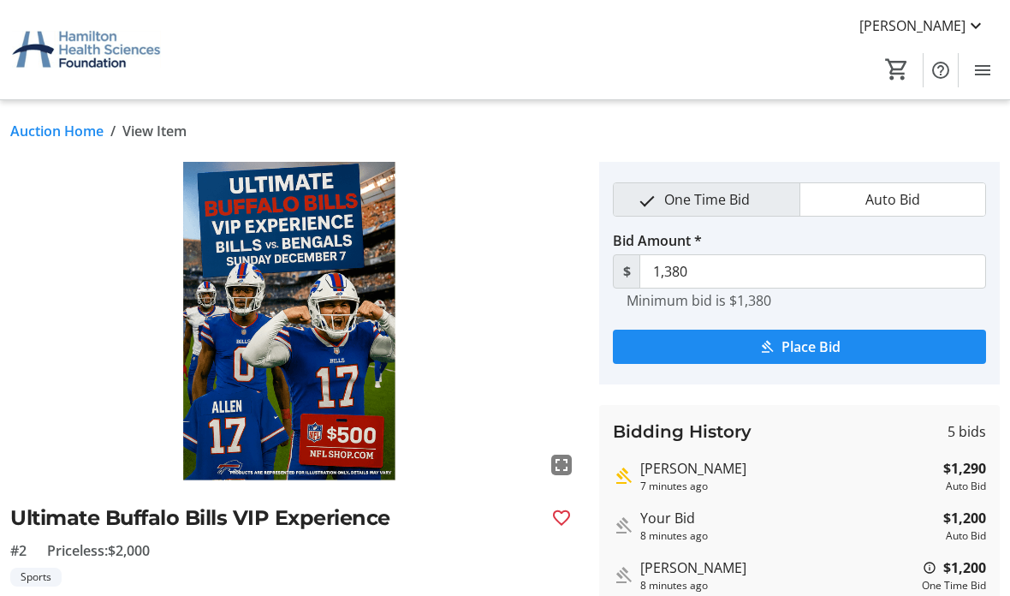
click at [63, 124] on link "Auction Home" at bounding box center [56, 131] width 93 height 21
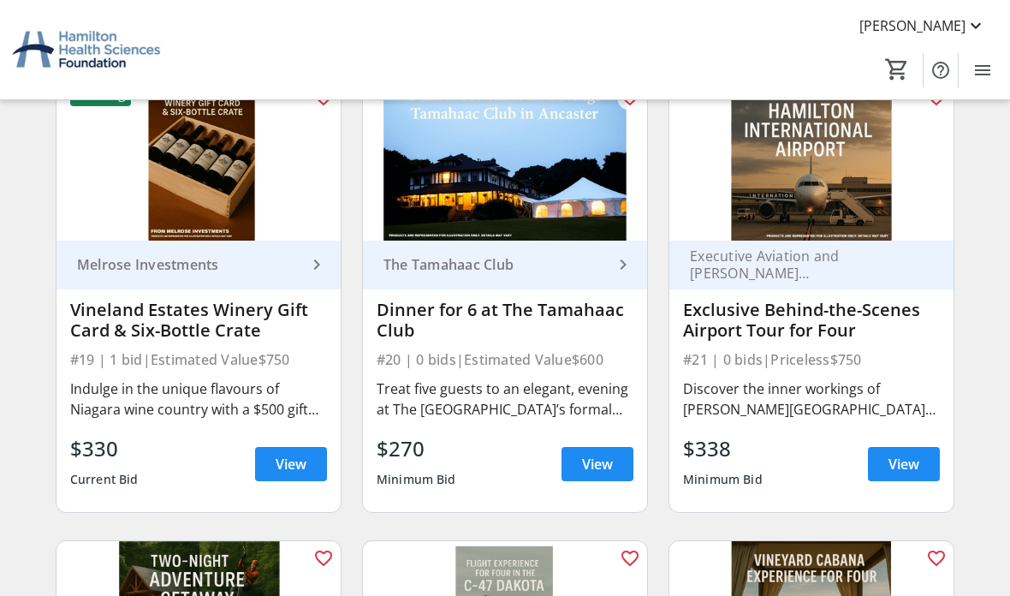
scroll to position [2917, 0]
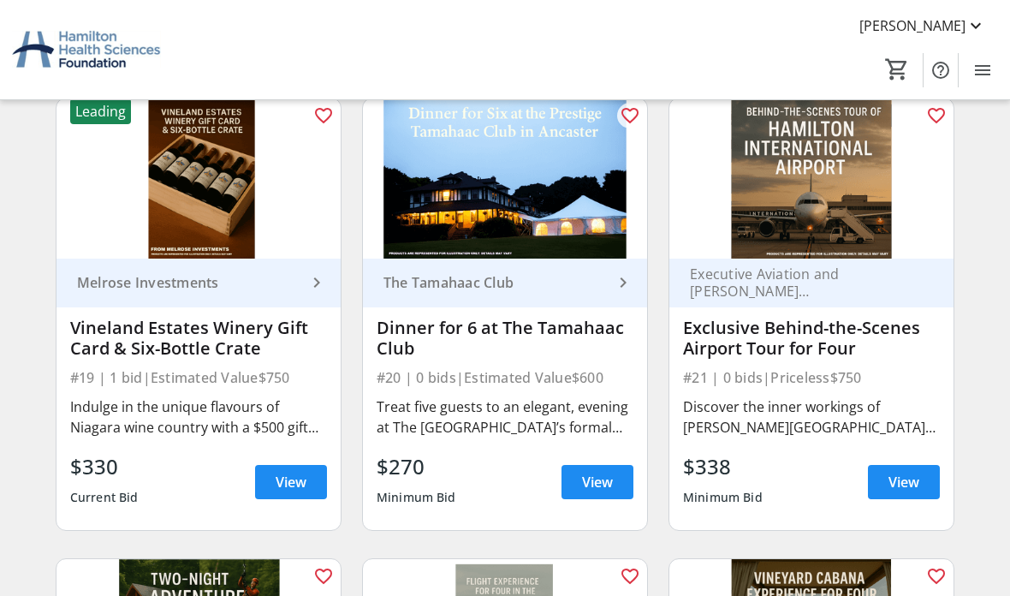
click at [200, 331] on div "Vineland Estates Winery Gift Card & Six-Bottle Crate" at bounding box center [198, 338] width 257 height 41
click at [283, 463] on span at bounding box center [291, 482] width 72 height 41
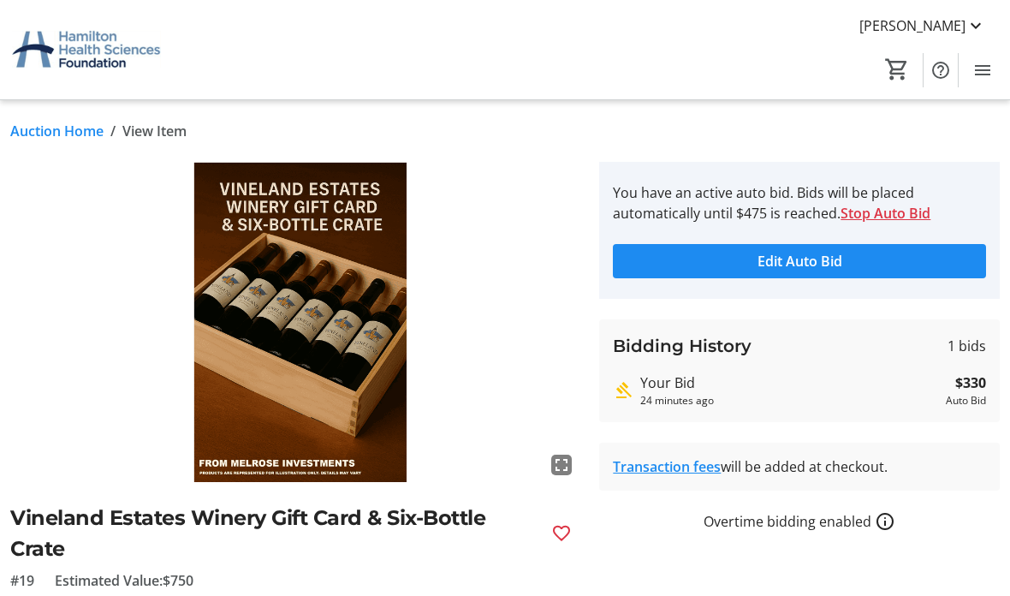
click at [57, 130] on link "Auction Home" at bounding box center [56, 131] width 93 height 21
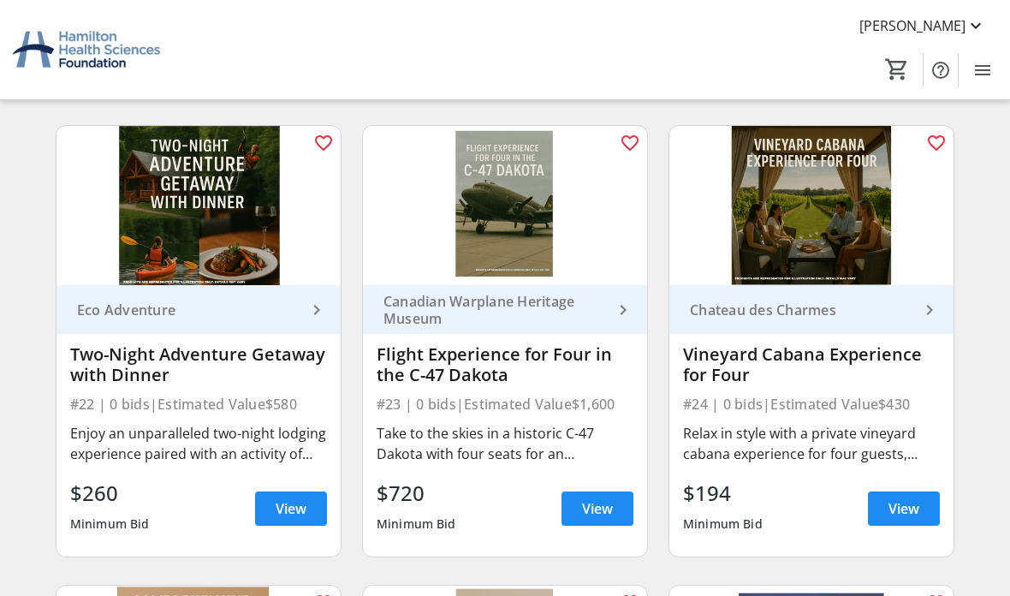
scroll to position [3349, 0]
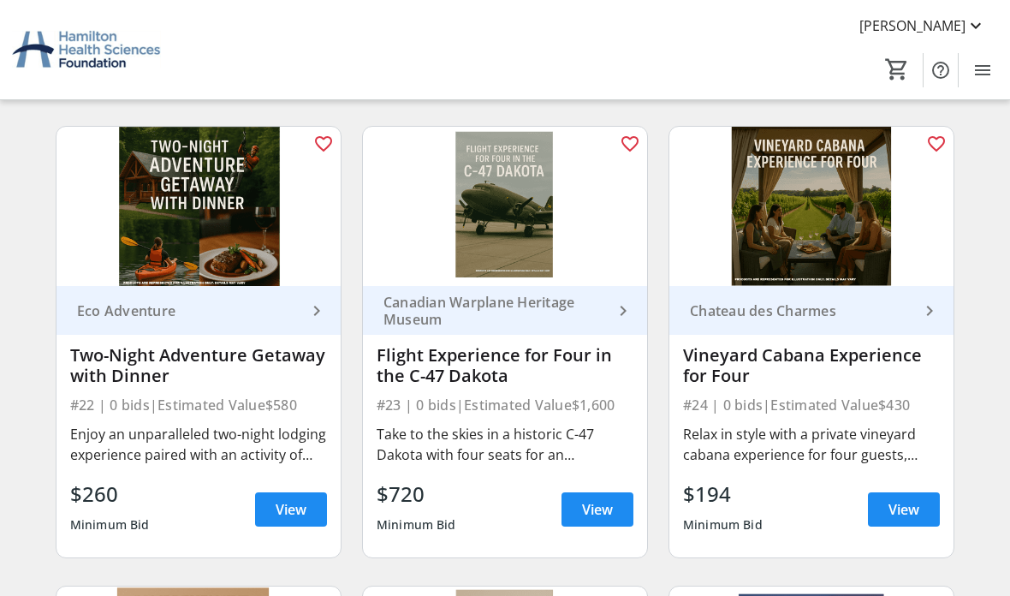
click at [522, 230] on img at bounding box center [505, 207] width 284 height 160
click at [593, 509] on span "View" at bounding box center [597, 509] width 31 height 21
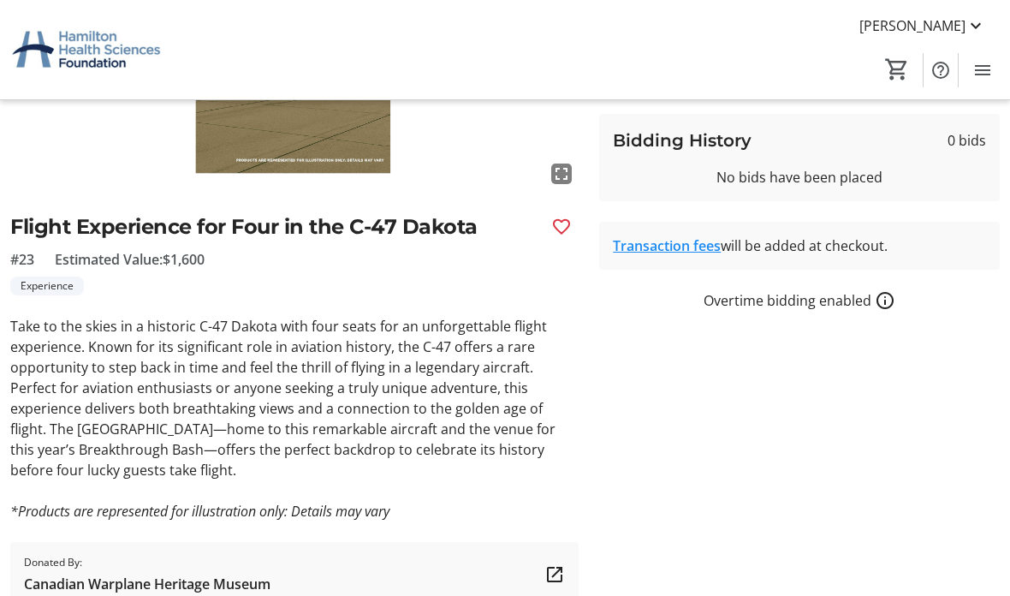
scroll to position [298, 0]
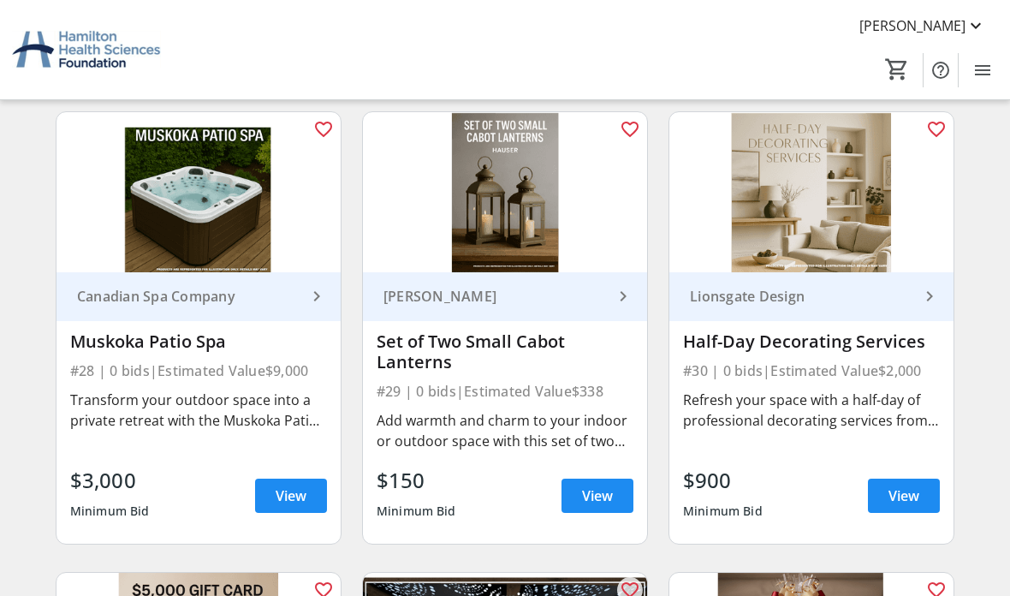
scroll to position [4252, 0]
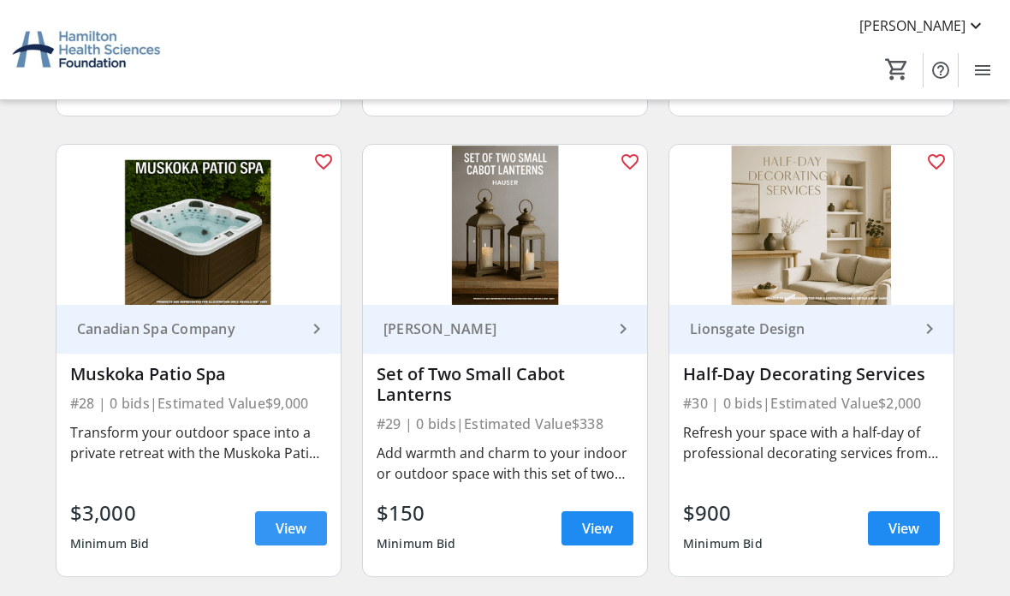
click at [293, 521] on span "View" at bounding box center [291, 528] width 31 height 21
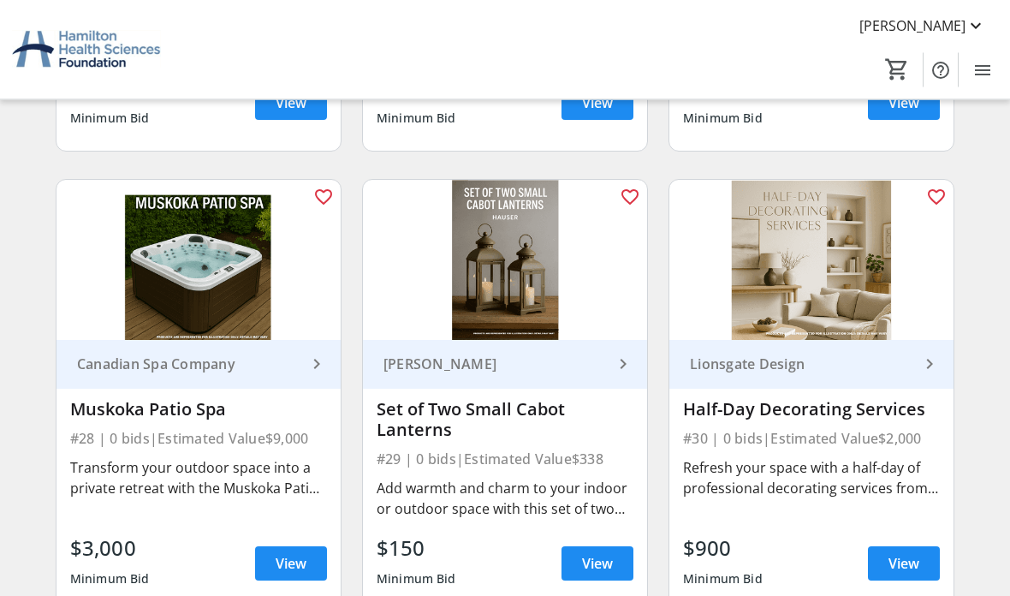
scroll to position [4197, 0]
